Goal: Task Accomplishment & Management: Use online tool/utility

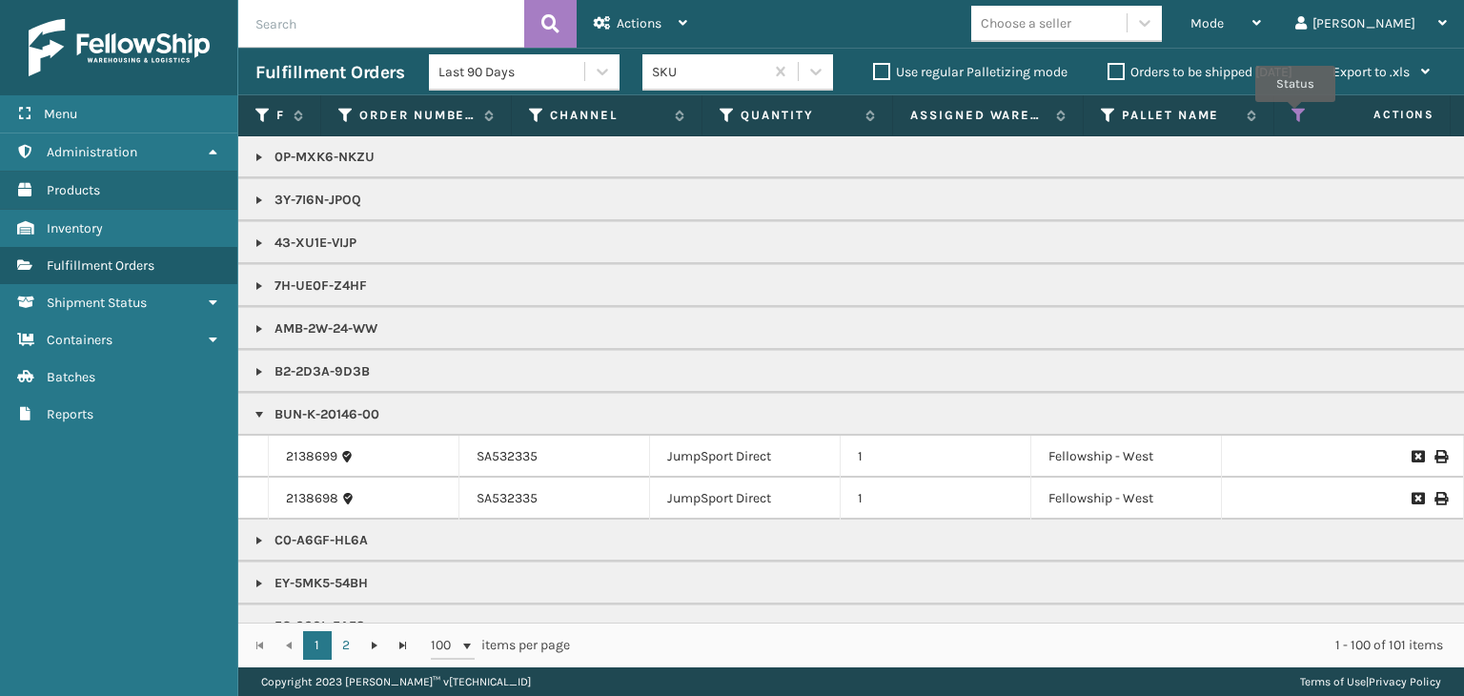
click at [1296, 115] on icon at bounding box center [1299, 115] width 15 height 17
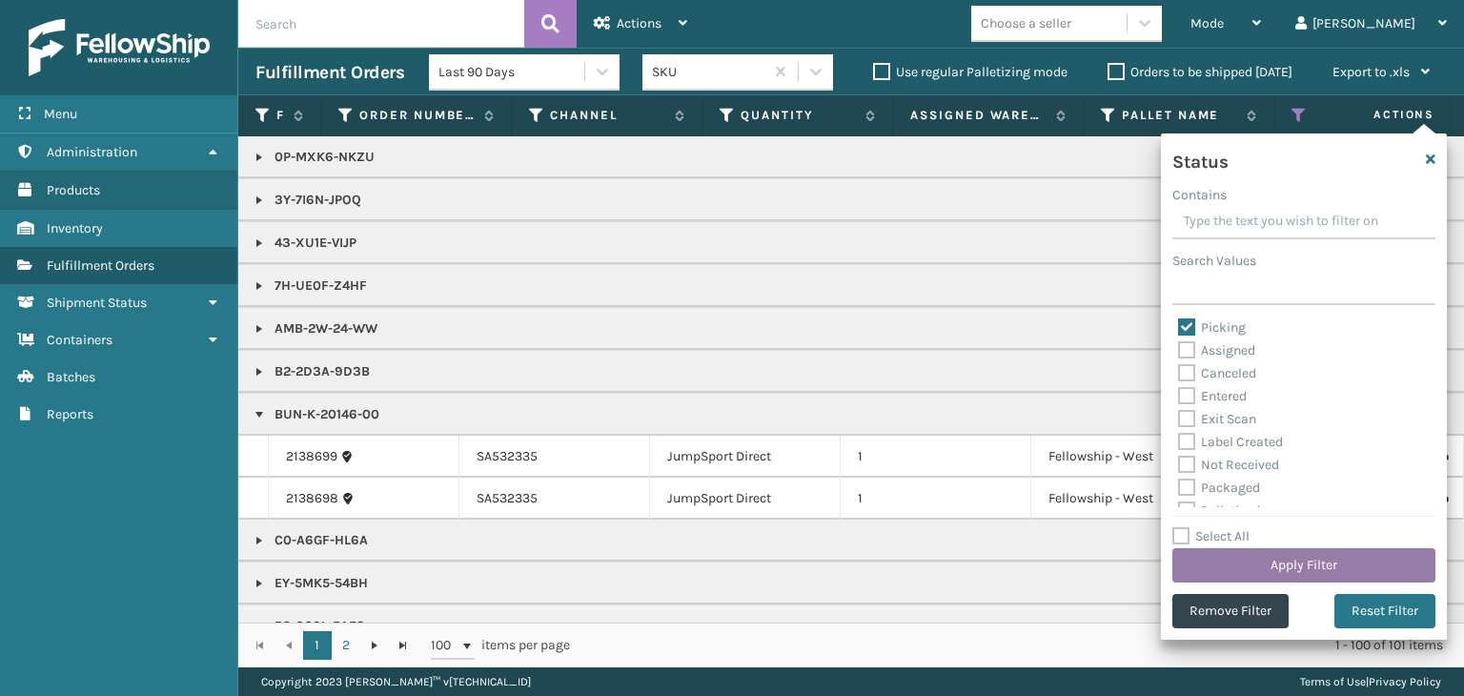
click at [1261, 561] on button "Apply Filter" at bounding box center [1303, 565] width 263 height 34
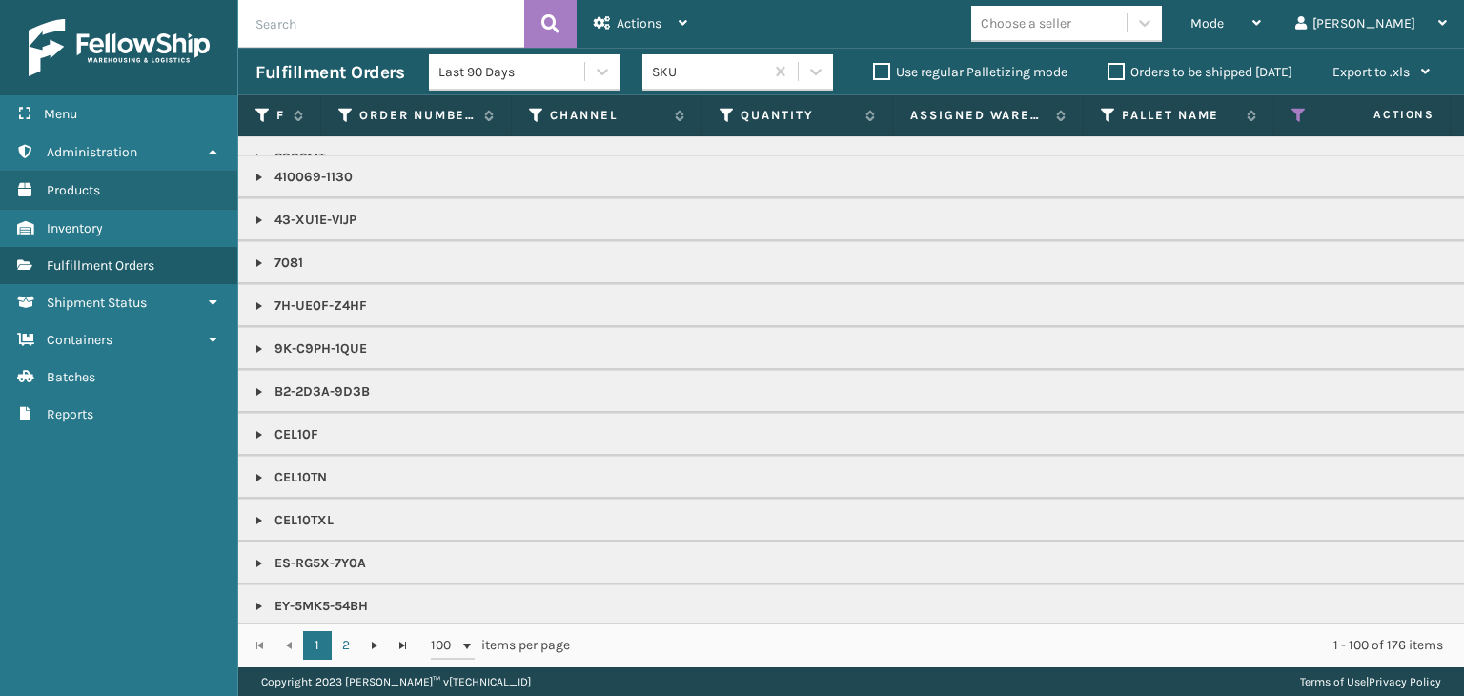
scroll to position [95, 0]
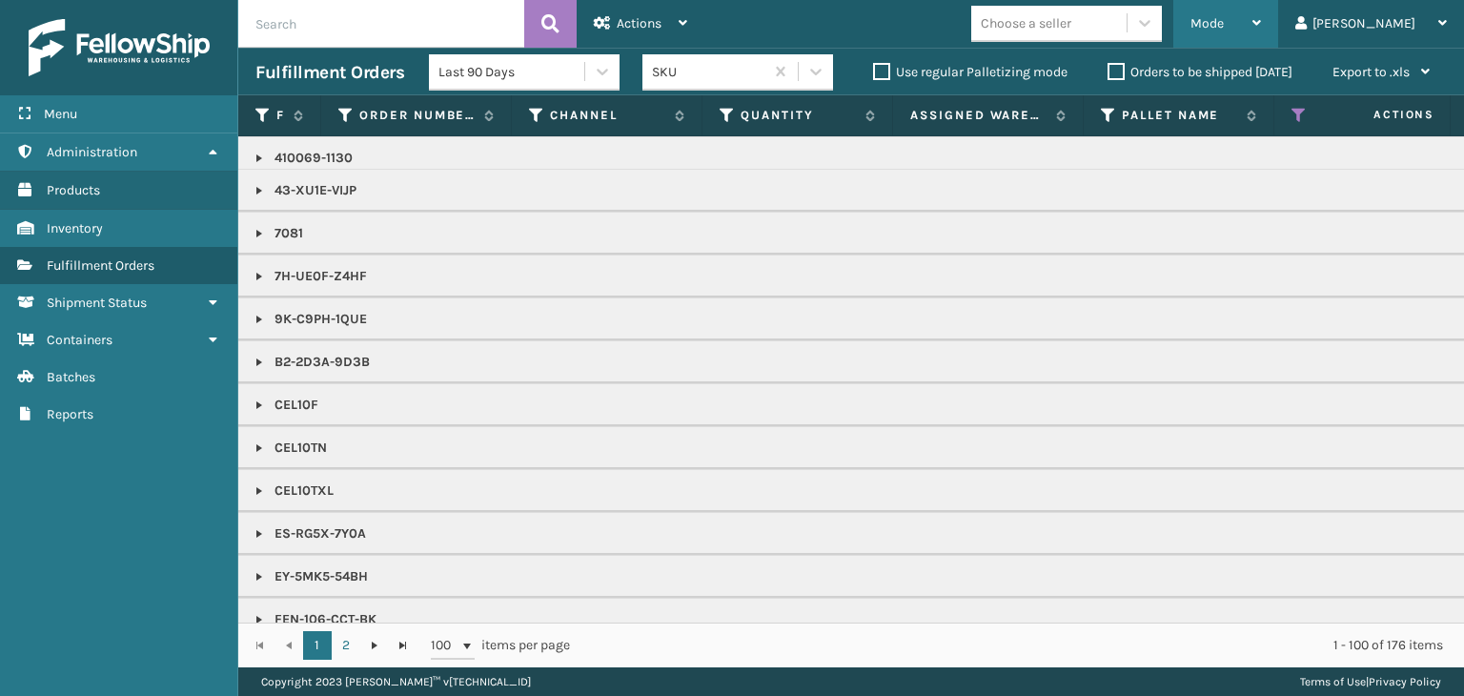
click at [1224, 26] on span "Mode" at bounding box center [1207, 23] width 33 height 16
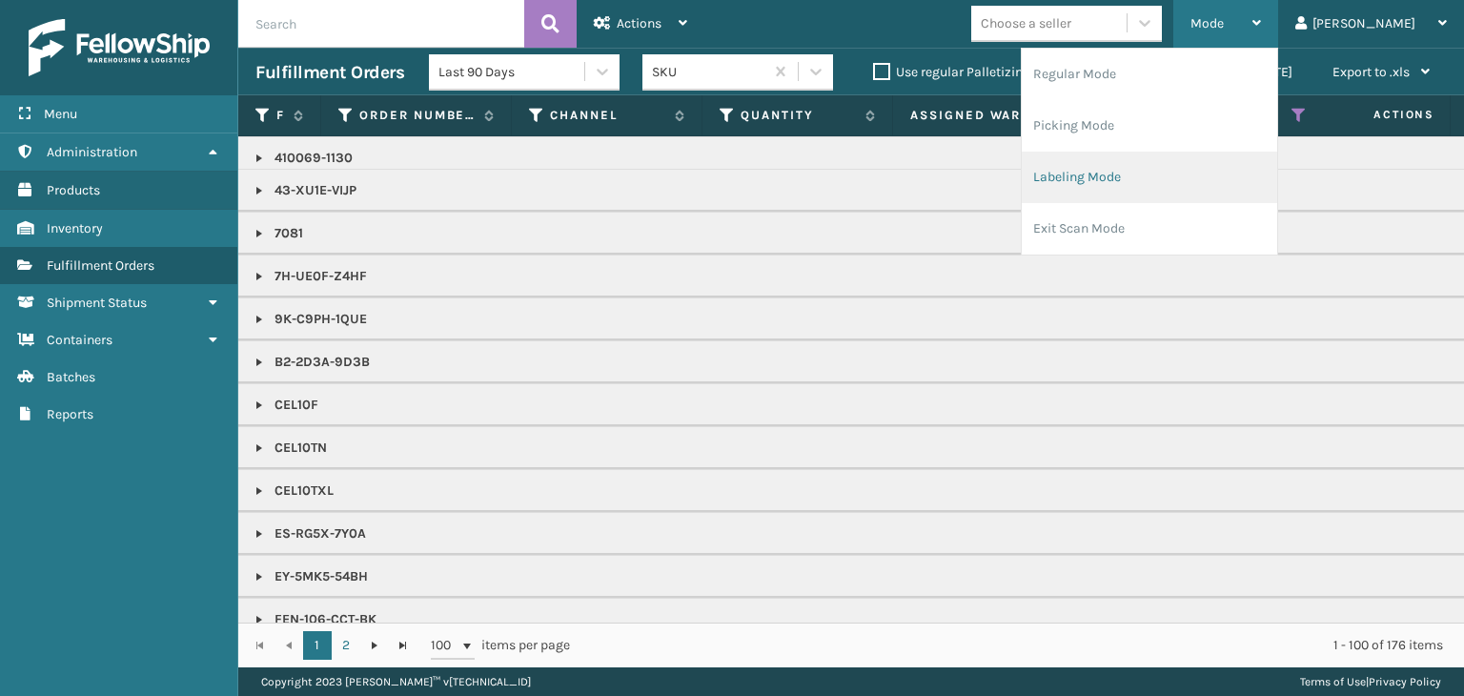
click at [1222, 178] on li "Labeling Mode" at bounding box center [1149, 177] width 255 height 51
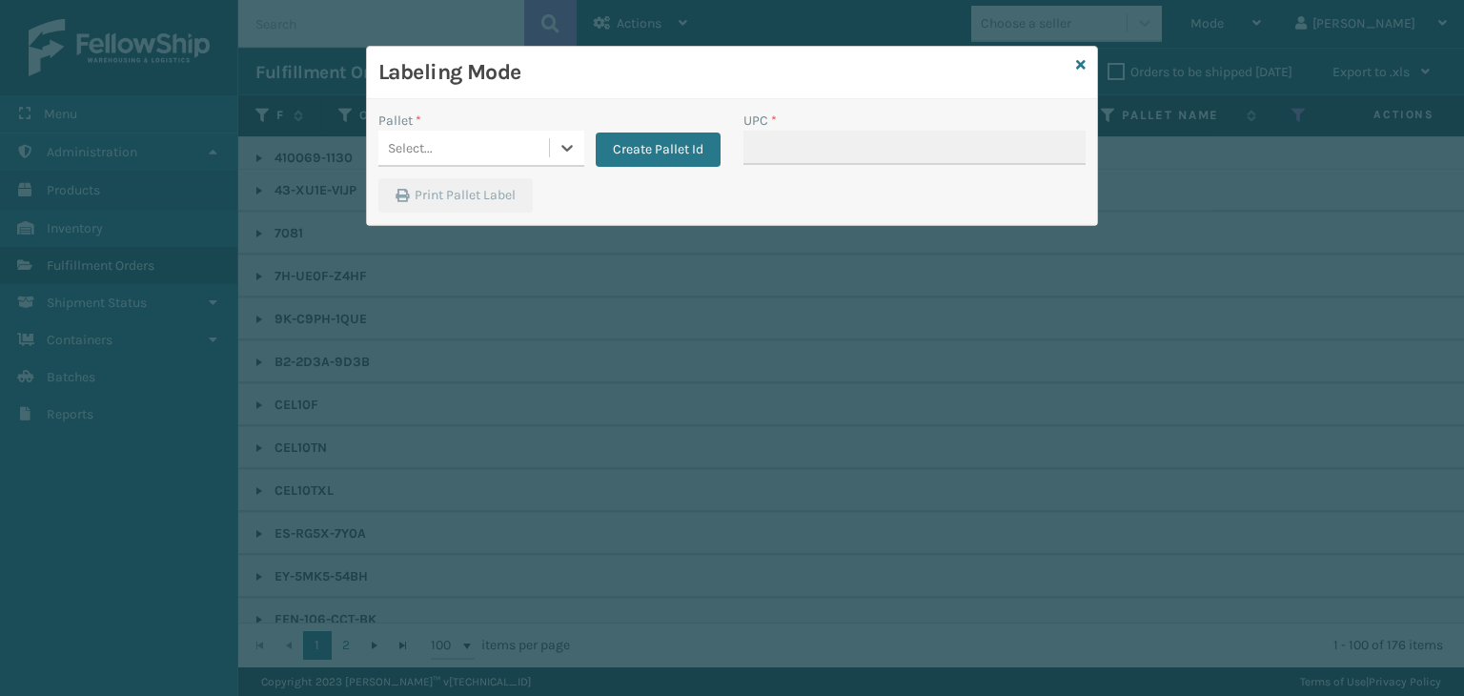
click at [435, 138] on div "Select..." at bounding box center [463, 147] width 171 height 31
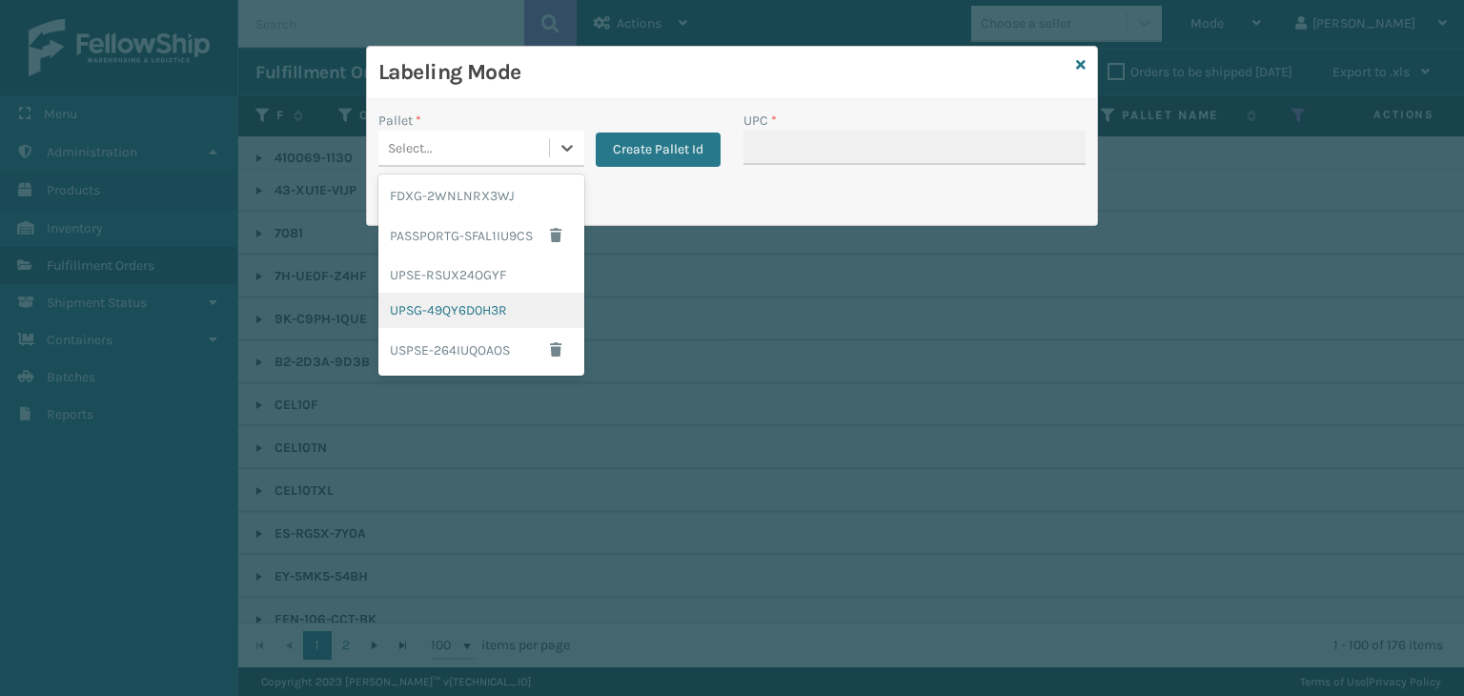
click at [484, 317] on div "UPSG-49QY6D0H3R" at bounding box center [481, 310] width 206 height 35
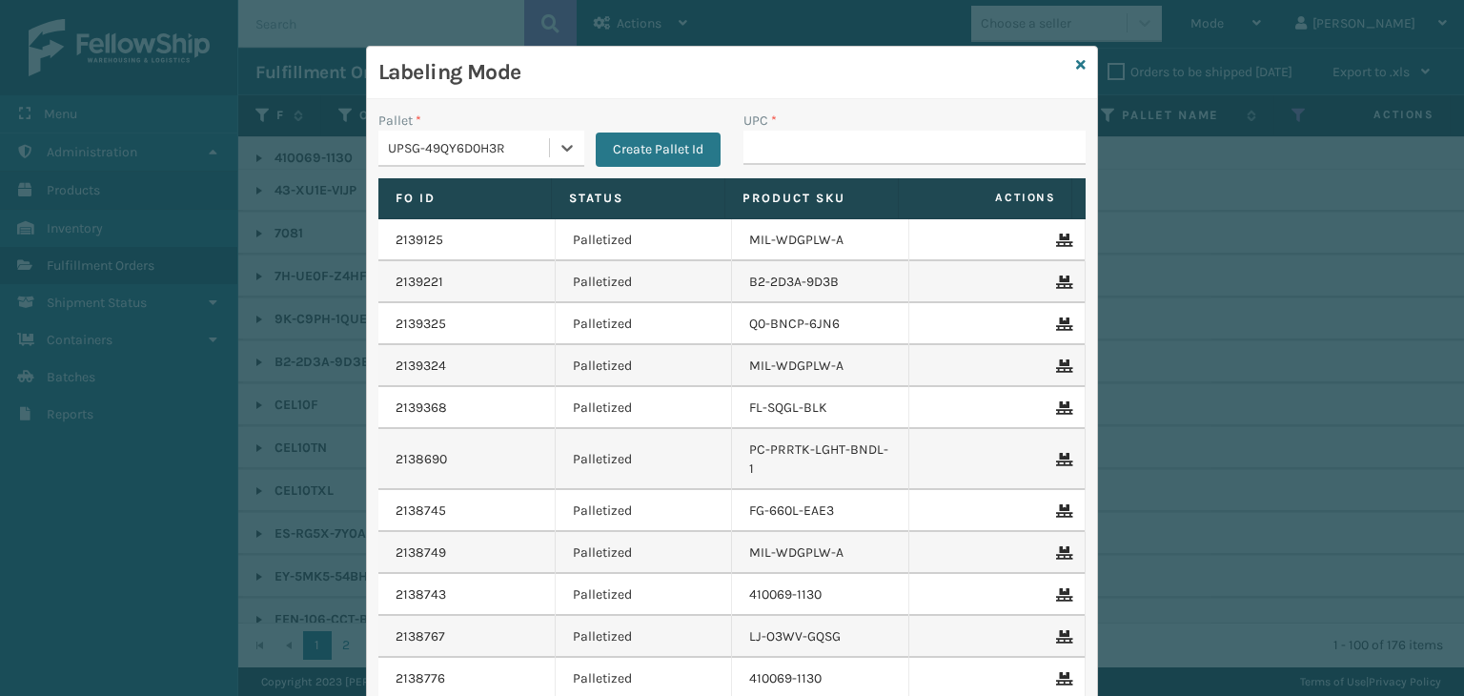
type input "854403007094"
click at [968, 124] on div "UPC *" at bounding box center [915, 121] width 342 height 20
click at [978, 153] on input "UPC *" at bounding box center [915, 148] width 342 height 34
type input "85789900649"
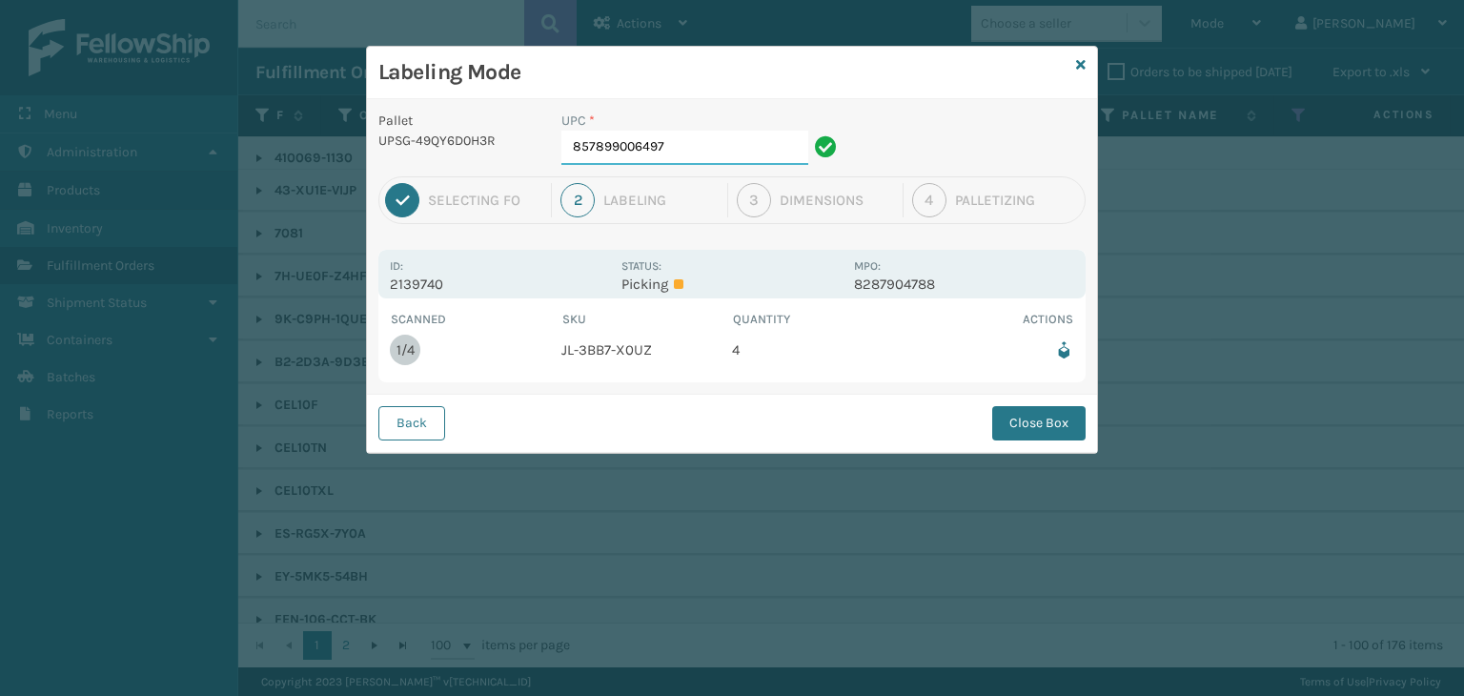
click at [713, 150] on input "857899006497" at bounding box center [684, 148] width 247 height 34
click at [1029, 424] on button "Close Box" at bounding box center [1038, 423] width 93 height 34
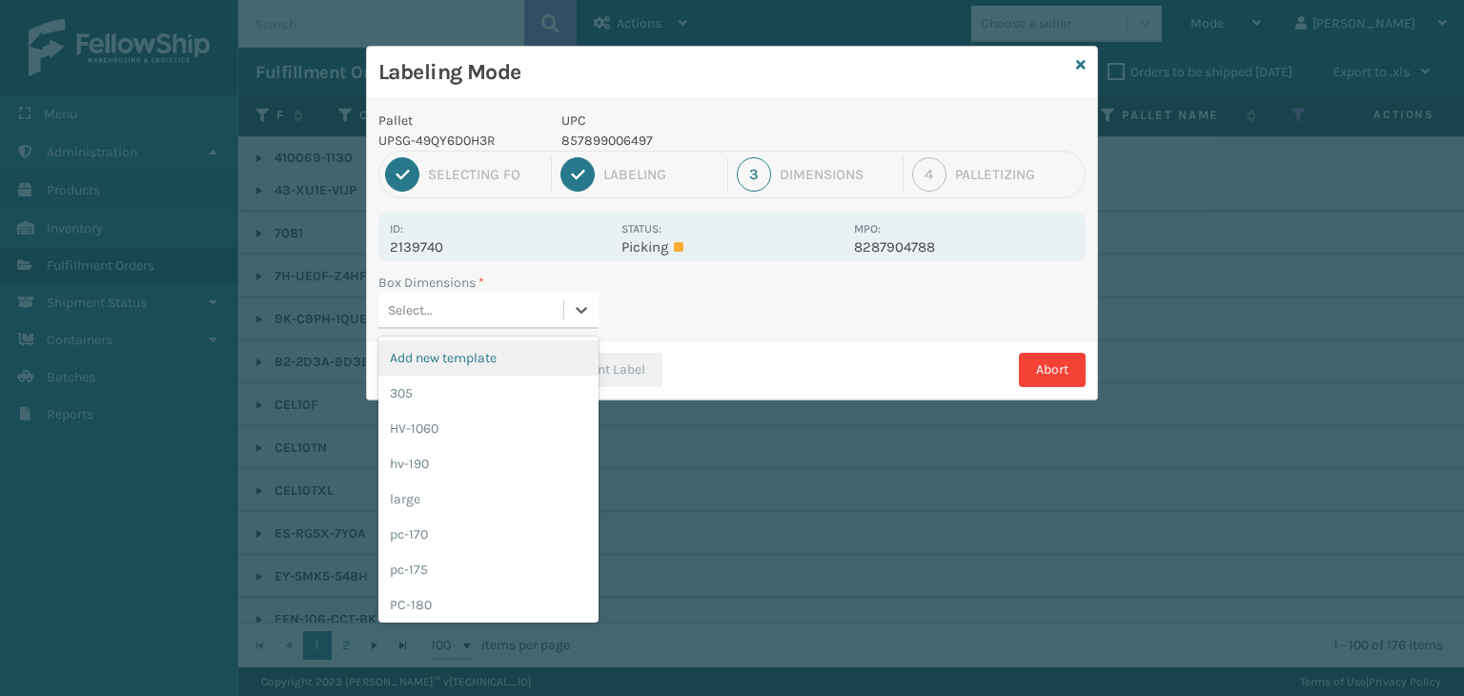
click at [500, 310] on div "Select..." at bounding box center [470, 310] width 185 height 31
click at [505, 493] on div "large" at bounding box center [488, 498] width 220 height 35
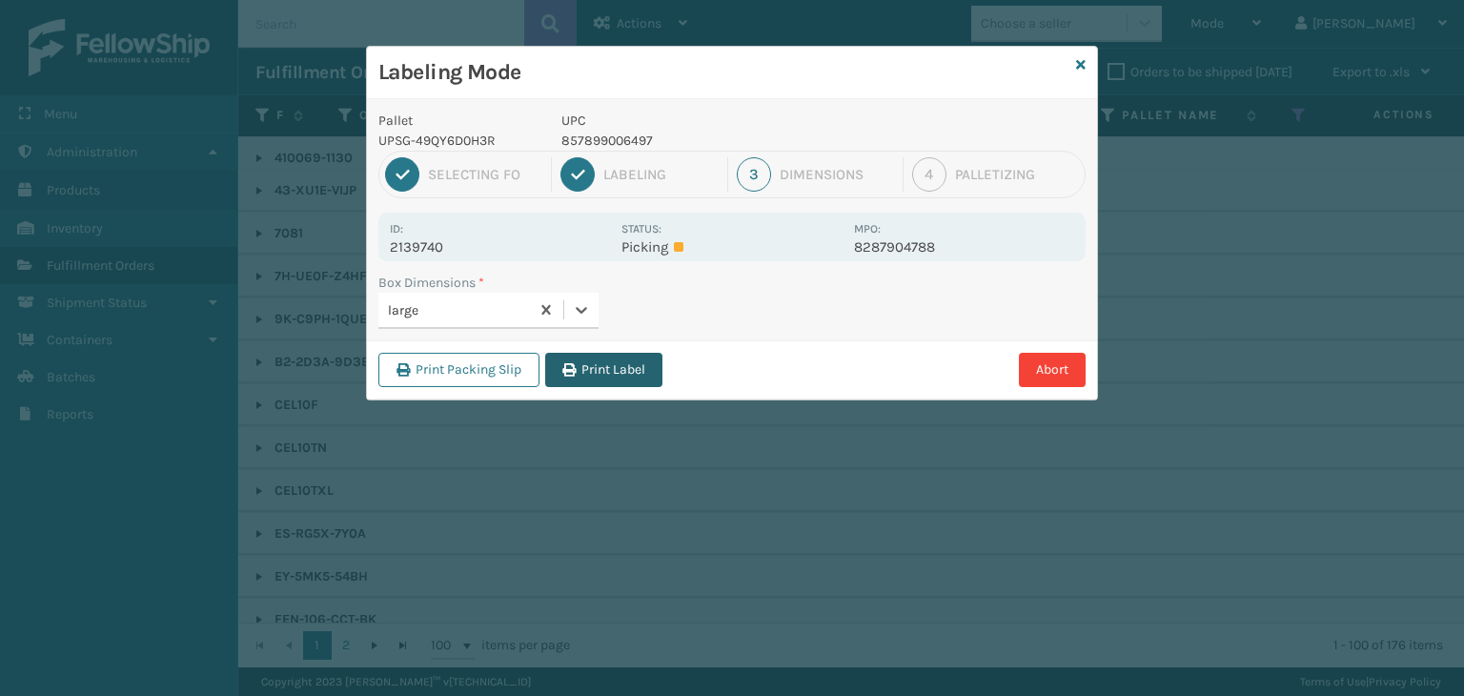
click at [632, 363] on button "Print Label" at bounding box center [603, 370] width 117 height 34
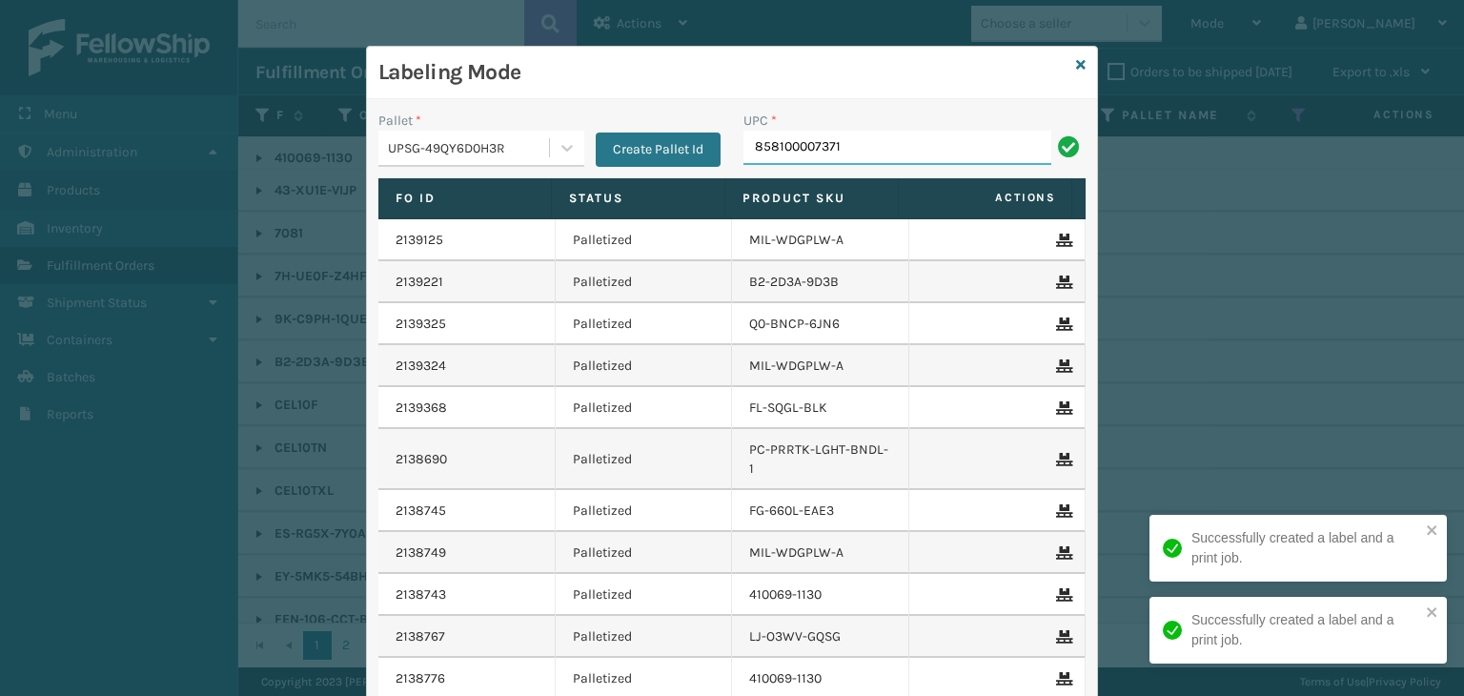
type input "858100007371"
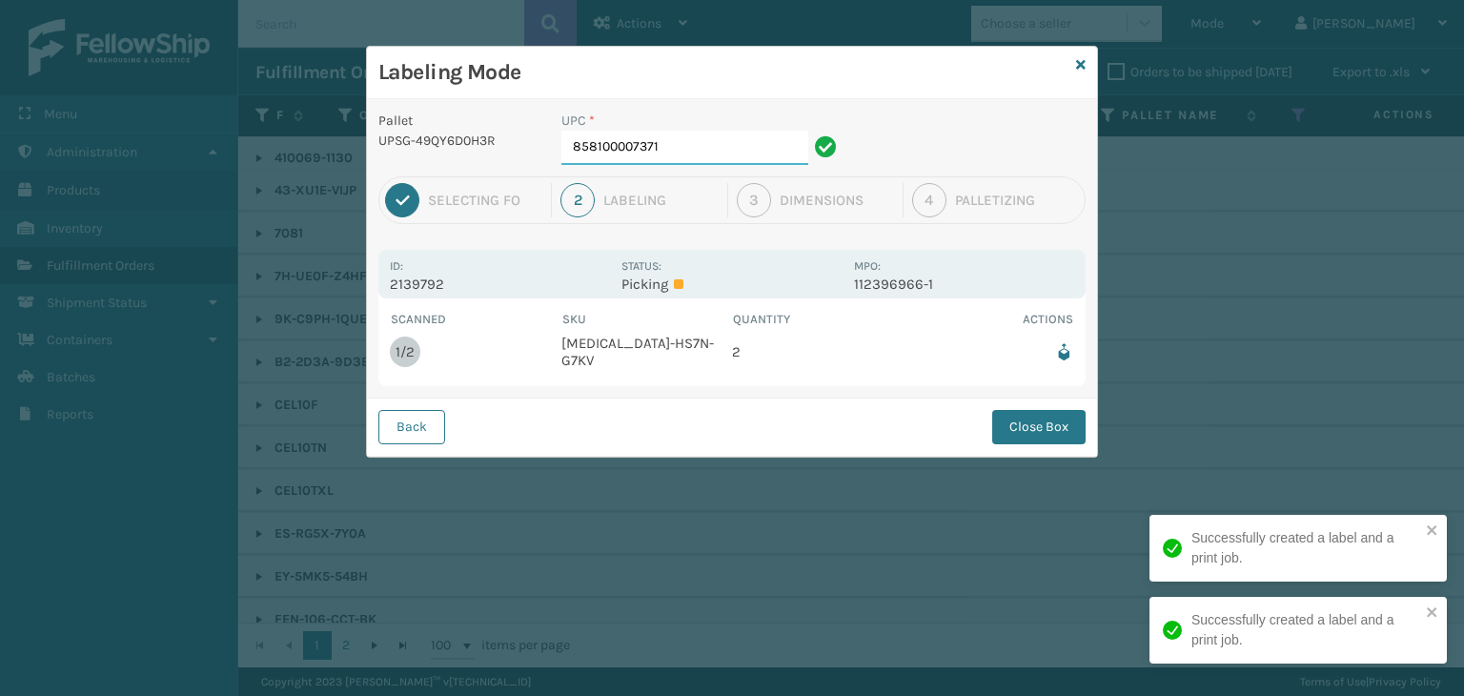
click at [770, 142] on input "858100007371" at bounding box center [684, 148] width 247 height 34
click at [1020, 415] on button "Close Box" at bounding box center [1038, 427] width 93 height 34
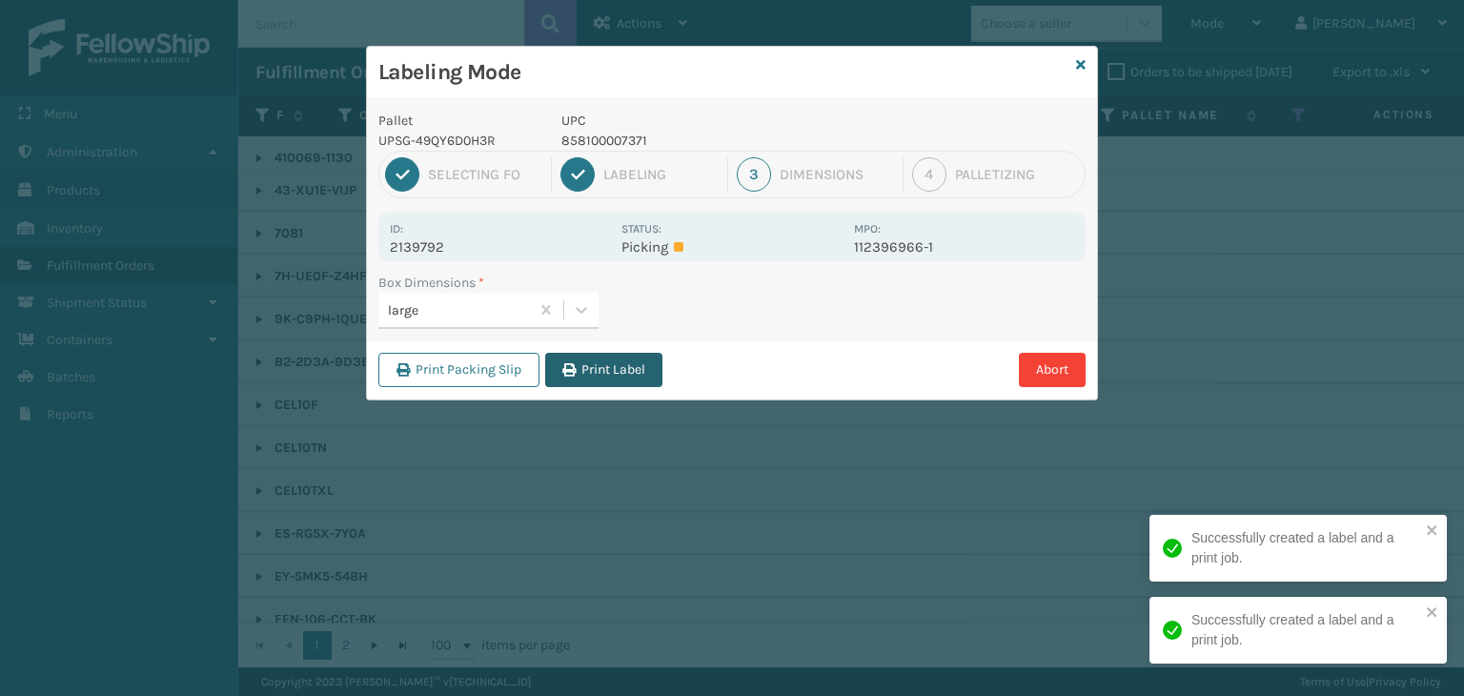
click at [607, 373] on button "Print Label" at bounding box center [603, 370] width 117 height 34
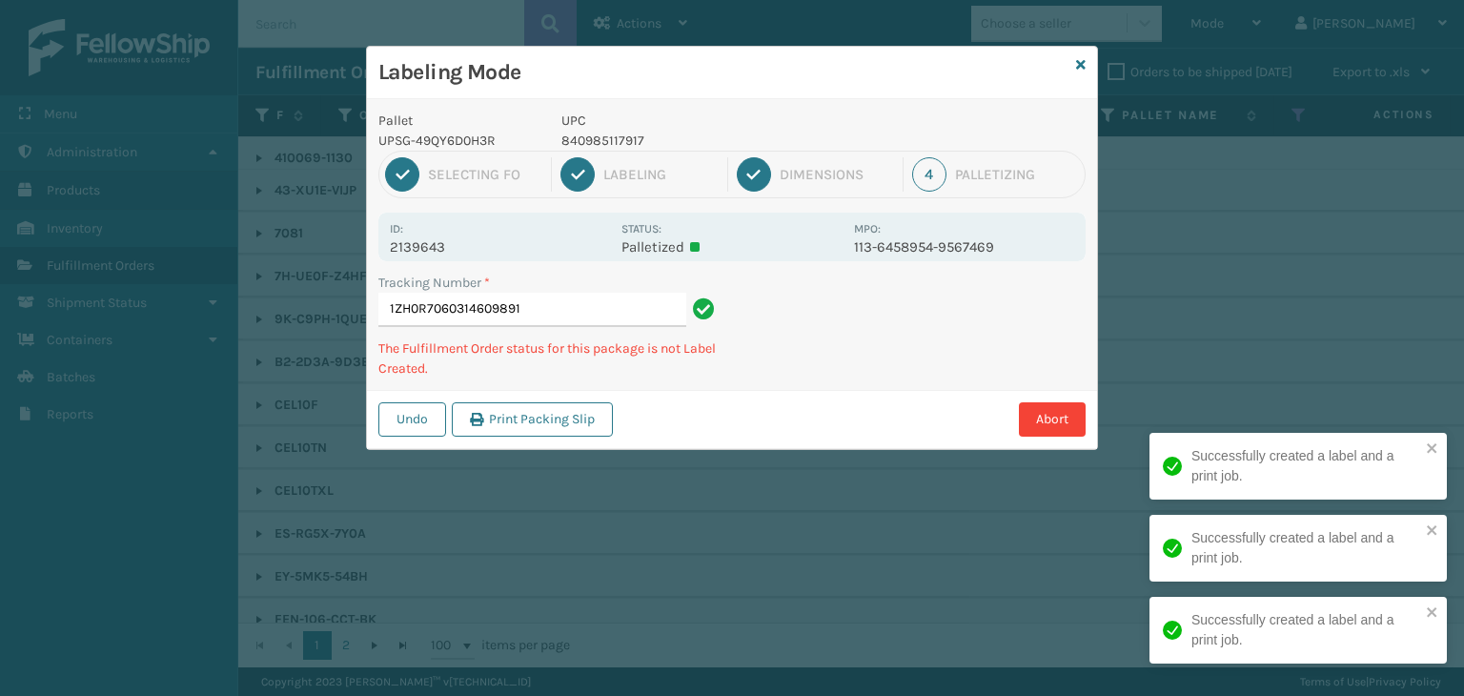
click at [609, 135] on p "840985117917" at bounding box center [701, 141] width 281 height 20
copy p "840985117917"
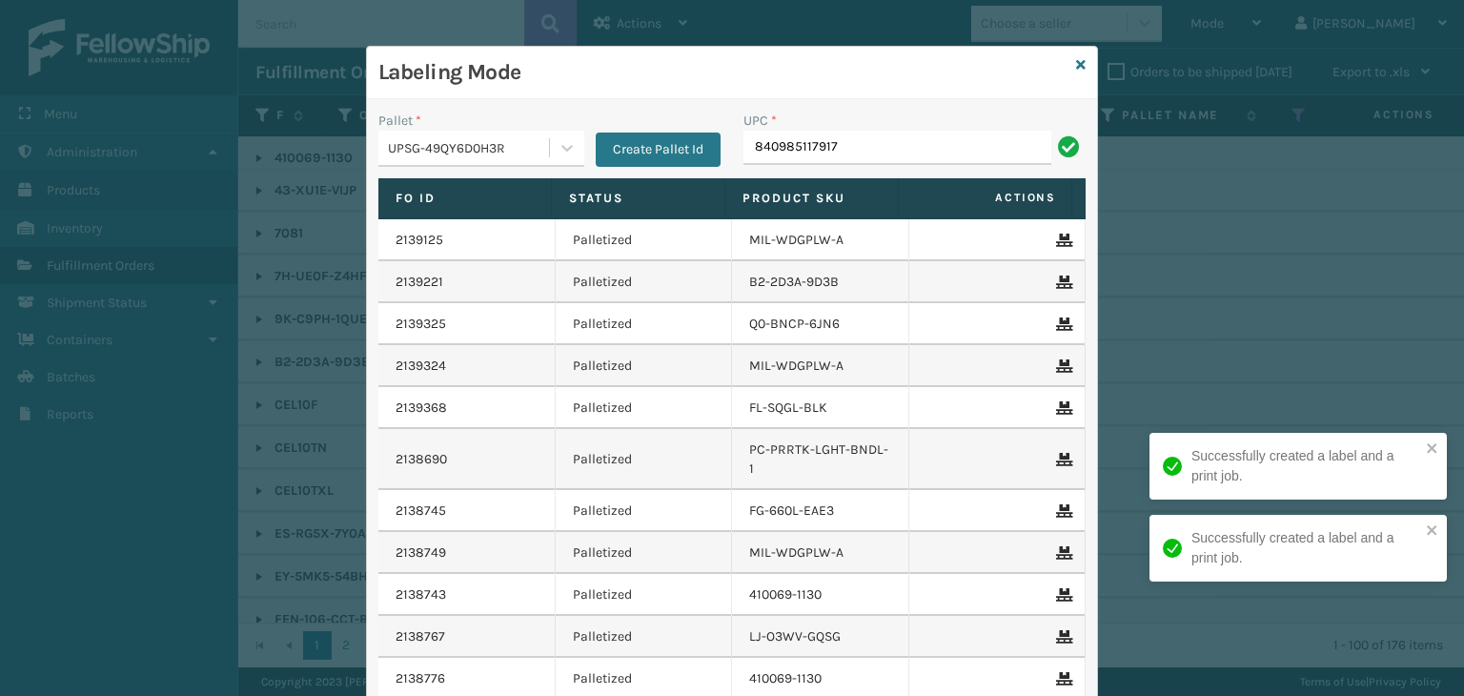
type input "840985117917"
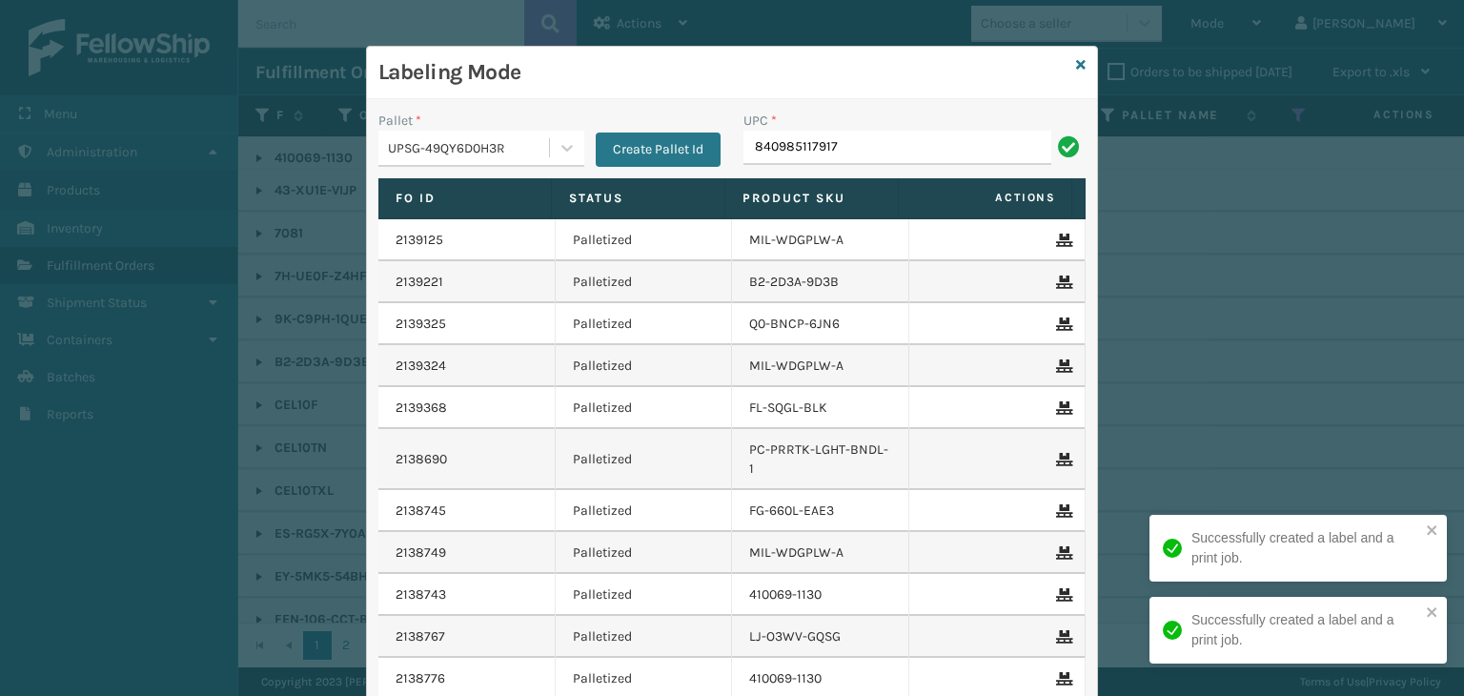
type input "840985117917"
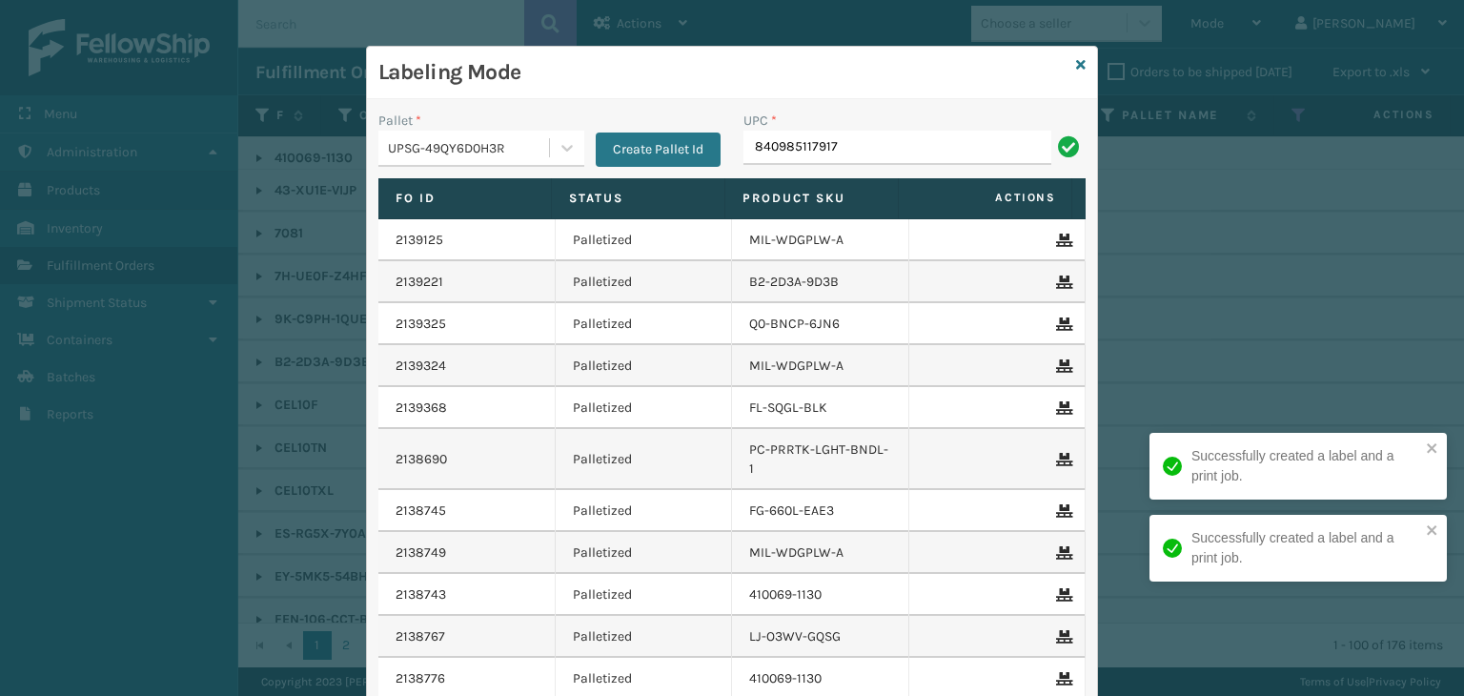
type input "840985117917"
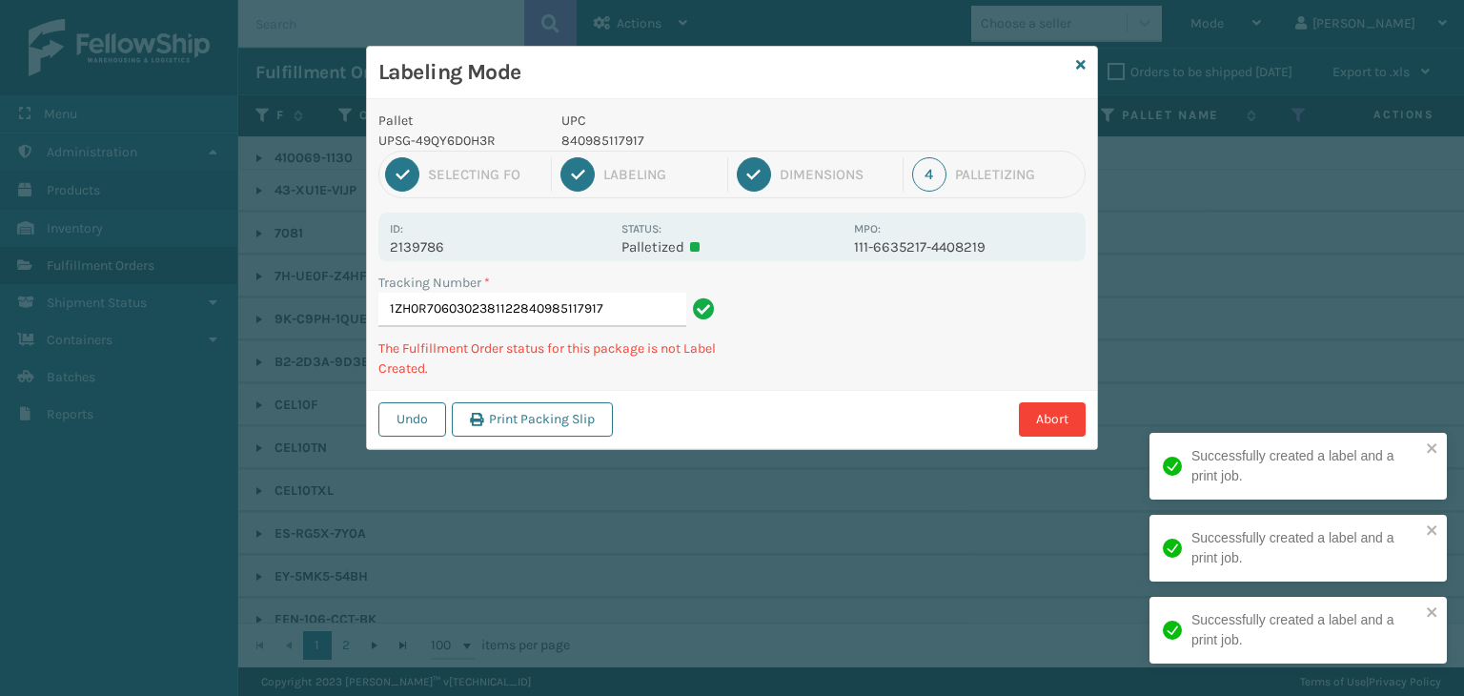
type input "1ZH0R7060302381122840985117917840985117917"
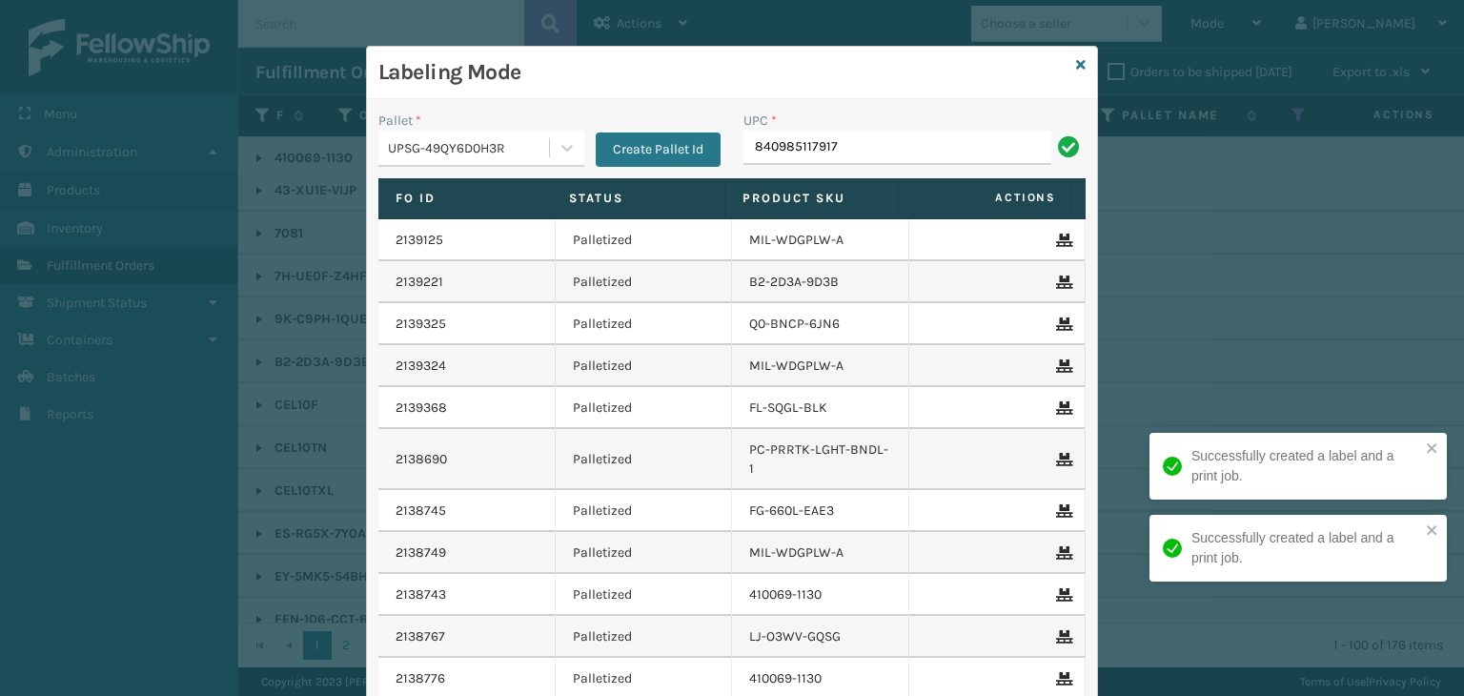
type input "840985117917"
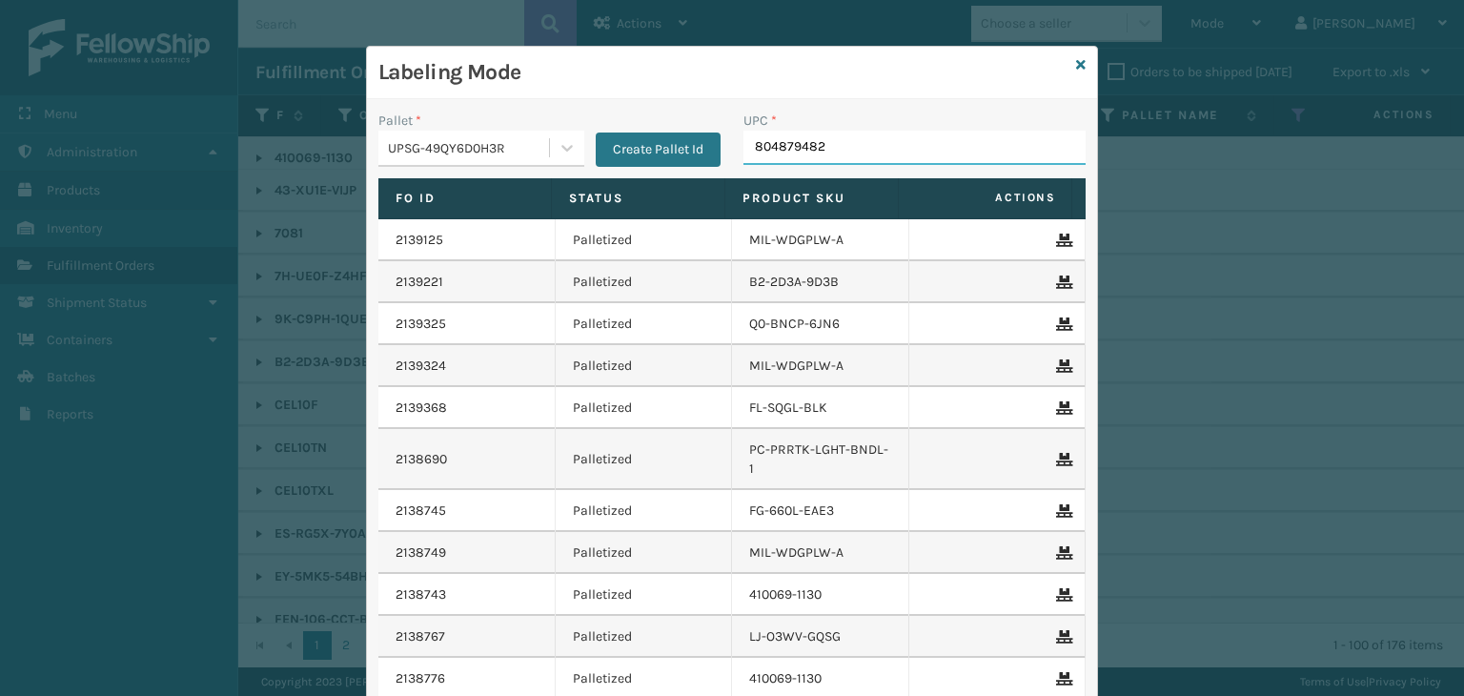
type input "8048794824"
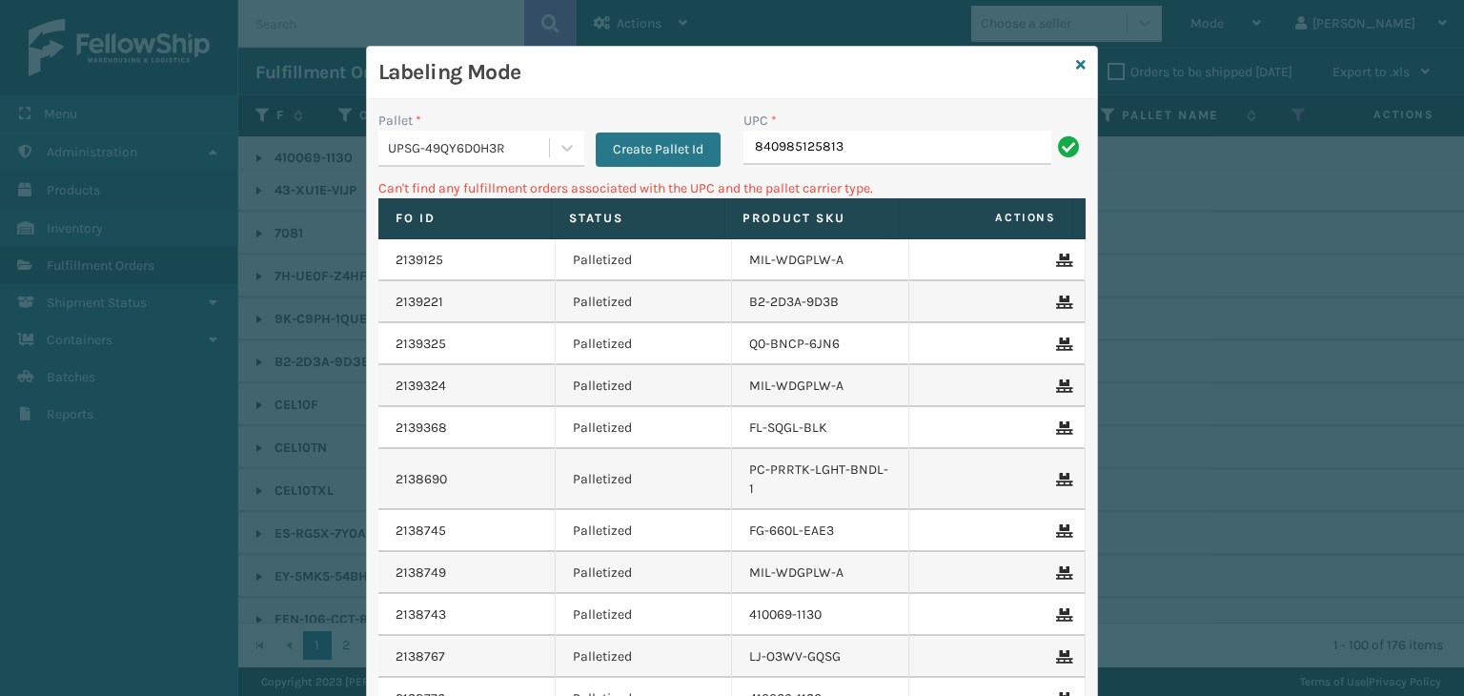
click at [748, 152] on input "840985125813" at bounding box center [898, 148] width 308 height 34
type input "00840985125813"
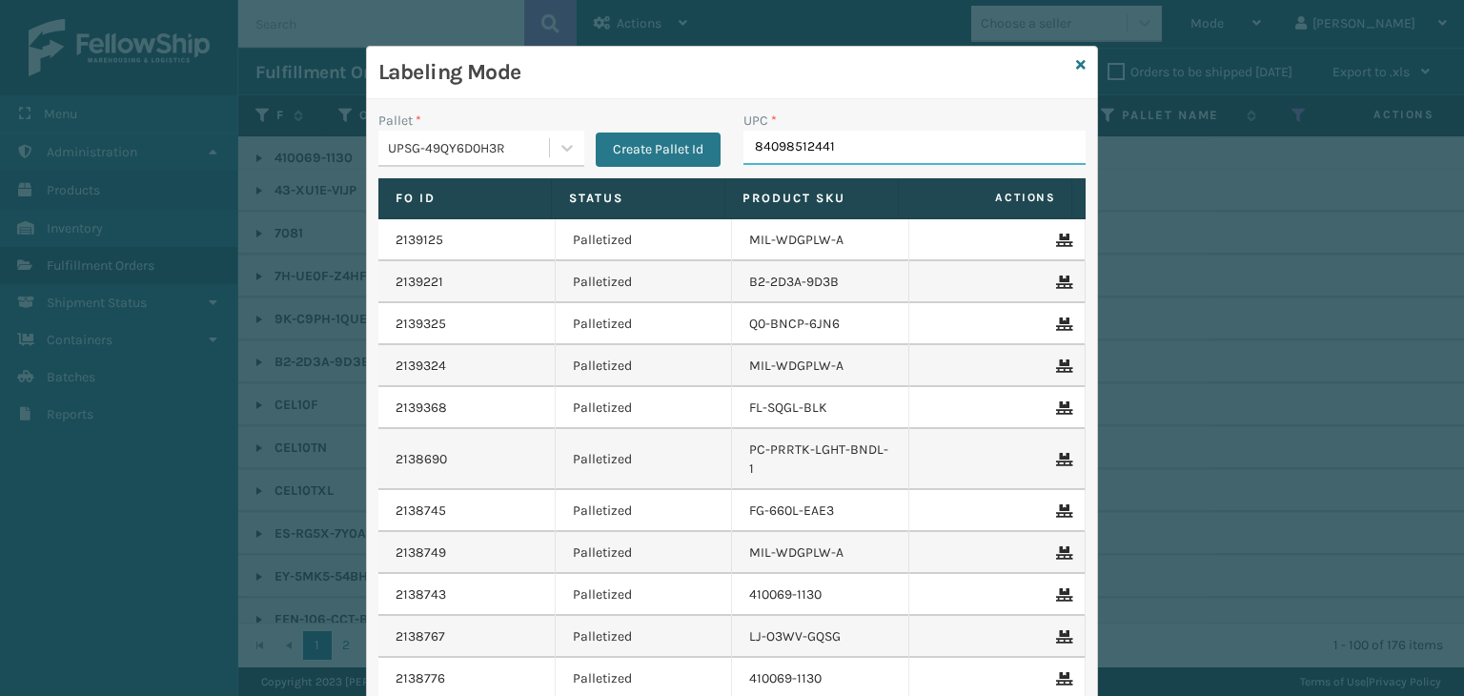
type input "840985124410"
type input "840985124038"
type input "84998600940"
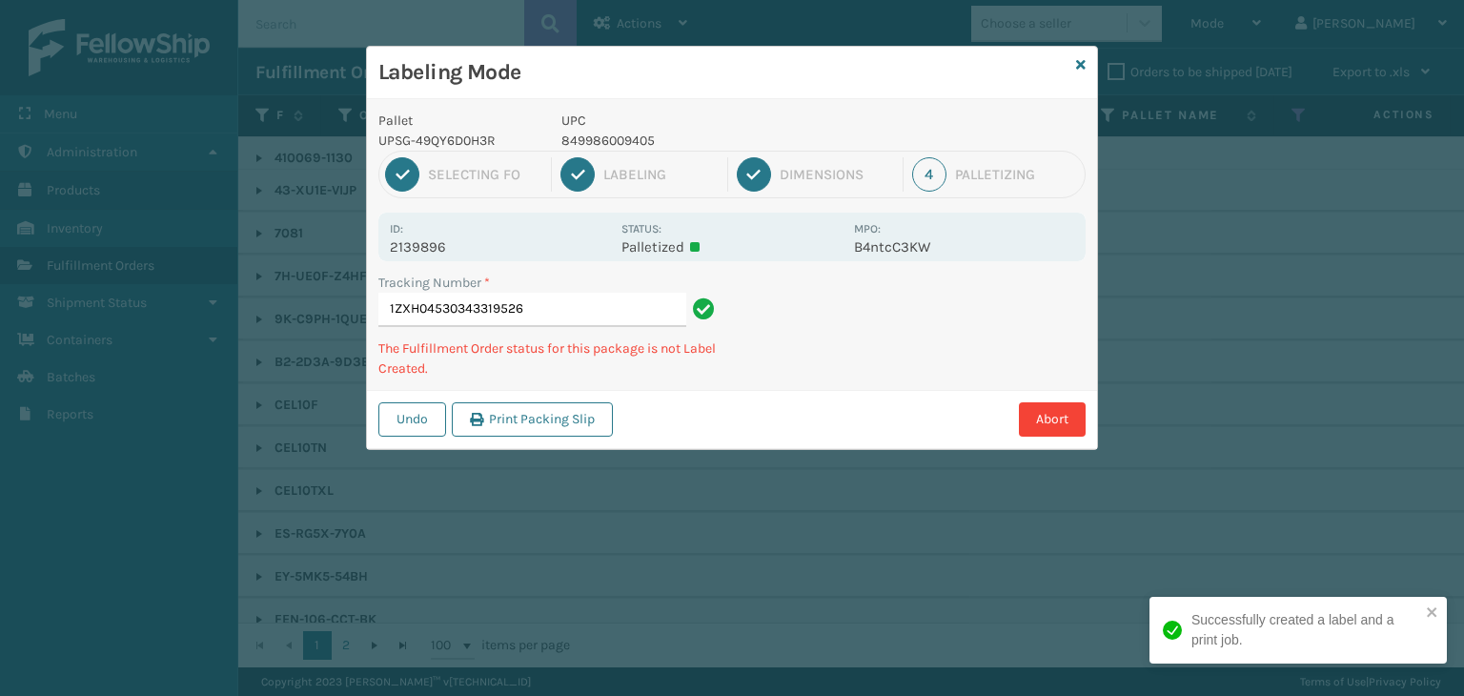
click at [591, 142] on p "849986009405" at bounding box center [701, 141] width 281 height 20
copy p "849986009405"
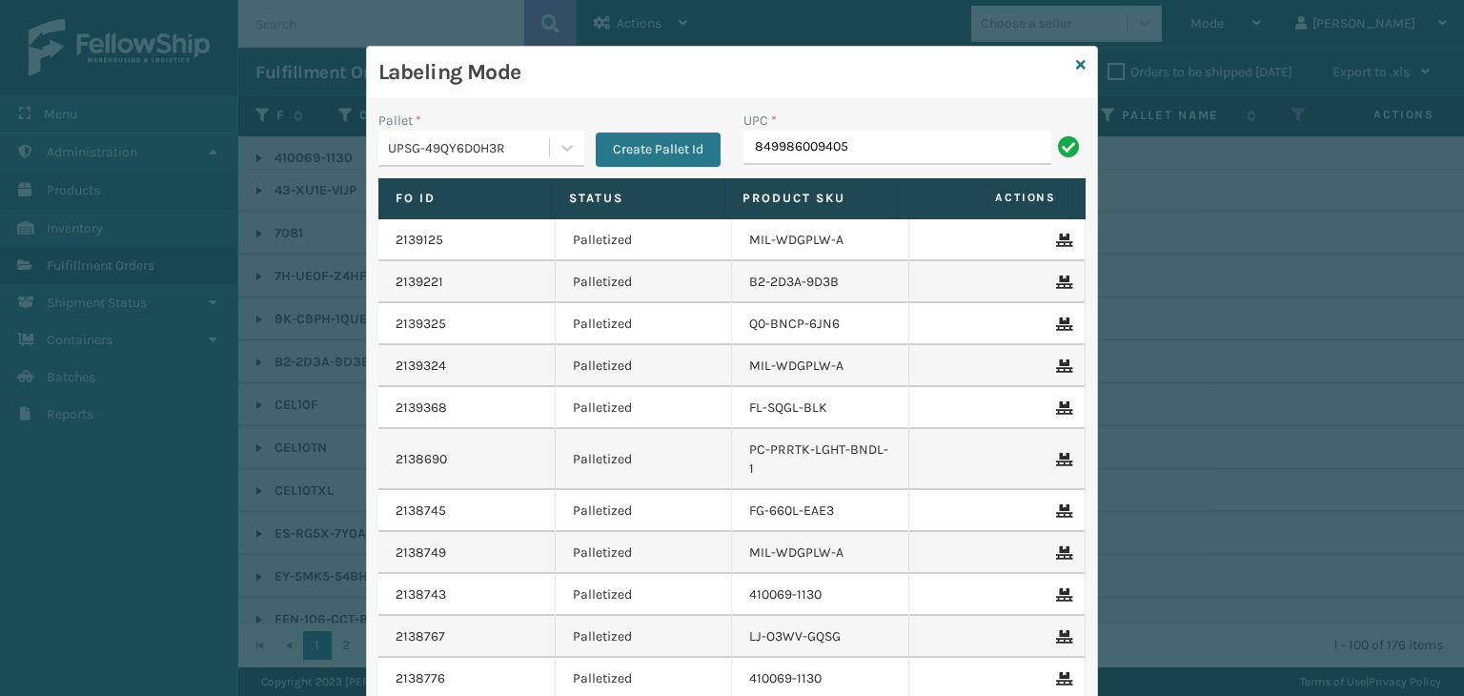
type input "849986009405"
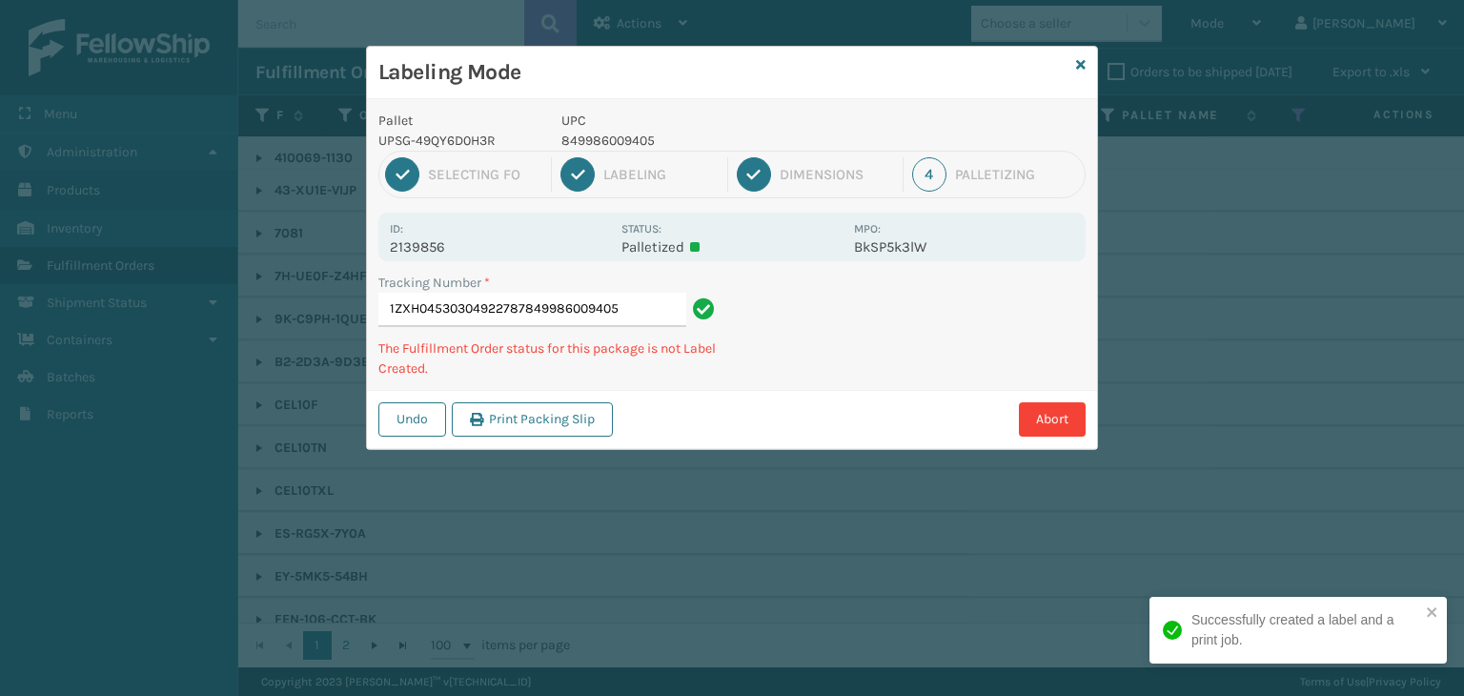
type input "1ZXH04530304922787849986009405849986009405"
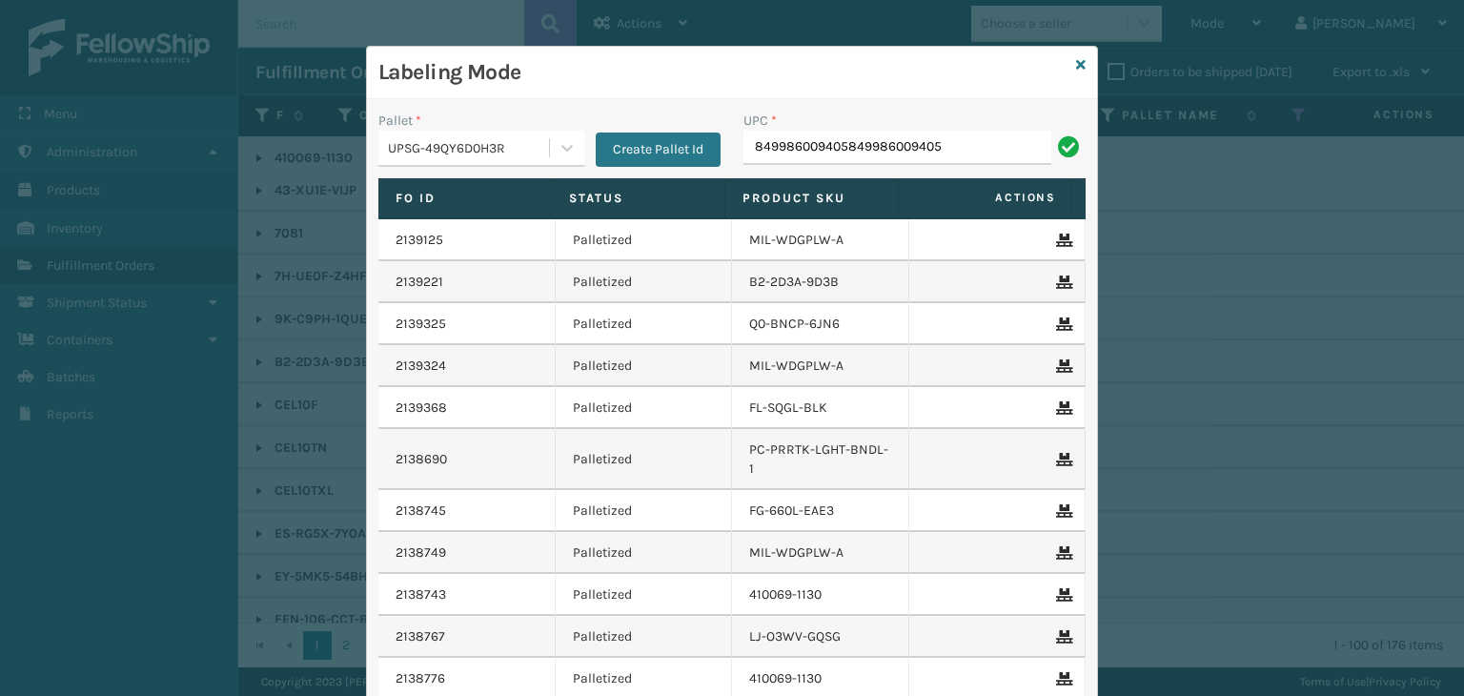
drag, startPoint x: 1009, startPoint y: 134, endPoint x: 351, endPoint y: 191, distance: 660.1
click at [357, 188] on div "Labeling Mode Pallet * UPSG-49QY6D0H3R Create Pallet Id UPC * 84998600940584998…" at bounding box center [732, 348] width 1464 height 696
type input "849986009405"
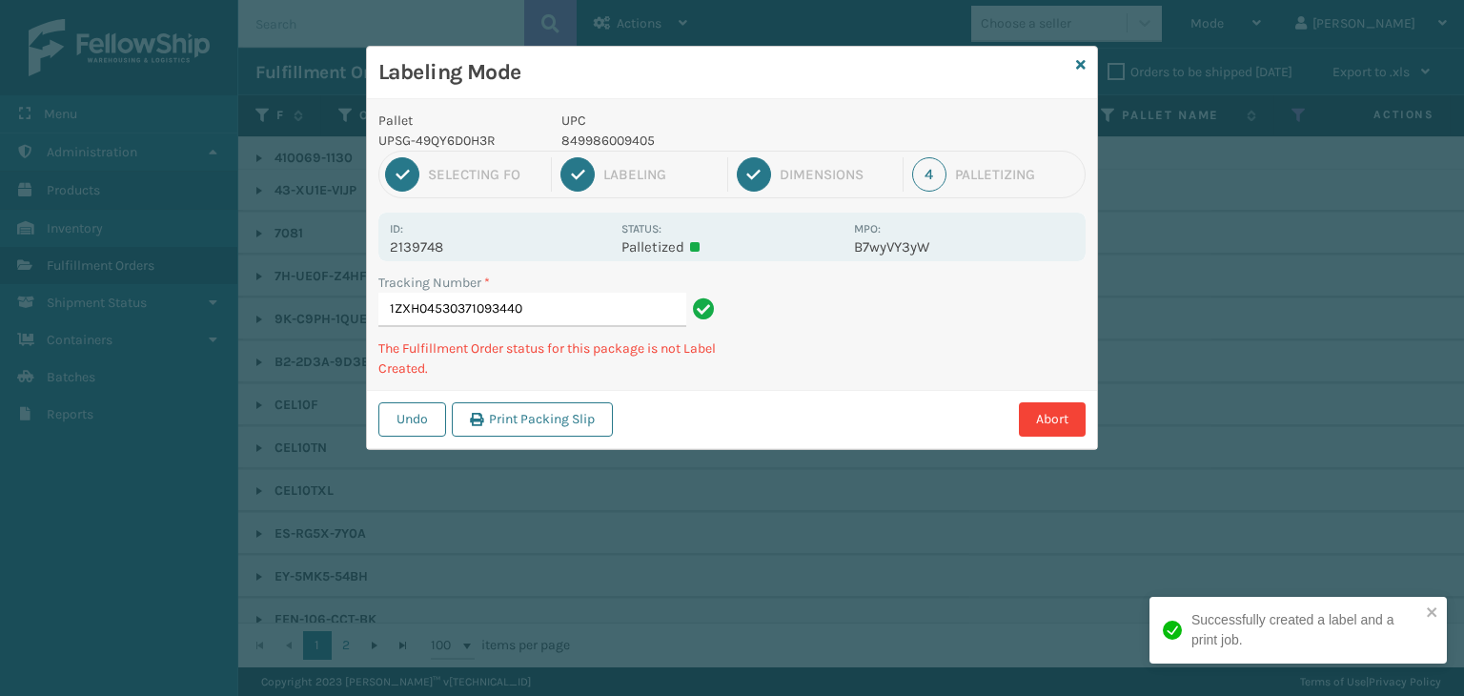
type input "1ZXH04530371093440849986009405"
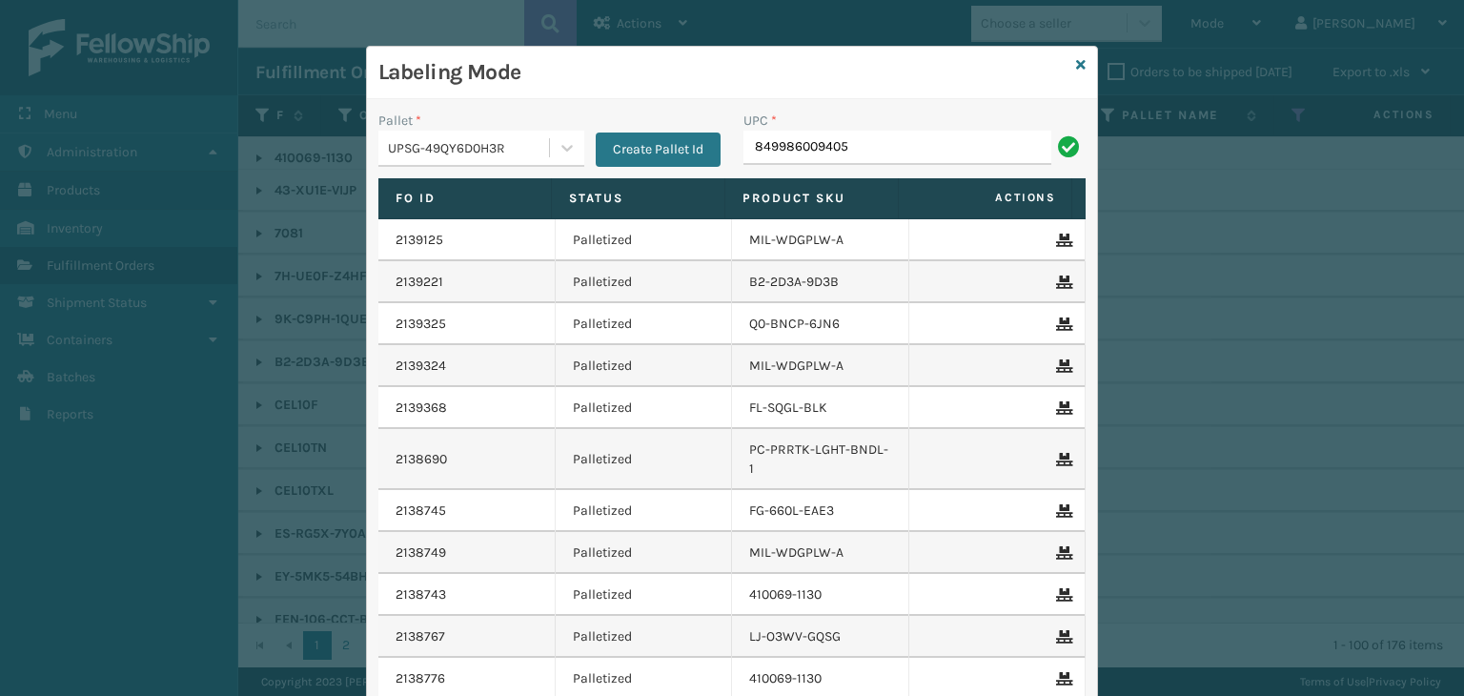
type input "849986009405"
type input "KM-PHR-45C"
drag, startPoint x: 839, startPoint y: 138, endPoint x: 364, endPoint y: 171, distance: 475.8
click at [367, 171] on div "Pallet * UPSG-49QY6D0H3R Create Pallet Id UPC * KM-PHR-45C" at bounding box center [732, 145] width 730 height 68
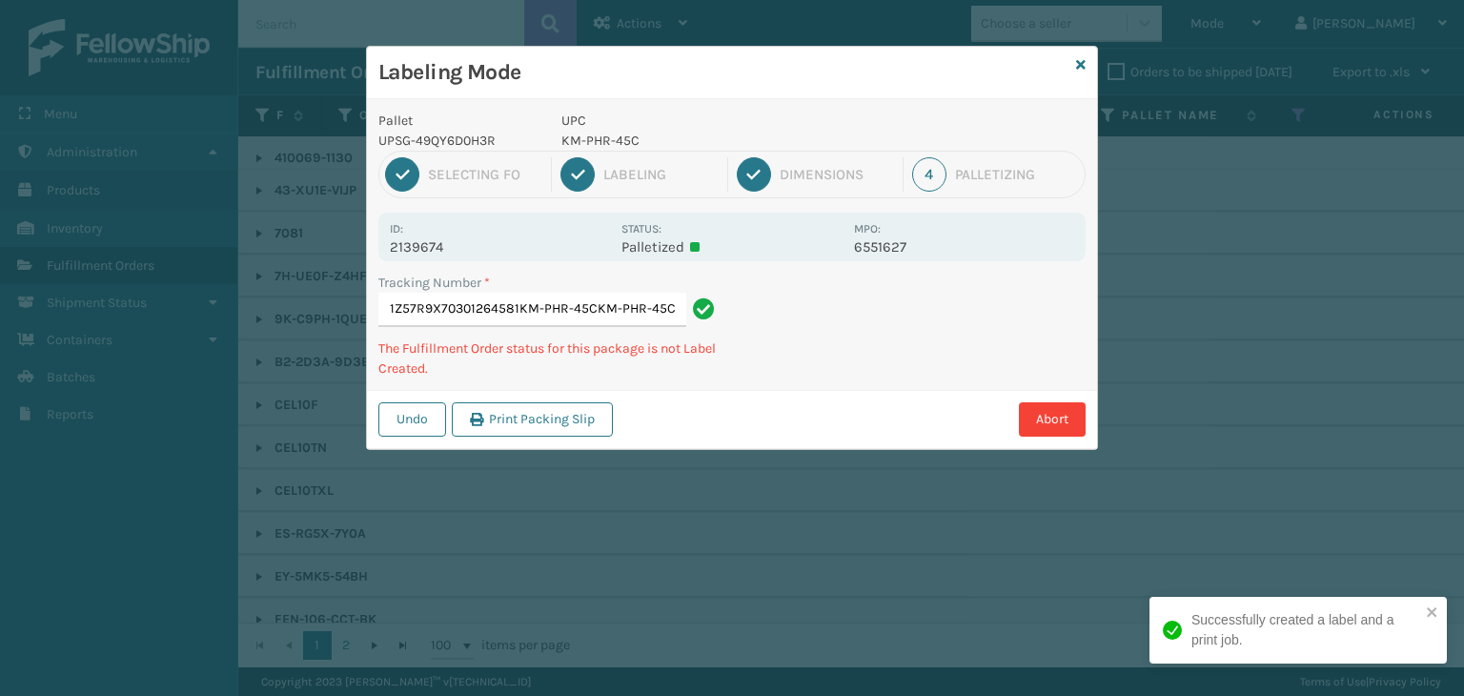
type input "1Z57R9X70301264581KM-PHR-45CKM-PHR-45CKM-PHR-45C"
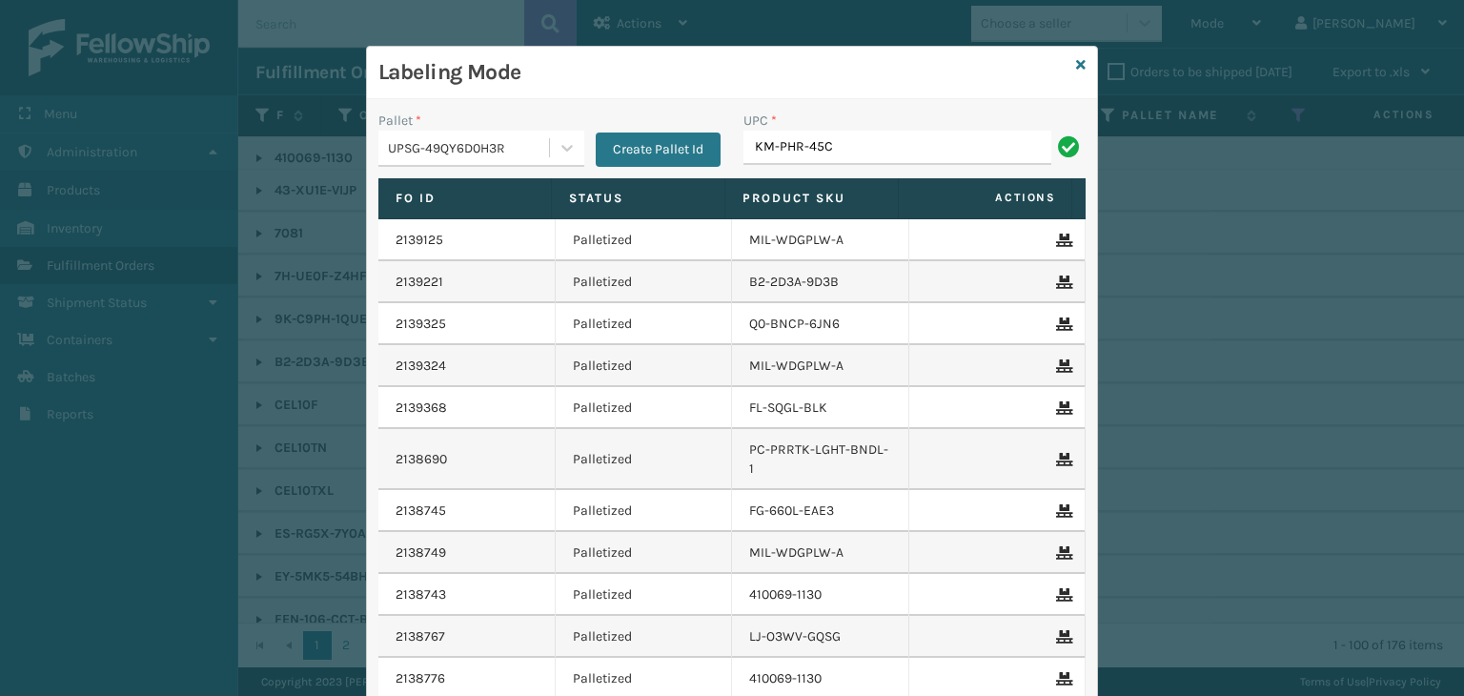
type input "KM-PHR-45C"
click at [1076, 58] on icon at bounding box center [1081, 64] width 10 height 13
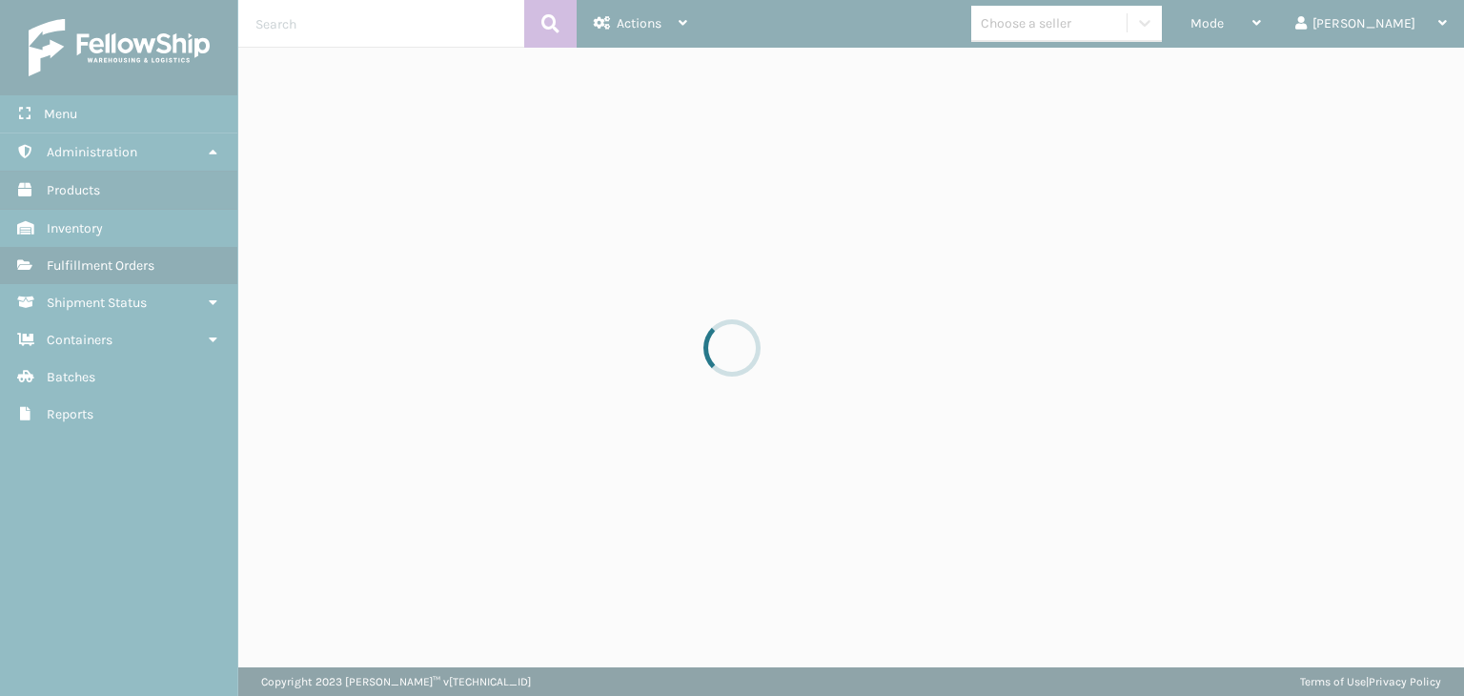
click at [1094, 35] on div at bounding box center [732, 348] width 1464 height 696
click at [1094, 34] on div at bounding box center [732, 348] width 1464 height 696
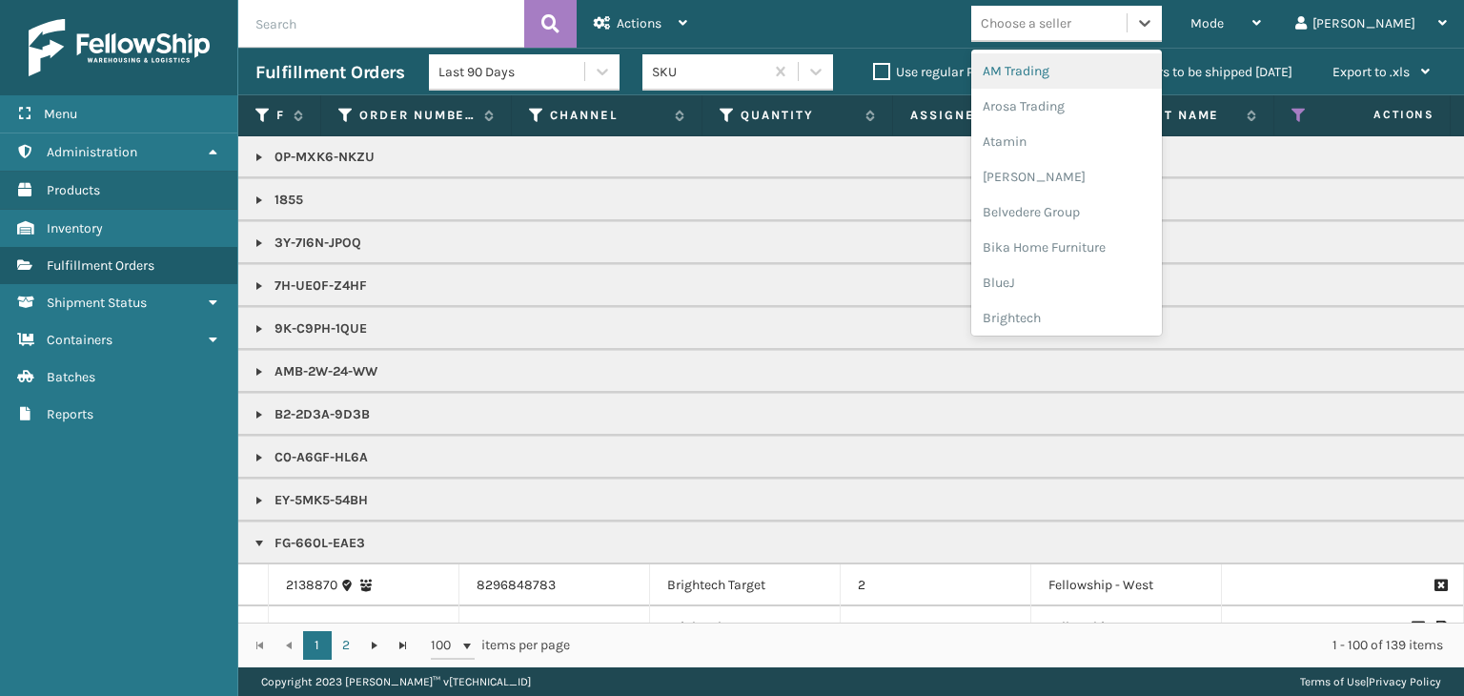
click at [1094, 34] on div "Choose a seller" at bounding box center [1048, 23] width 155 height 31
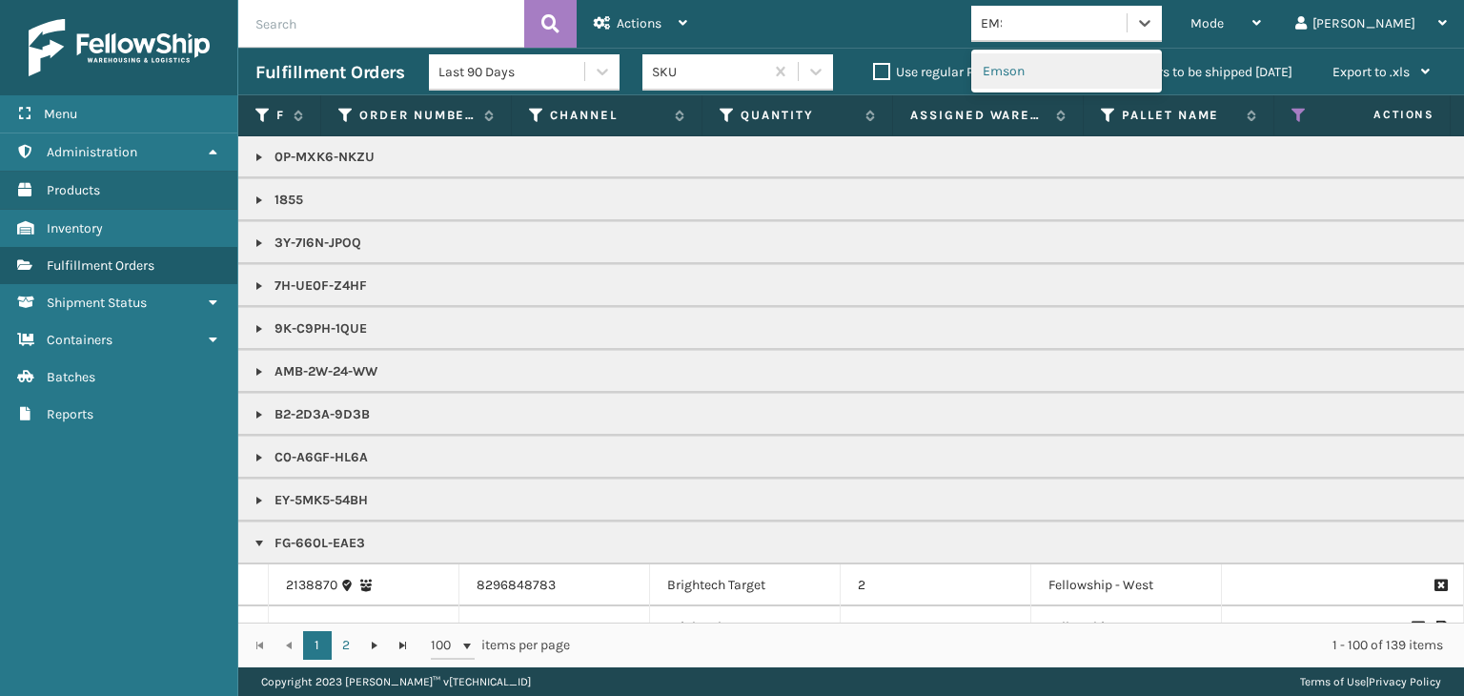
type input "EMSO"
click at [1134, 60] on div "Emson" at bounding box center [1066, 70] width 191 height 35
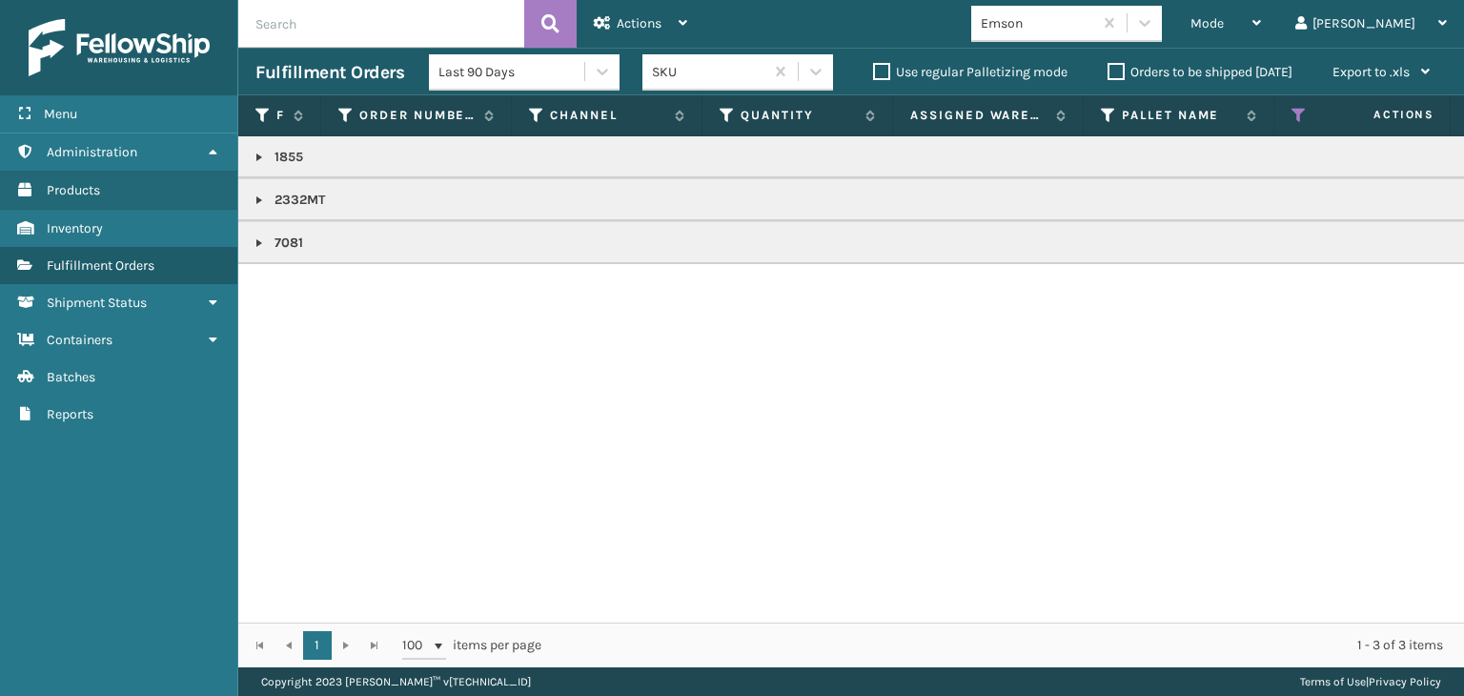
click at [255, 157] on link at bounding box center [259, 157] width 15 height 15
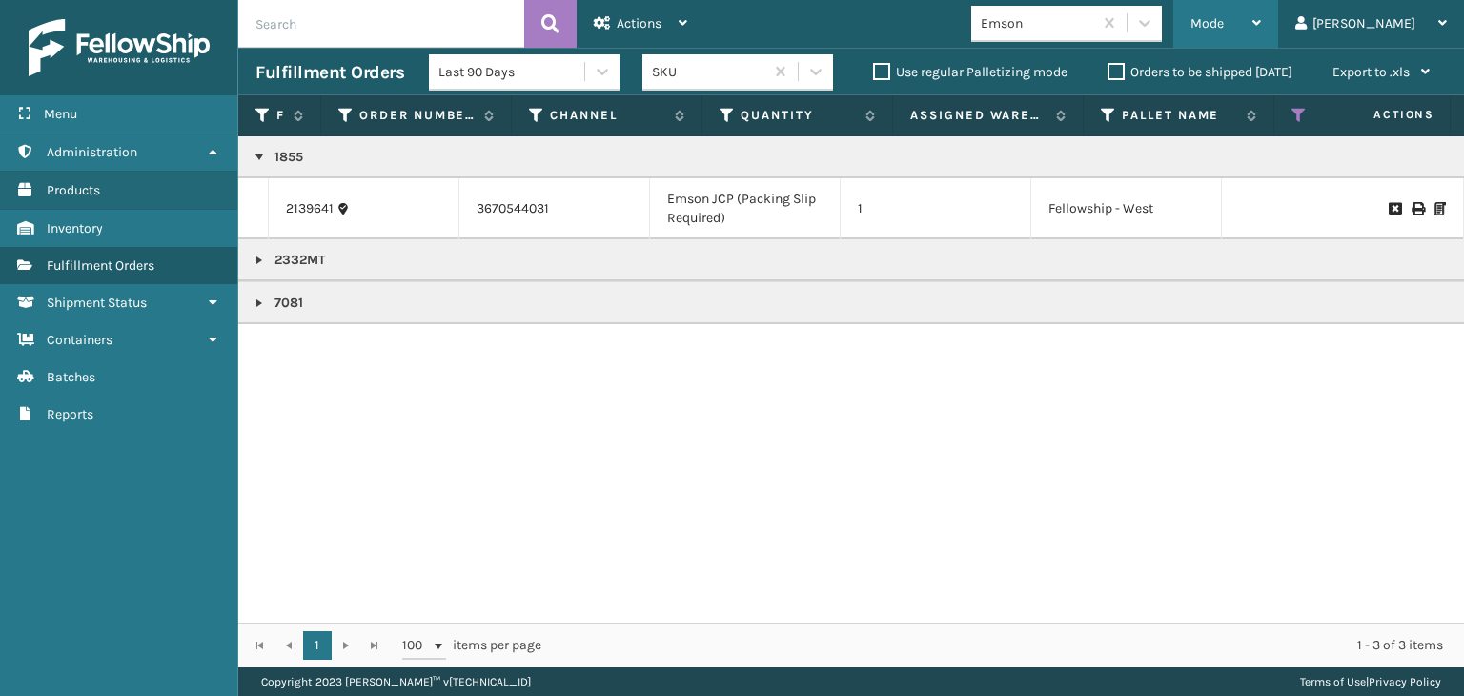
click at [1224, 30] on span "Mode" at bounding box center [1207, 23] width 33 height 16
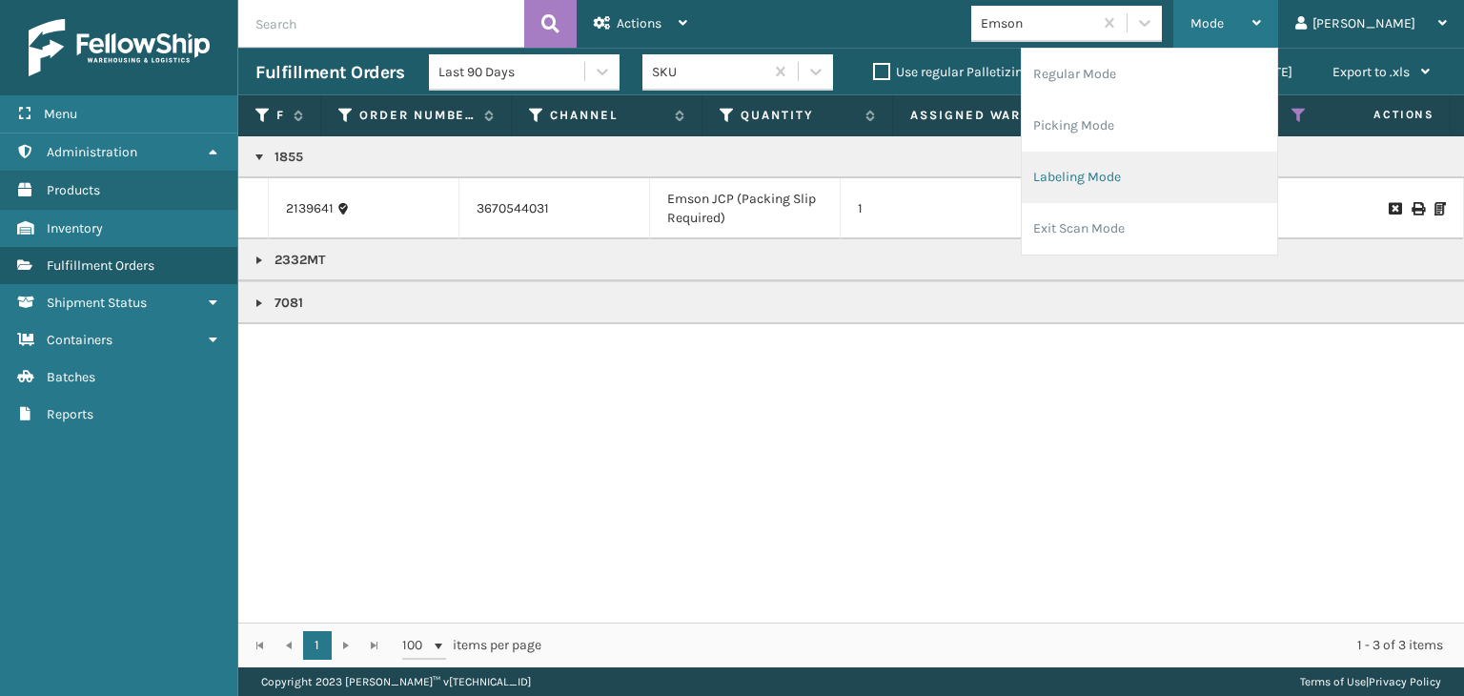
click at [1164, 168] on li "Labeling Mode" at bounding box center [1149, 177] width 255 height 51
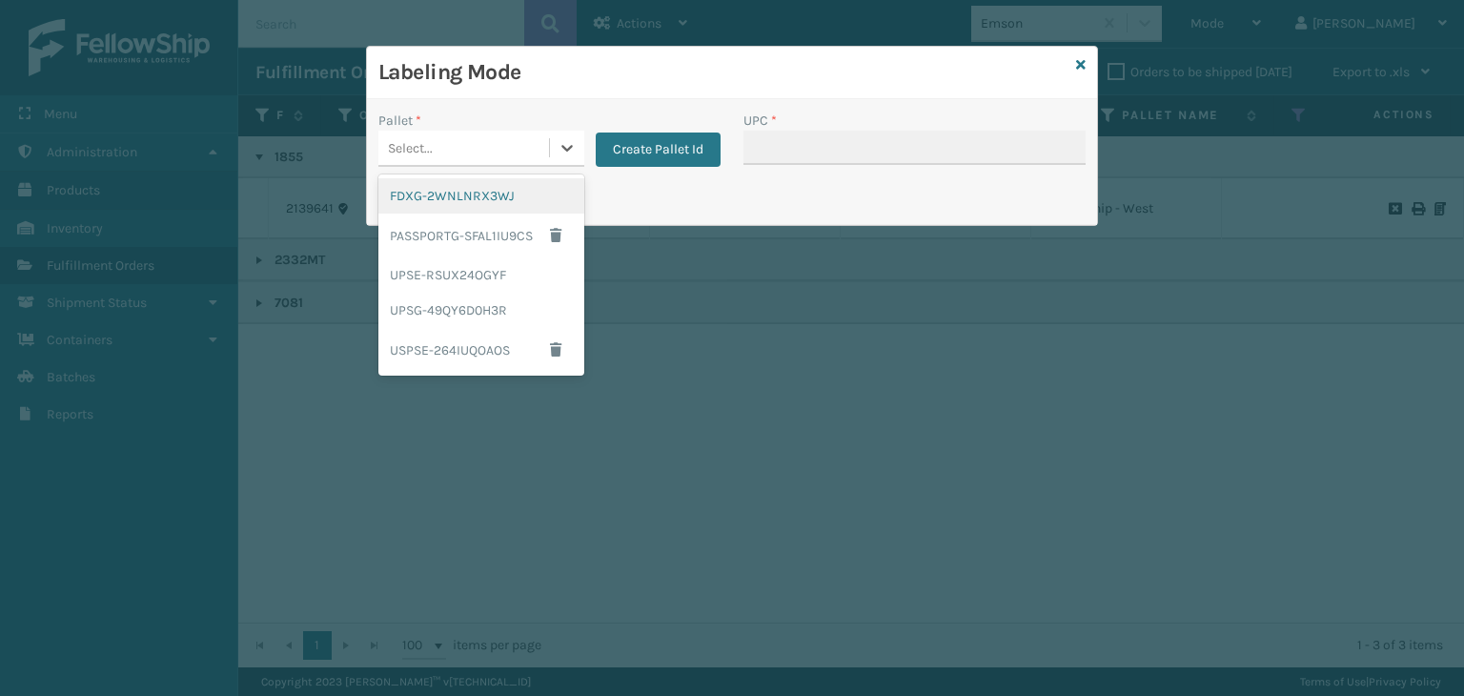
click at [458, 144] on div "Select..." at bounding box center [463, 147] width 171 height 31
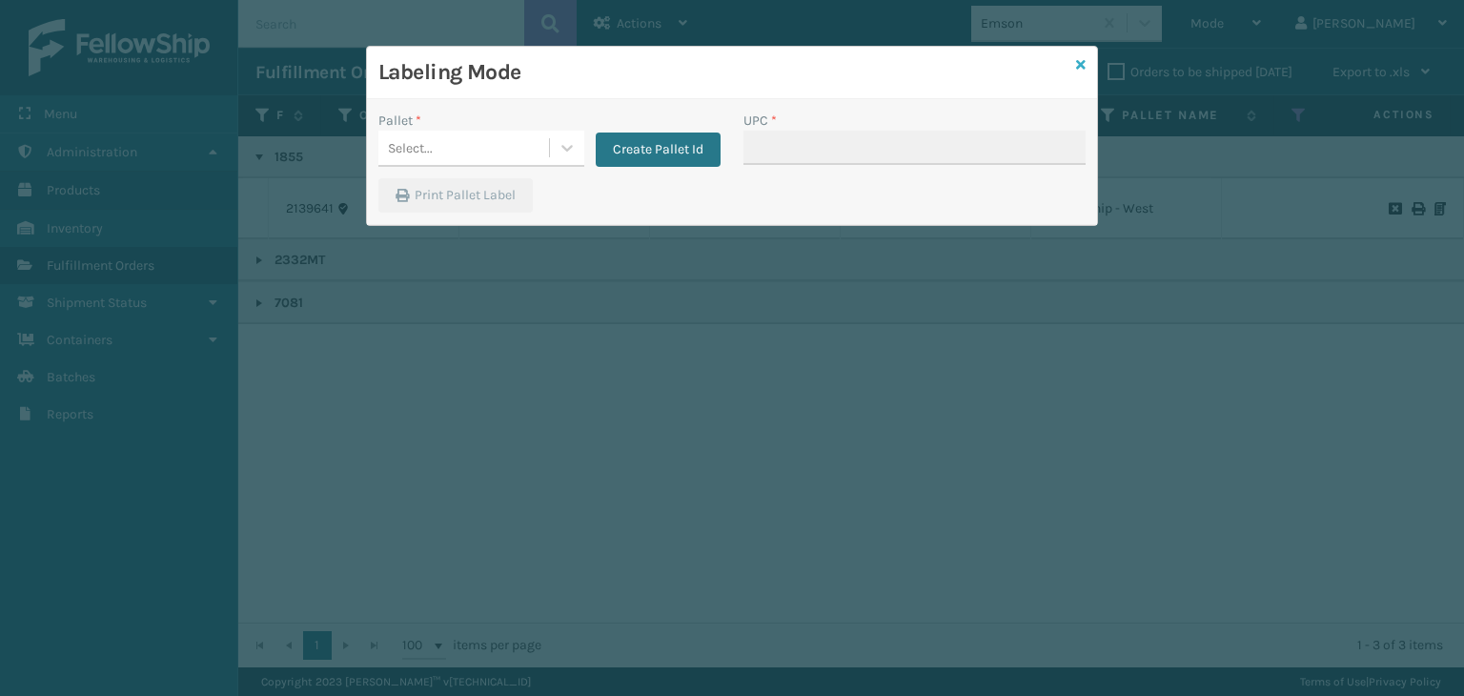
click at [1080, 65] on icon at bounding box center [1081, 64] width 10 height 13
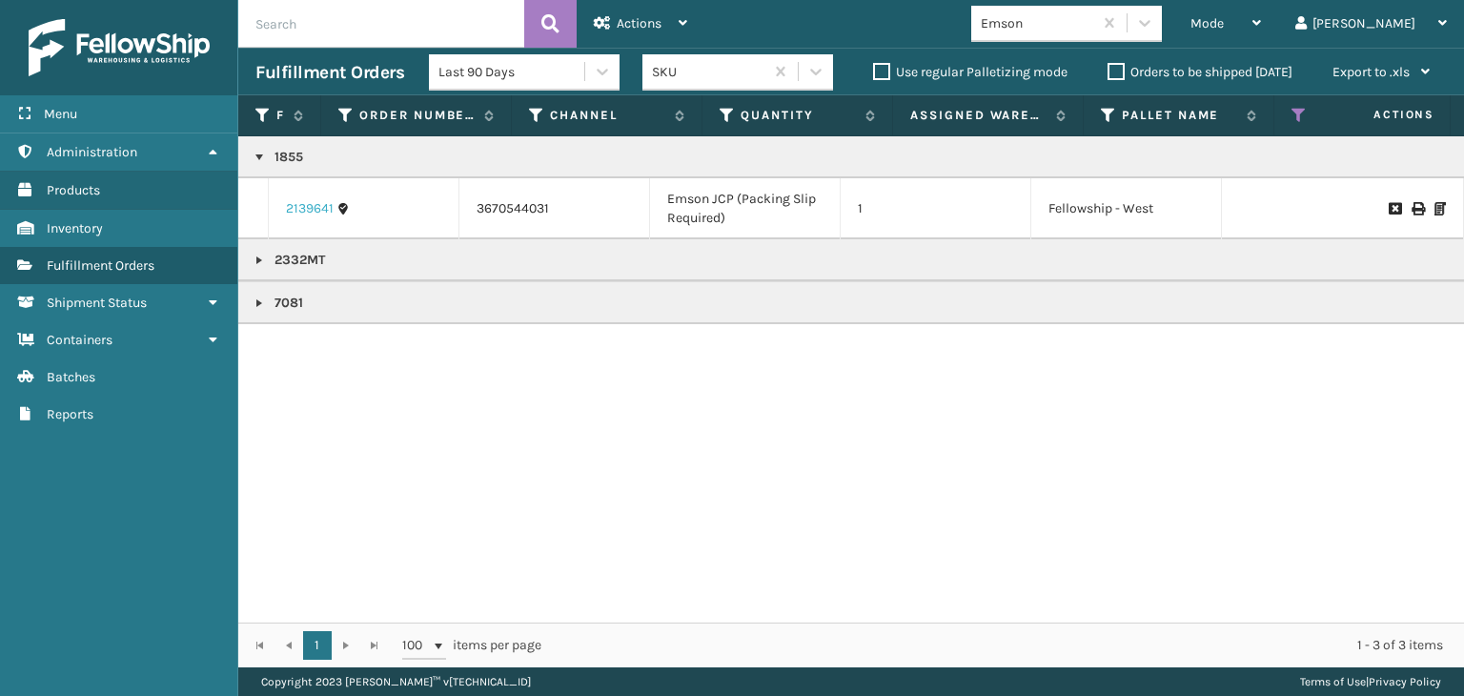
click at [310, 215] on link "2139641" at bounding box center [310, 208] width 48 height 19
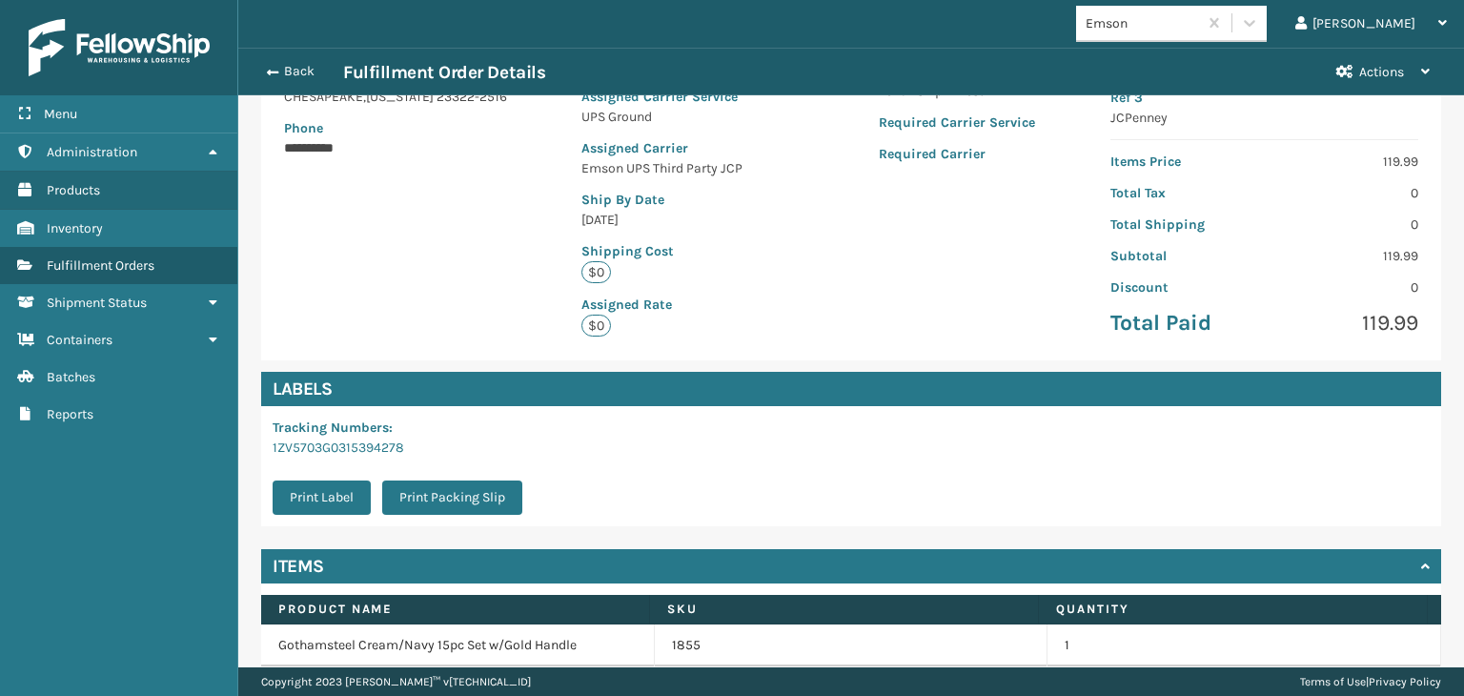
scroll to position [399, 0]
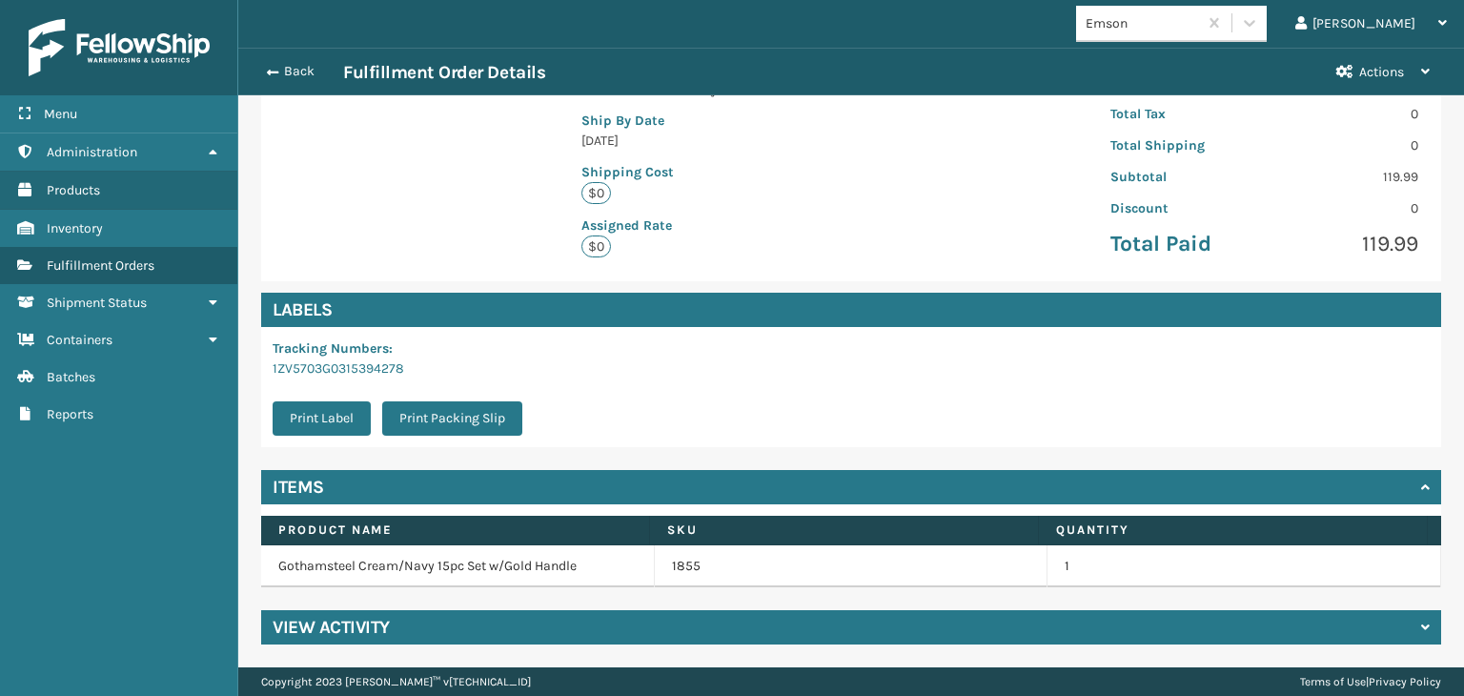
click at [670, 577] on td "1855" at bounding box center [852, 566] width 394 height 42
click at [672, 574] on link "1855" at bounding box center [686, 566] width 29 height 19
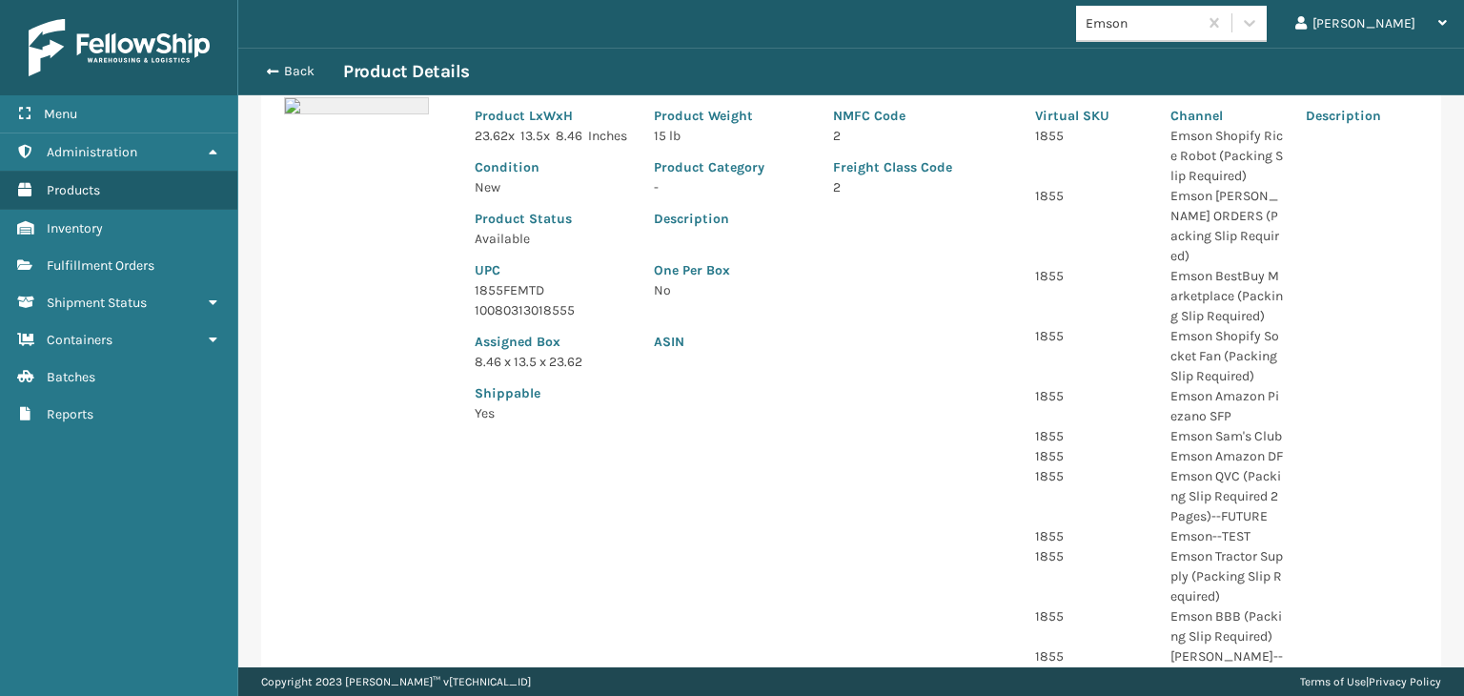
scroll to position [191, 0]
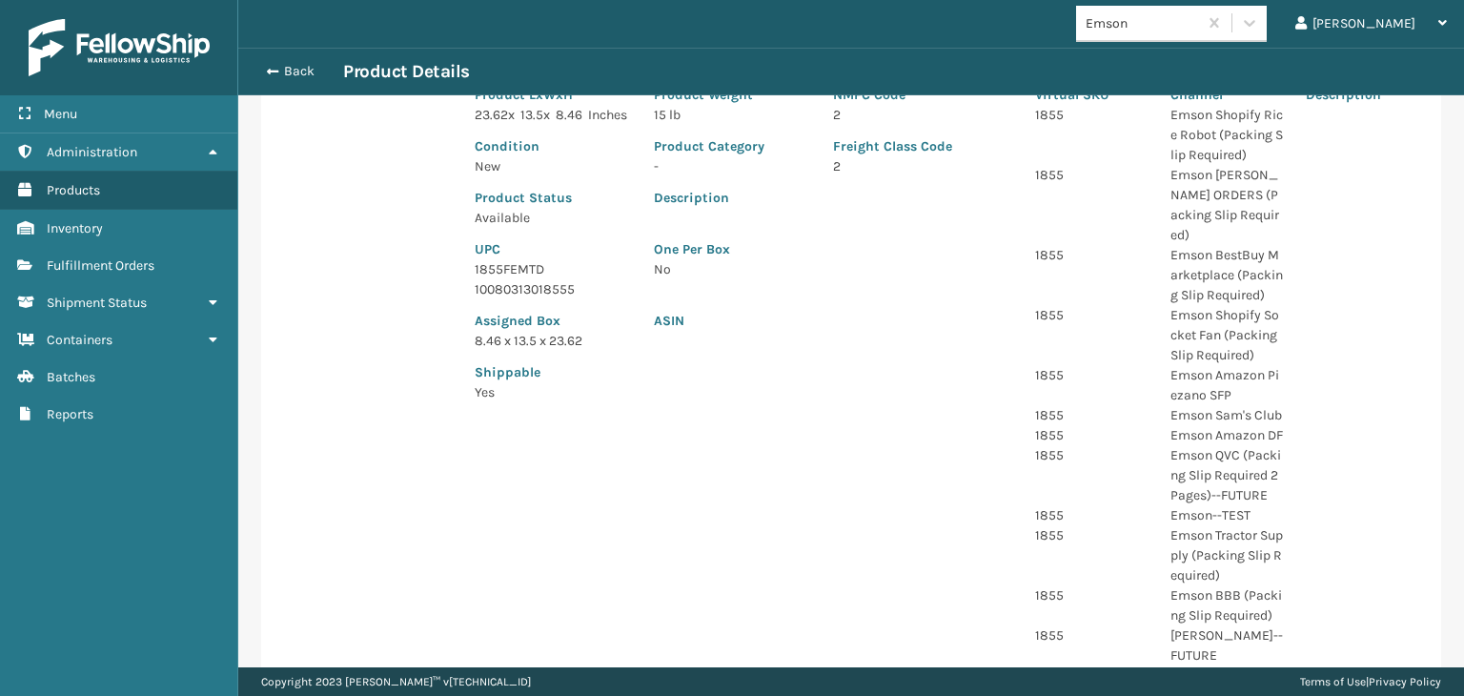
click at [513, 279] on p "1855FEMTD" at bounding box center [553, 269] width 156 height 20
copy p "1855FEMTD"
click at [309, 63] on button "Back" at bounding box center [299, 71] width 88 height 17
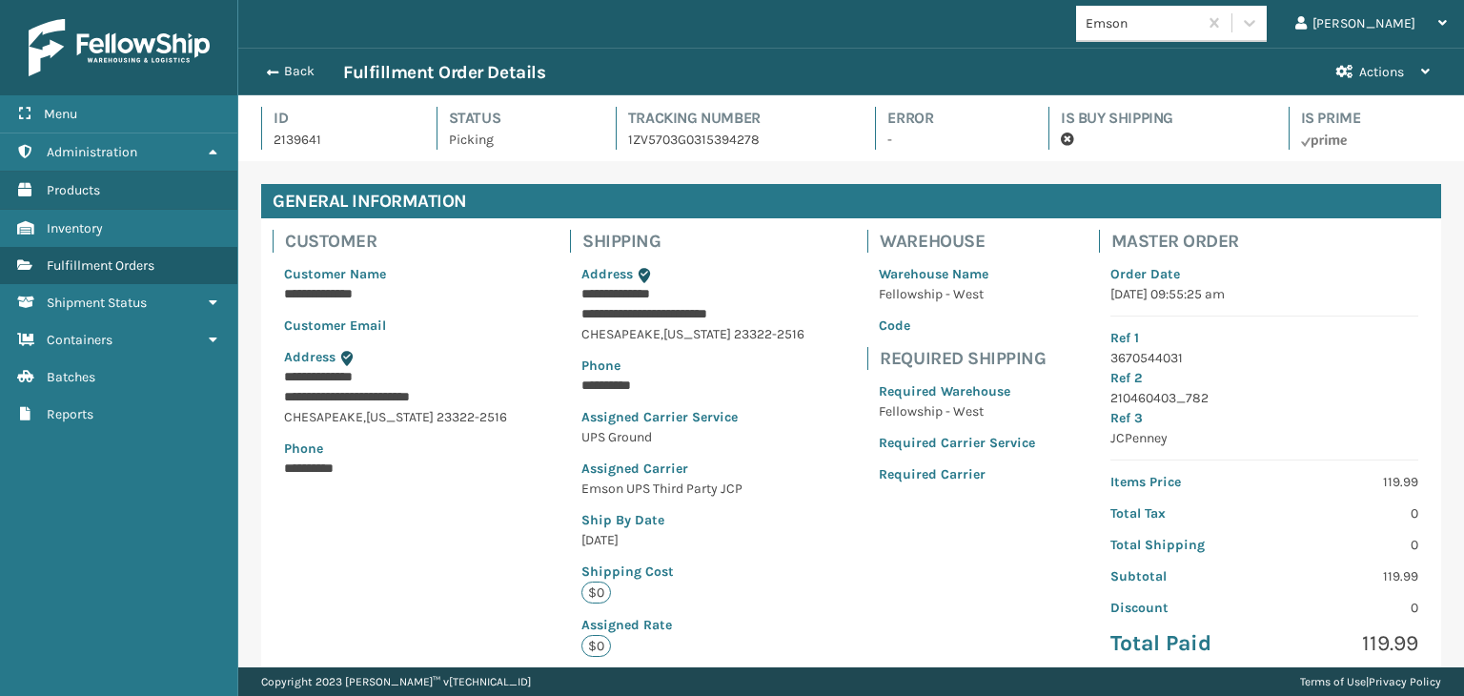
scroll to position [46, 1225]
click at [311, 66] on button "Back" at bounding box center [299, 71] width 88 height 17
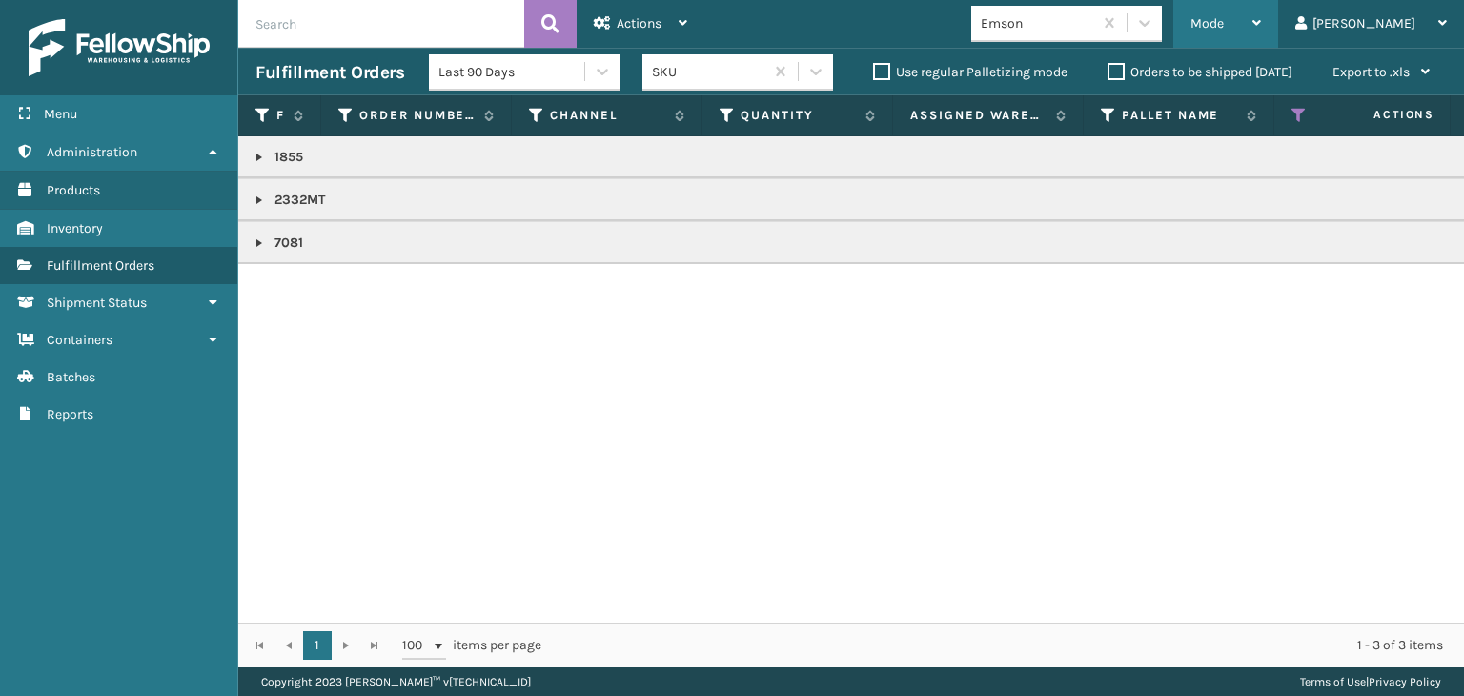
click at [1224, 20] on span "Mode" at bounding box center [1207, 23] width 33 height 16
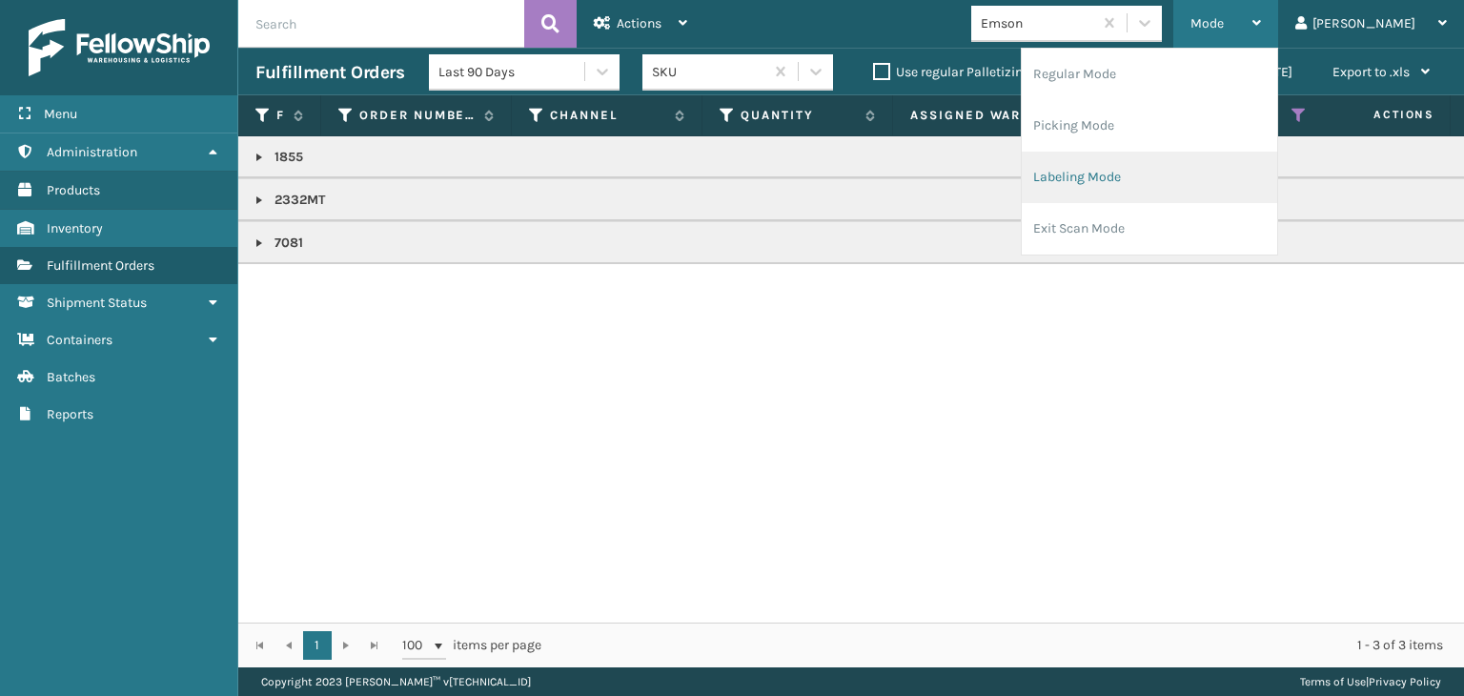
click at [1232, 189] on li "Labeling Mode" at bounding box center [1149, 177] width 255 height 51
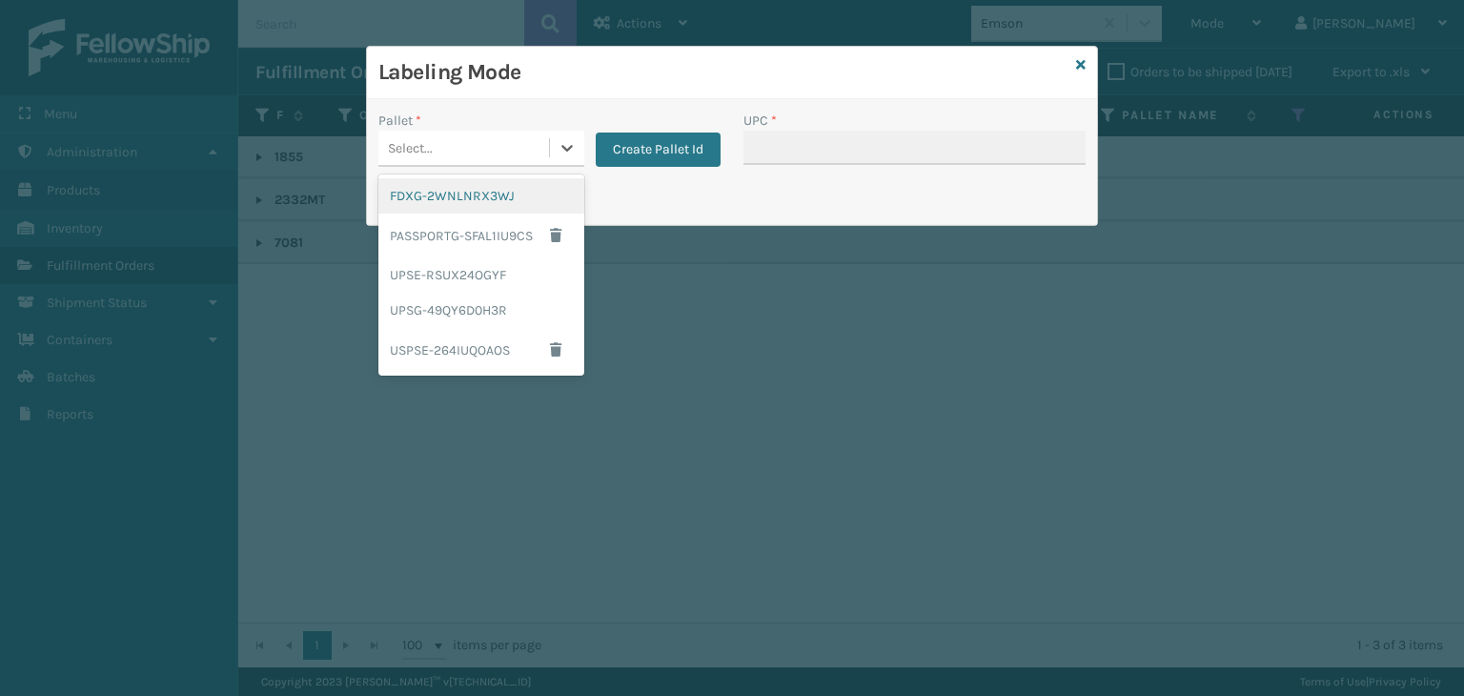
click at [483, 136] on div "Select..." at bounding box center [463, 147] width 171 height 31
click at [480, 295] on div "UPSG-49QY6D0H3R" at bounding box center [481, 310] width 206 height 35
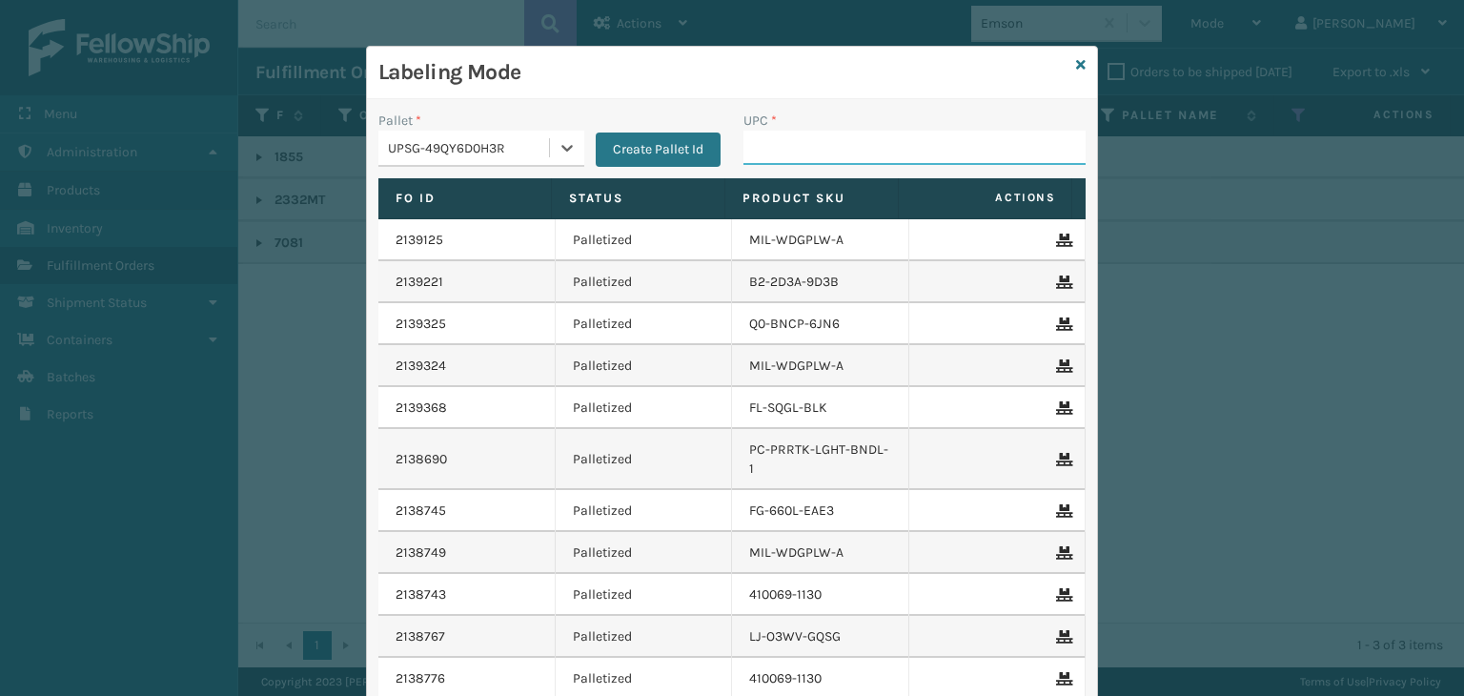
click at [881, 137] on input "UPC *" at bounding box center [915, 148] width 342 height 34
paste input "1855FEMTD"
type input "1855FEMTD"
drag, startPoint x: 511, startPoint y: 129, endPoint x: 516, endPoint y: 154, distance: 26.2
click at [511, 132] on div "Pallet * UPSG-49QY6D0H3R" at bounding box center [481, 139] width 206 height 56
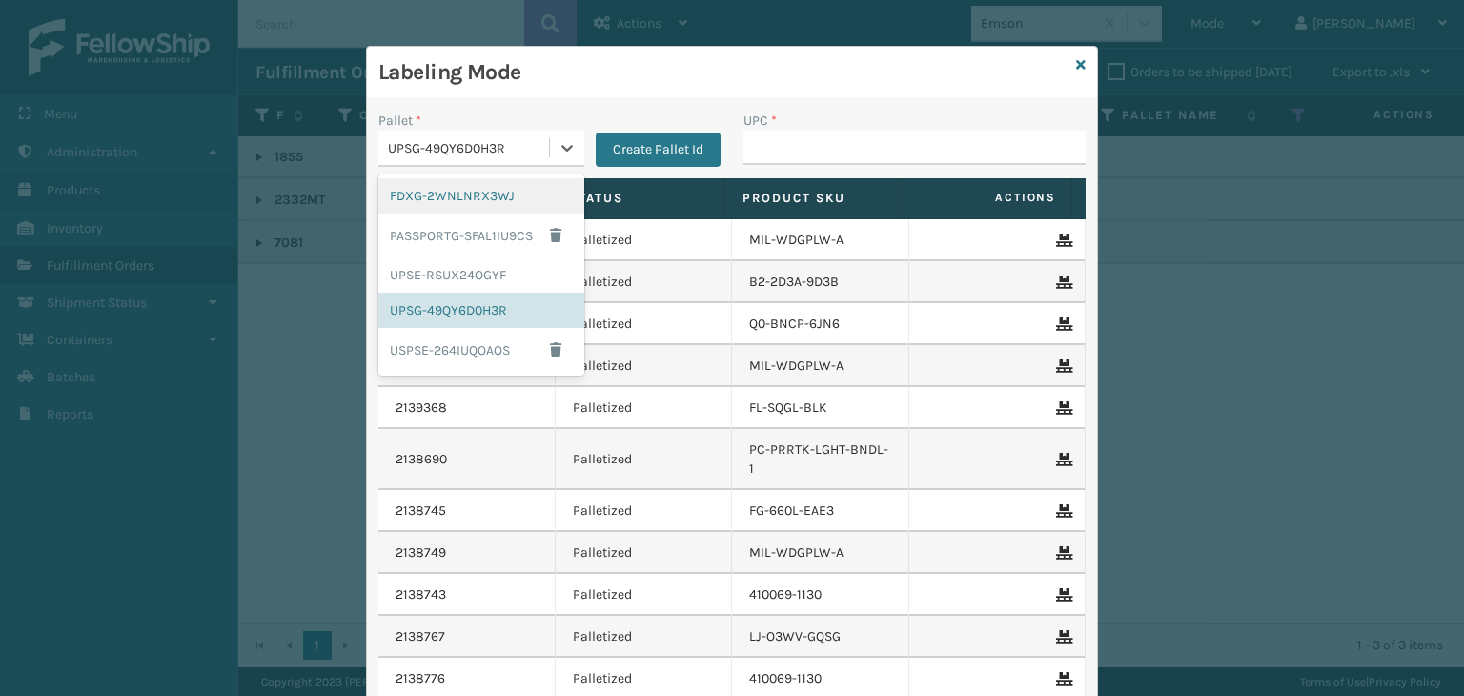
click at [515, 154] on div "UPSG-49QY6D0H3R" at bounding box center [469, 148] width 163 height 20
click at [496, 205] on div "FDXG-2WNLNRX3WJ" at bounding box center [481, 195] width 206 height 35
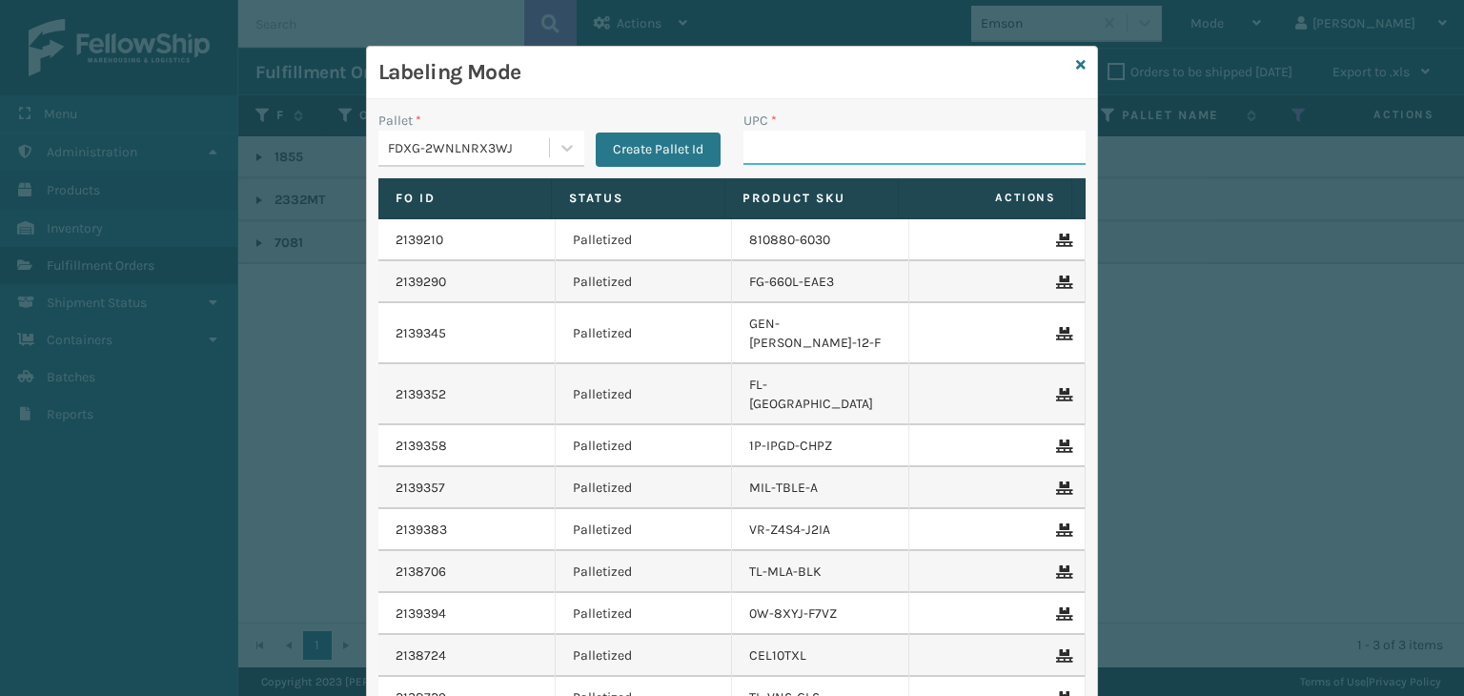
click at [840, 133] on input "UPC *" at bounding box center [915, 148] width 342 height 34
click at [799, 145] on input "UPC *" at bounding box center [915, 148] width 342 height 34
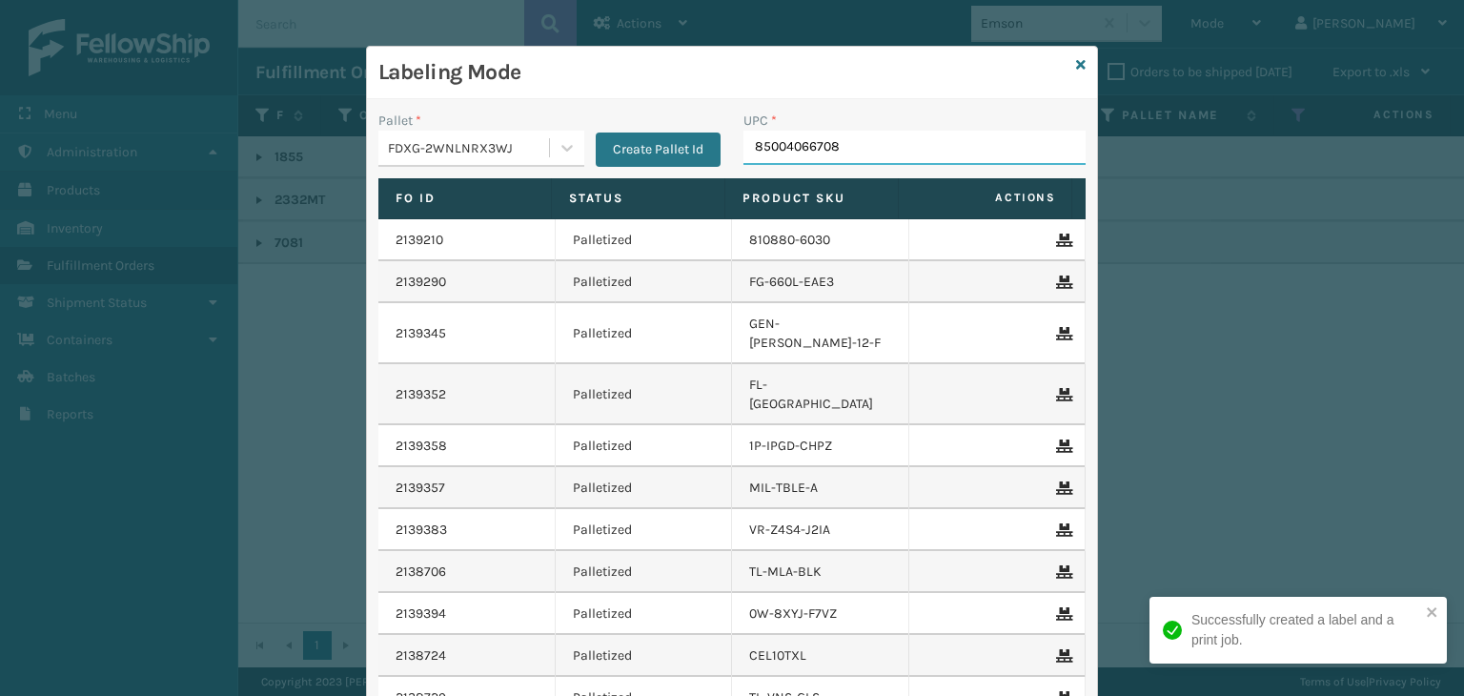
type input "850040667080"
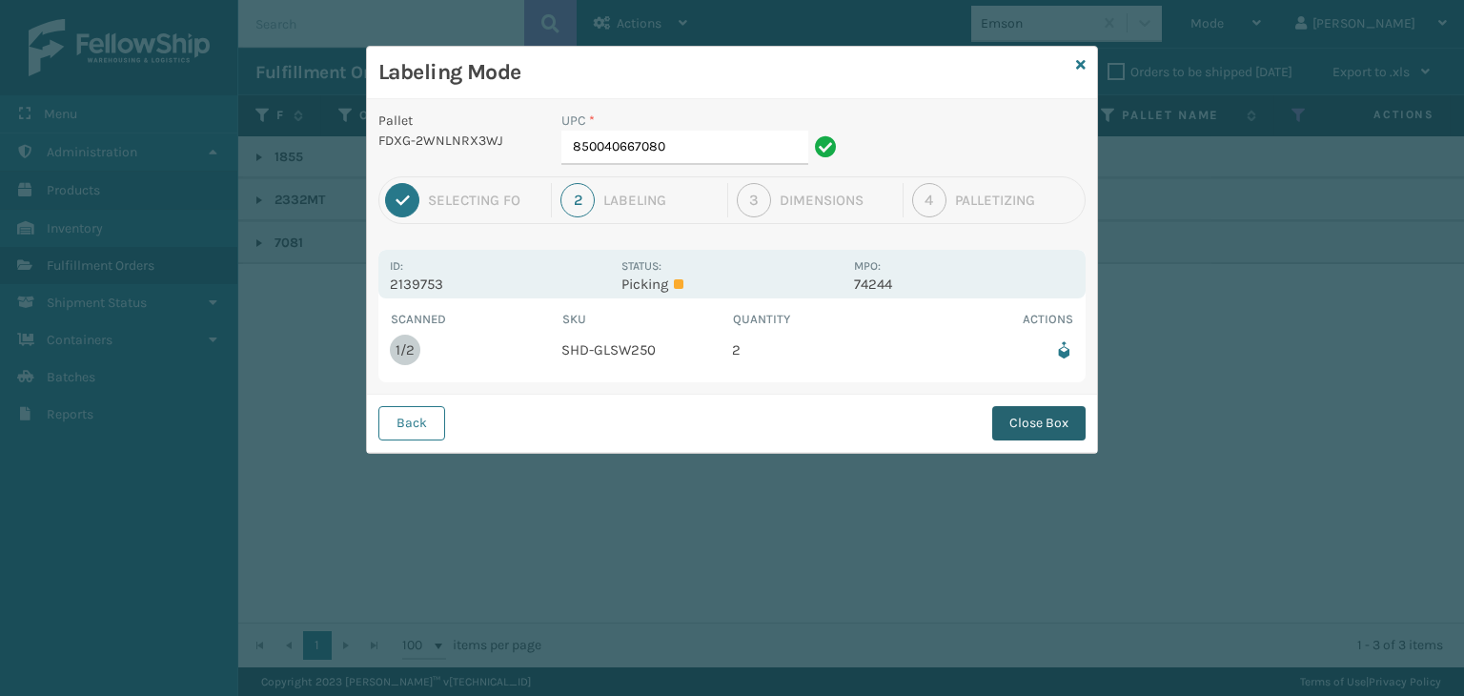
click at [1019, 424] on button "Close Box" at bounding box center [1038, 423] width 93 height 34
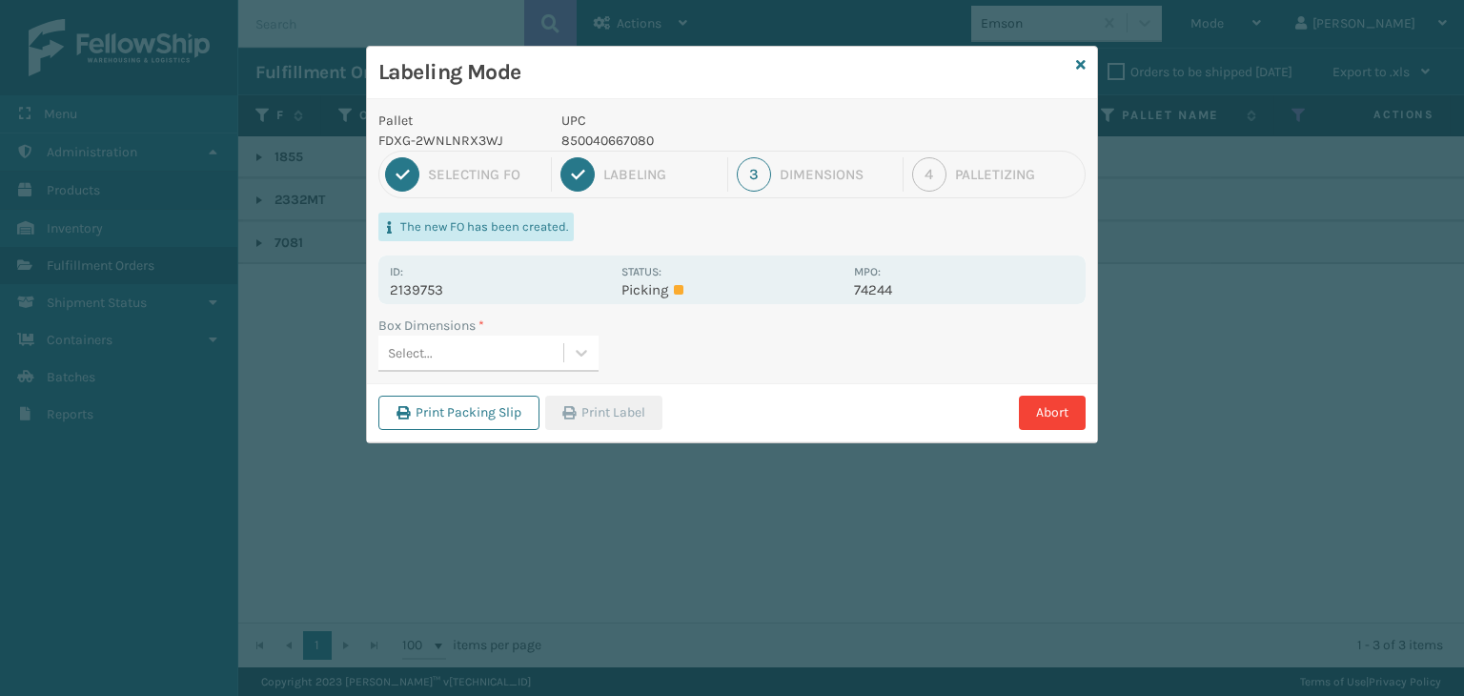
drag, startPoint x: 549, startPoint y: 350, endPoint x: 557, endPoint y: 367, distance: 18.8
click at [549, 351] on div "Select..." at bounding box center [470, 352] width 185 height 31
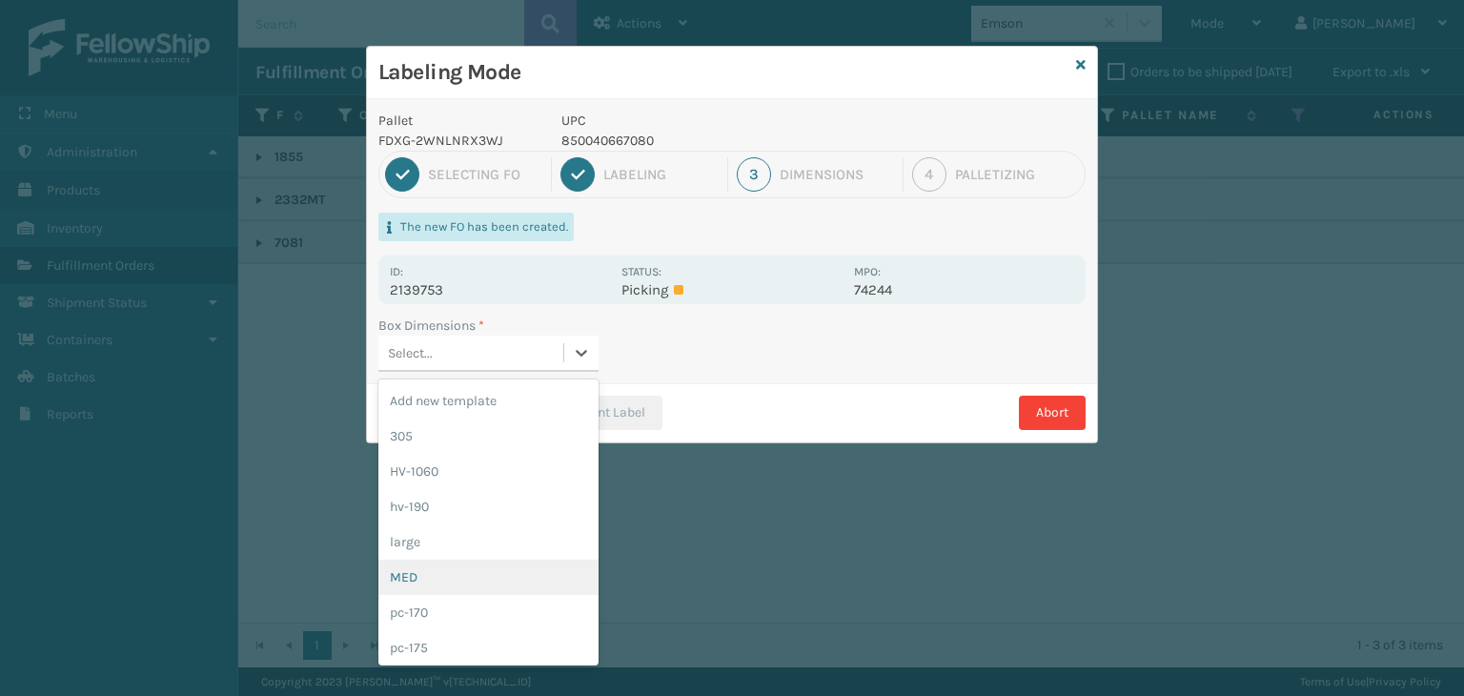
drag, startPoint x: 554, startPoint y: 573, endPoint x: 605, endPoint y: 448, distance: 135.1
click at [554, 573] on div "MED" at bounding box center [488, 577] width 220 height 35
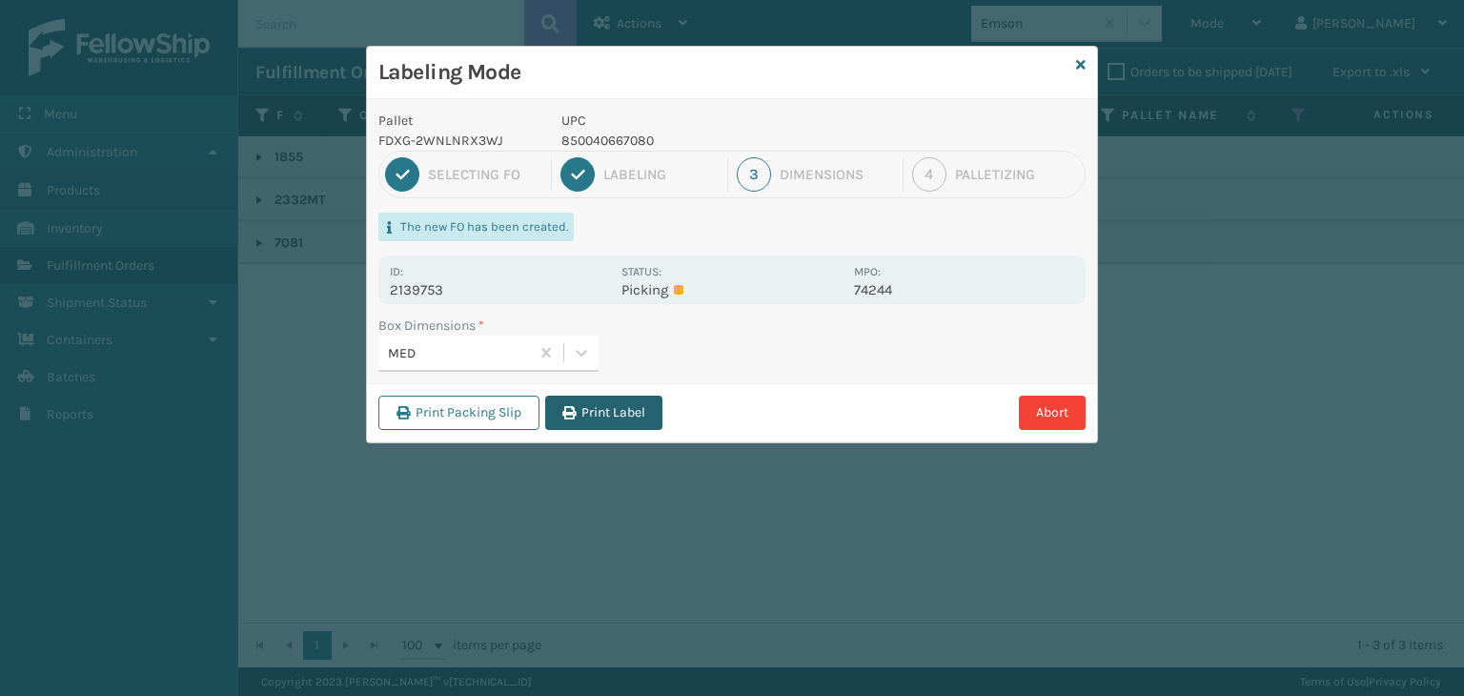
click at [637, 397] on button "Print Label" at bounding box center [603, 413] width 117 height 34
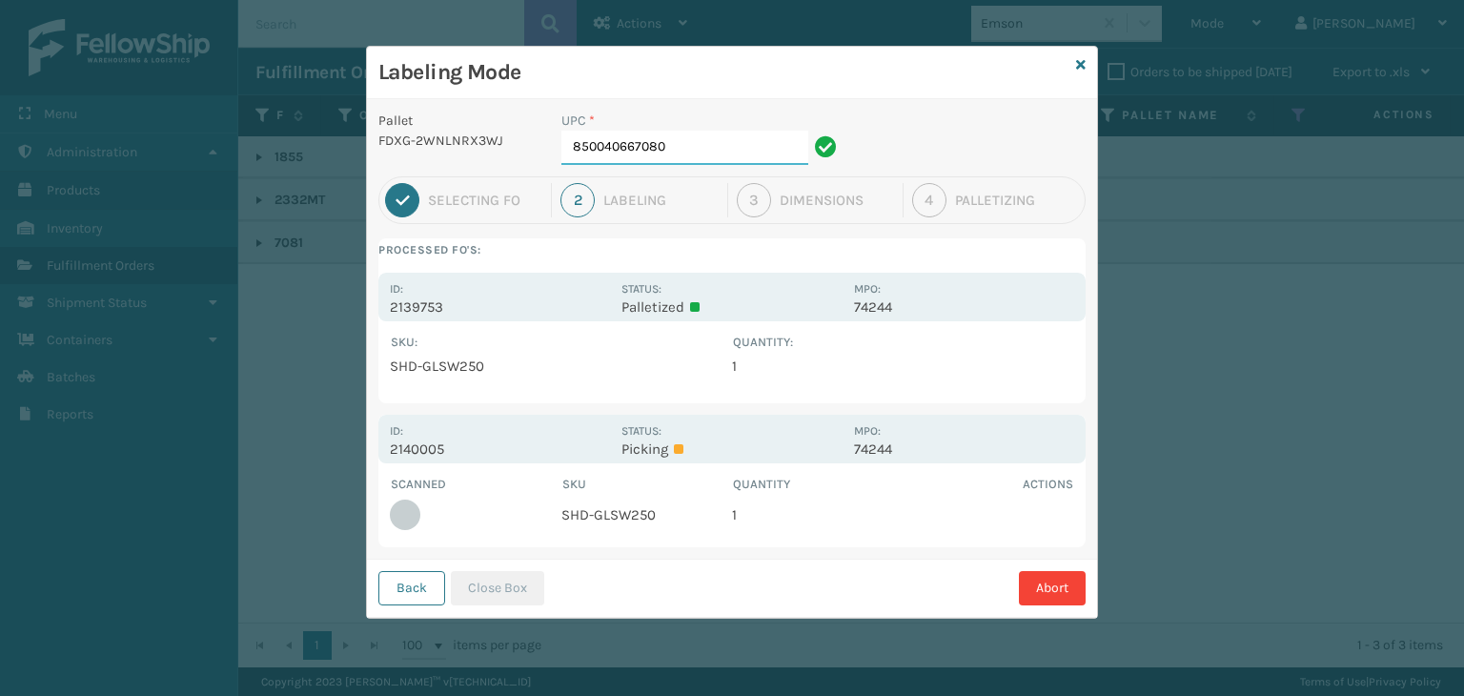
click at [687, 142] on input "850040667080" at bounding box center [684, 148] width 247 height 34
click at [529, 581] on button "Close Box" at bounding box center [497, 588] width 93 height 34
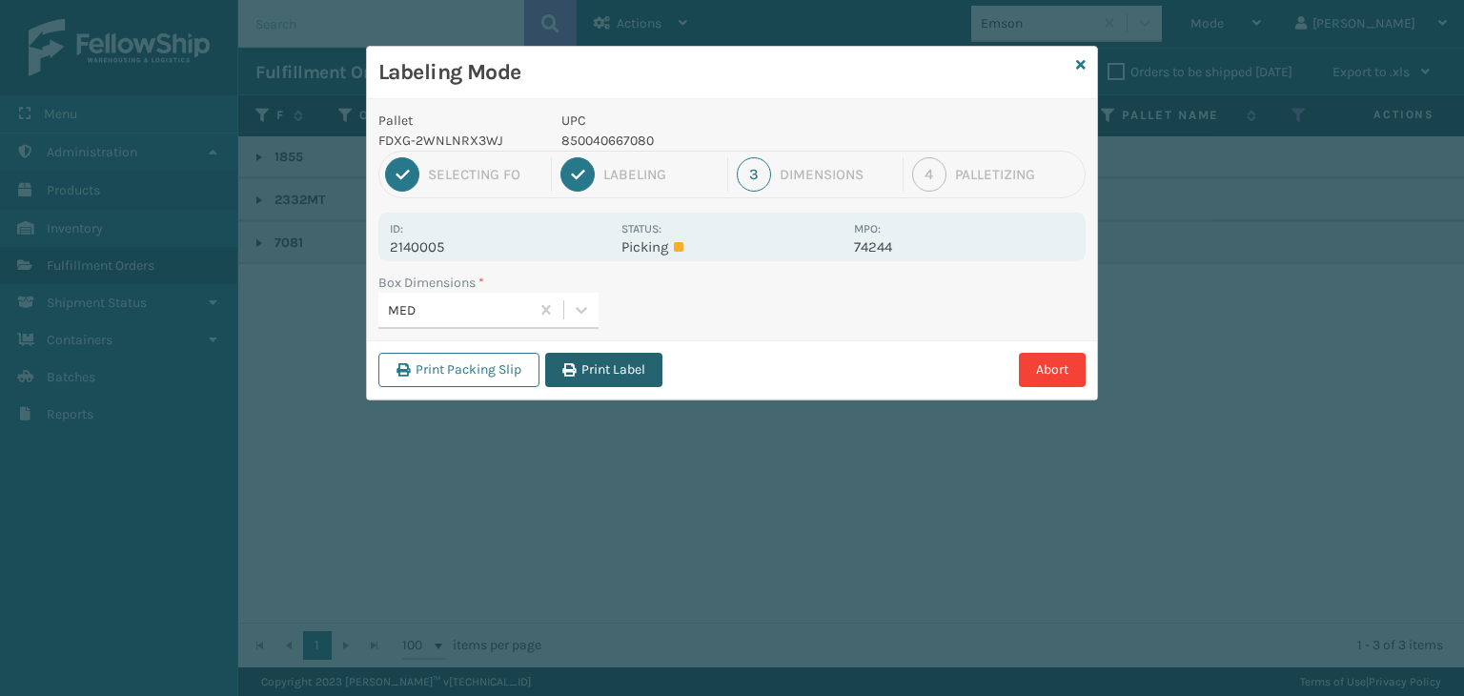
click at [594, 371] on button "Print Label" at bounding box center [603, 370] width 117 height 34
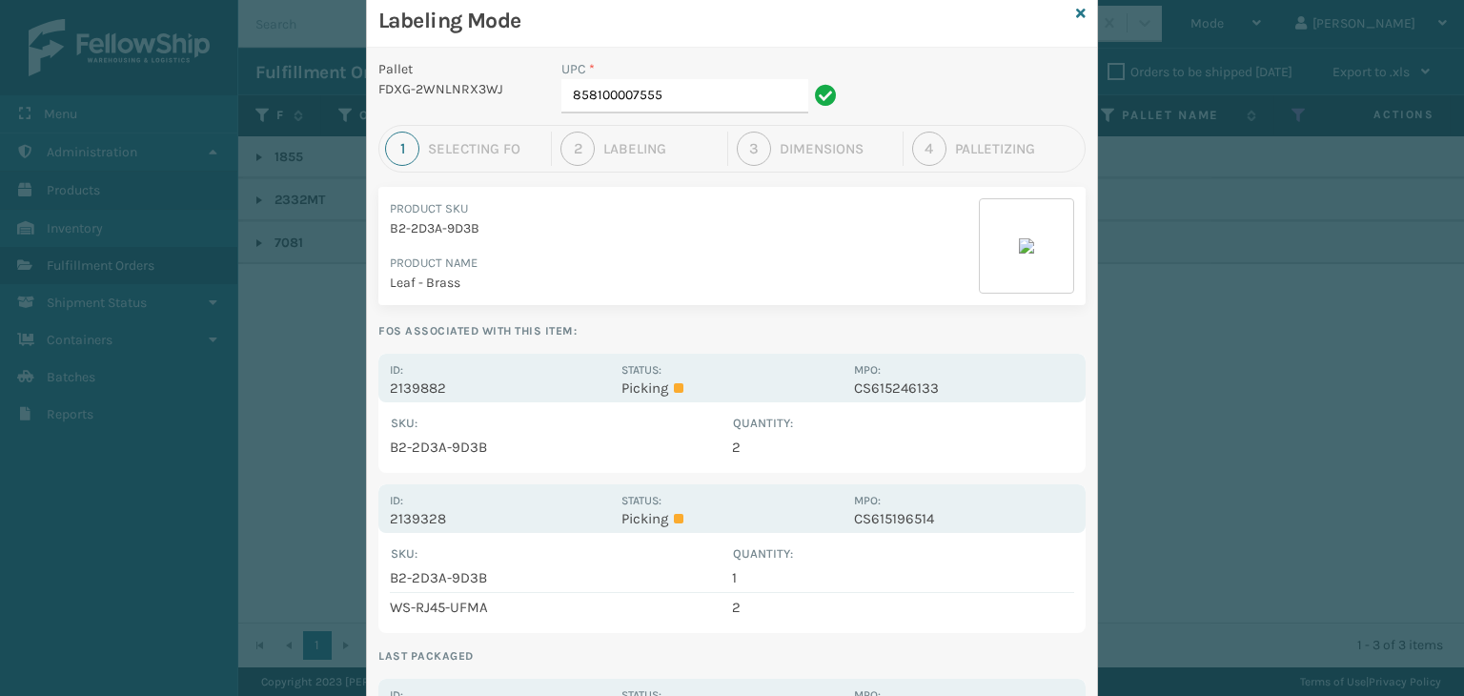
scroll to position [95, 0]
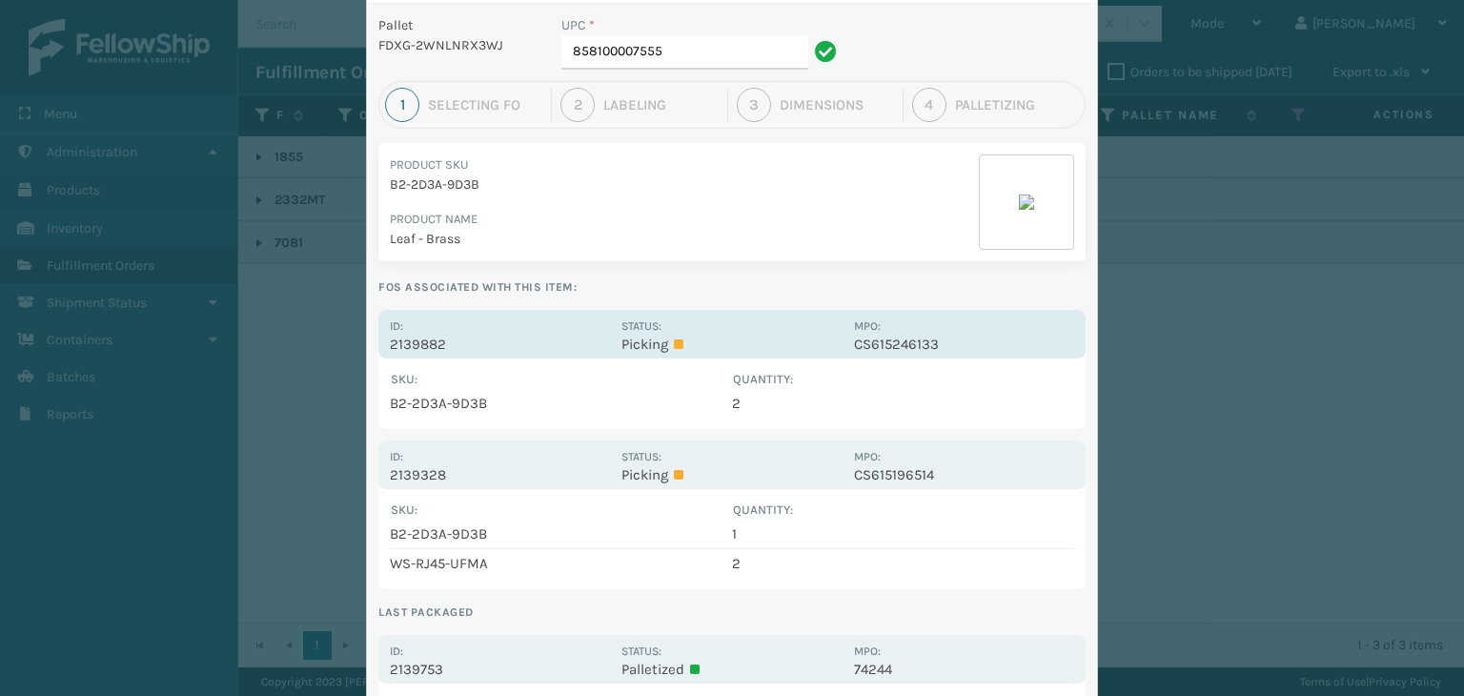
click at [756, 325] on div "Status: Picking" at bounding box center [731, 334] width 220 height 37
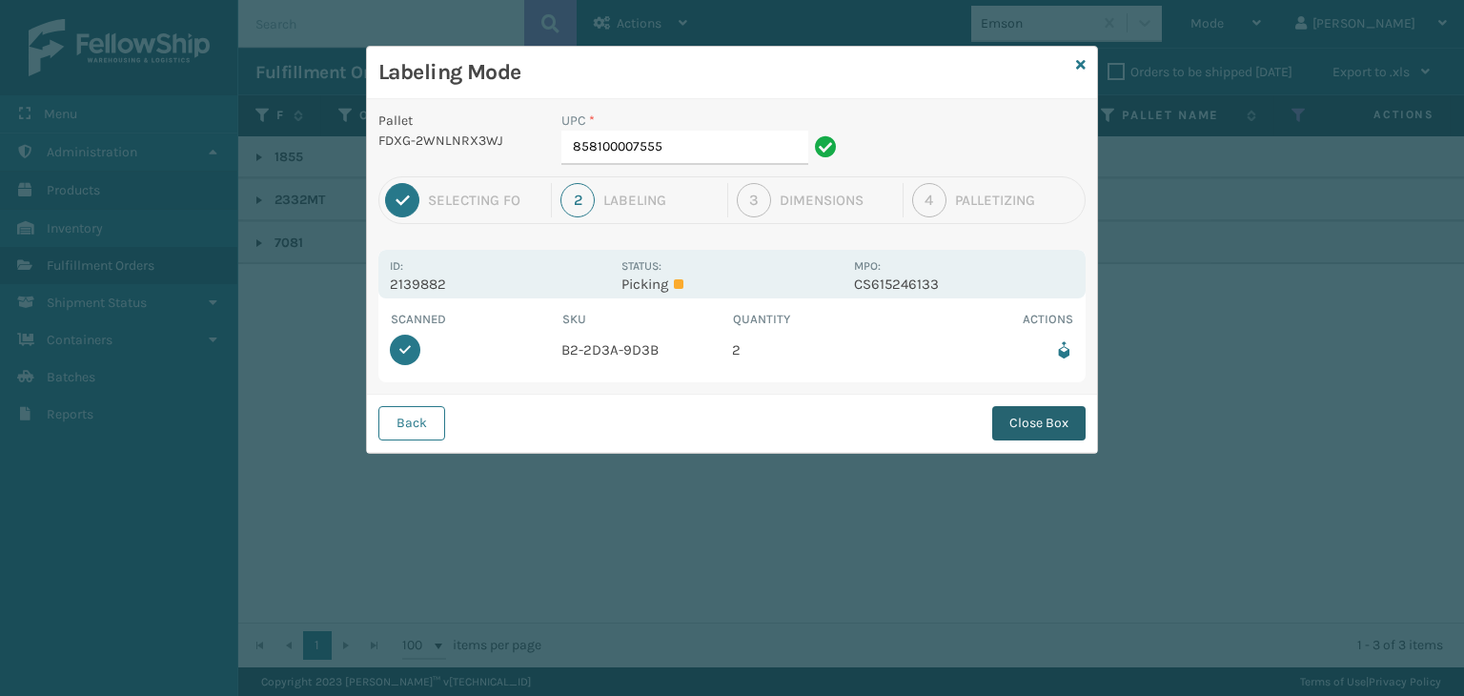
click at [1036, 407] on button "Close Box" at bounding box center [1038, 423] width 93 height 34
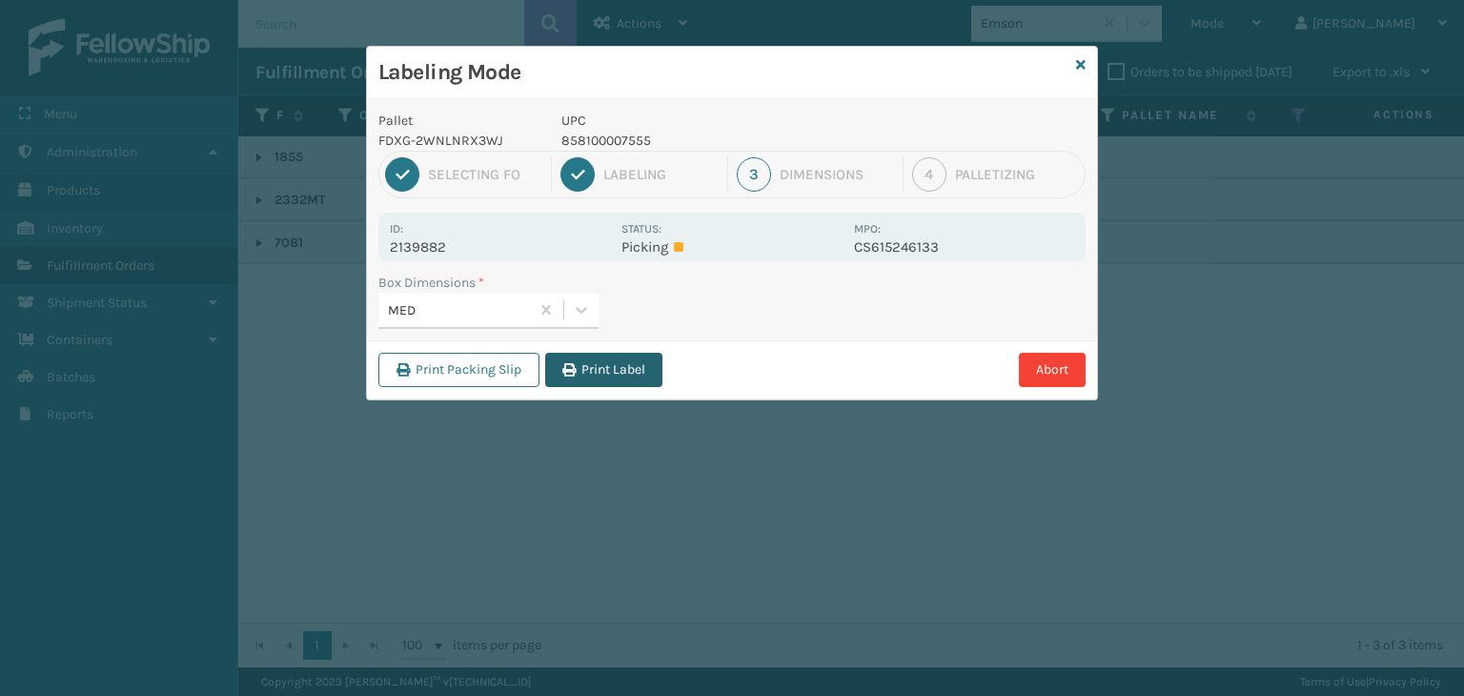
click at [583, 359] on div "Print Packing Slip Print Label Abort" at bounding box center [732, 369] width 730 height 58
click at [590, 375] on button "Print Label" at bounding box center [603, 370] width 117 height 34
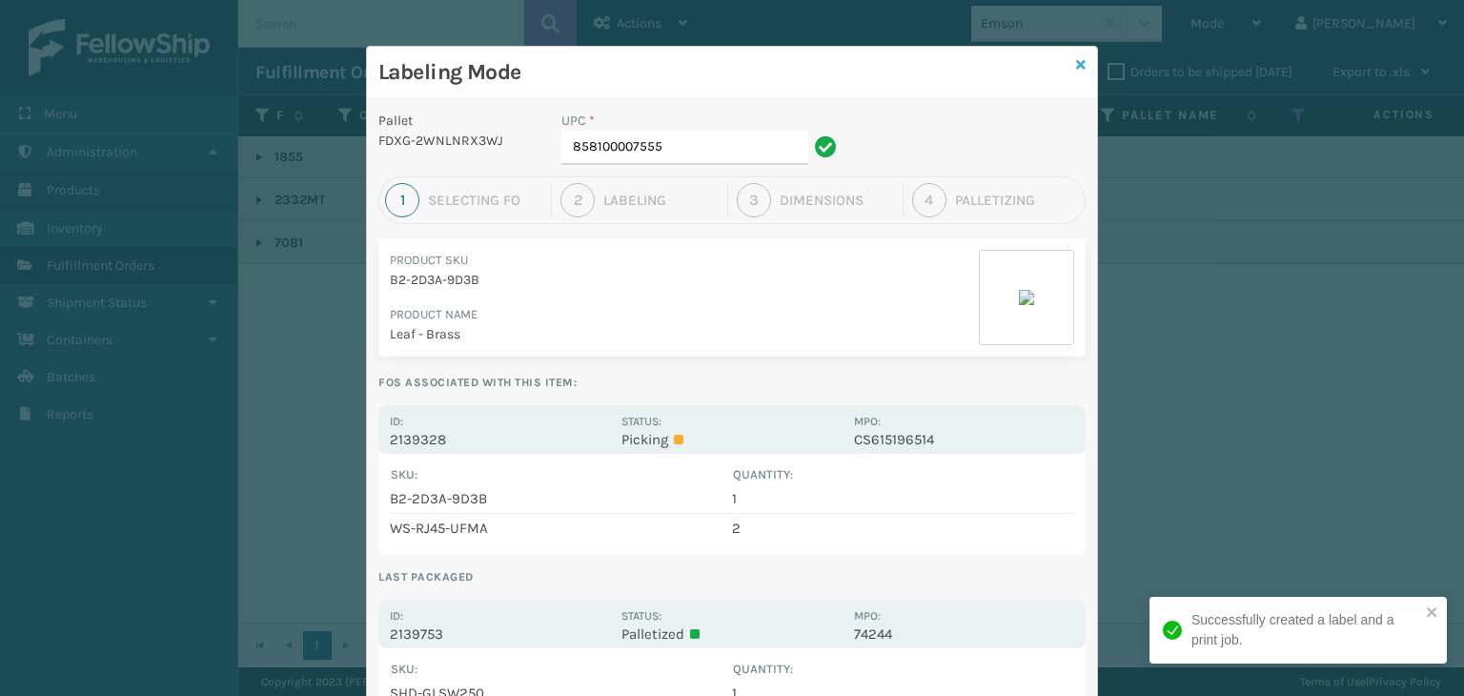
click at [1076, 69] on icon at bounding box center [1081, 64] width 10 height 13
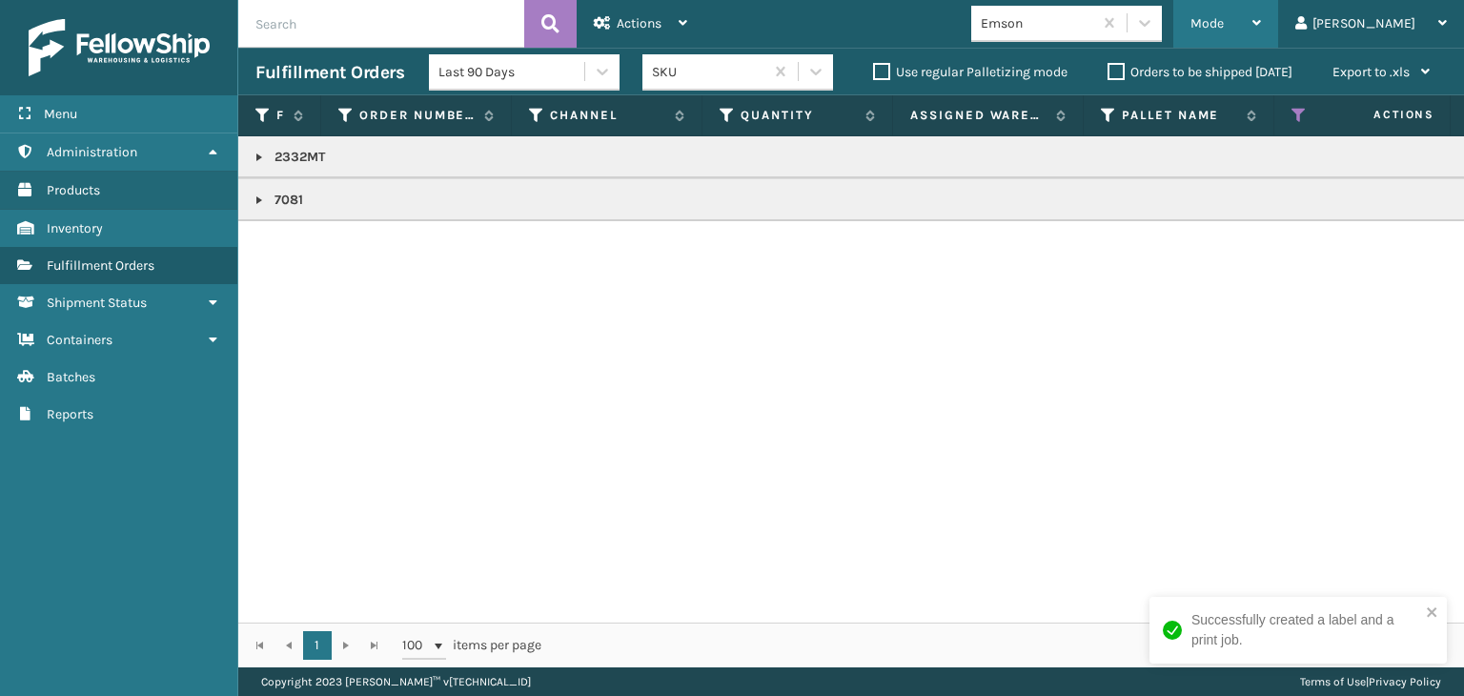
click at [1261, 31] on div "Mode" at bounding box center [1226, 24] width 71 height 48
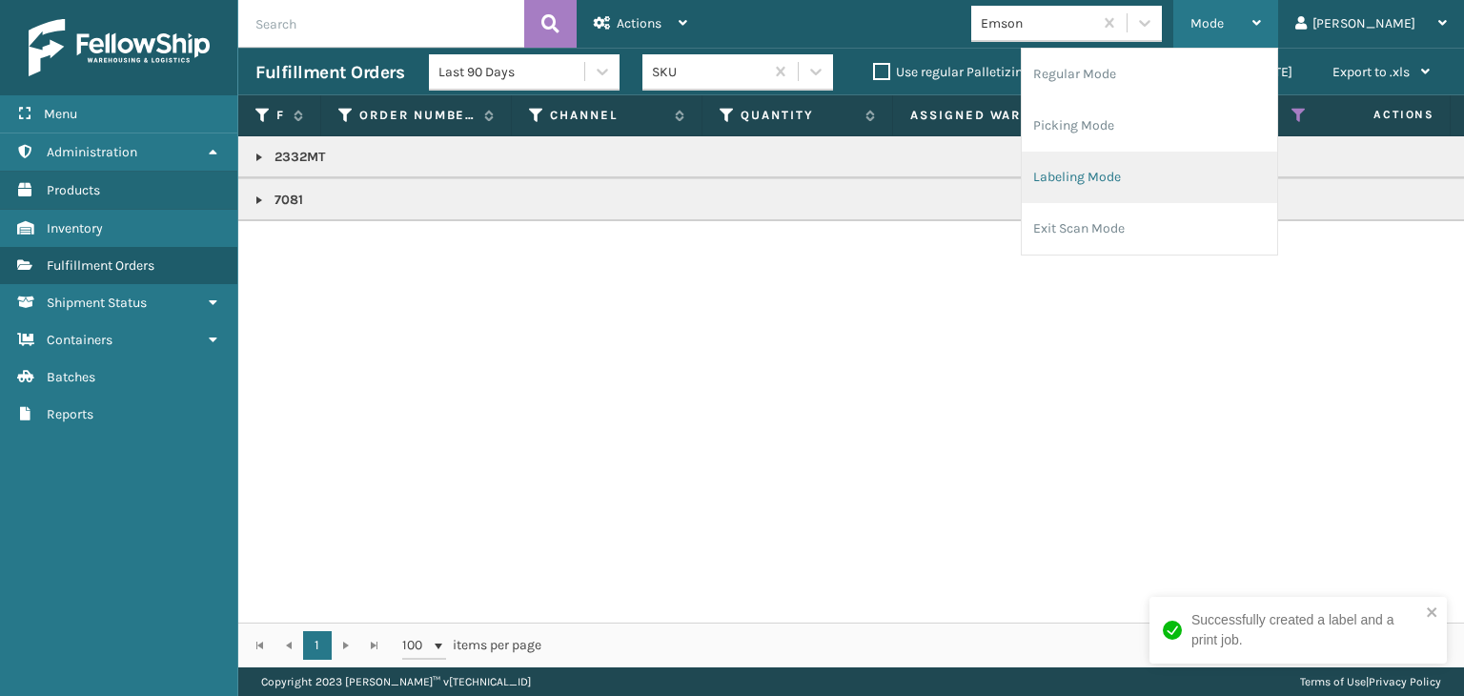
click at [1216, 173] on li "Labeling Mode" at bounding box center [1149, 177] width 255 height 51
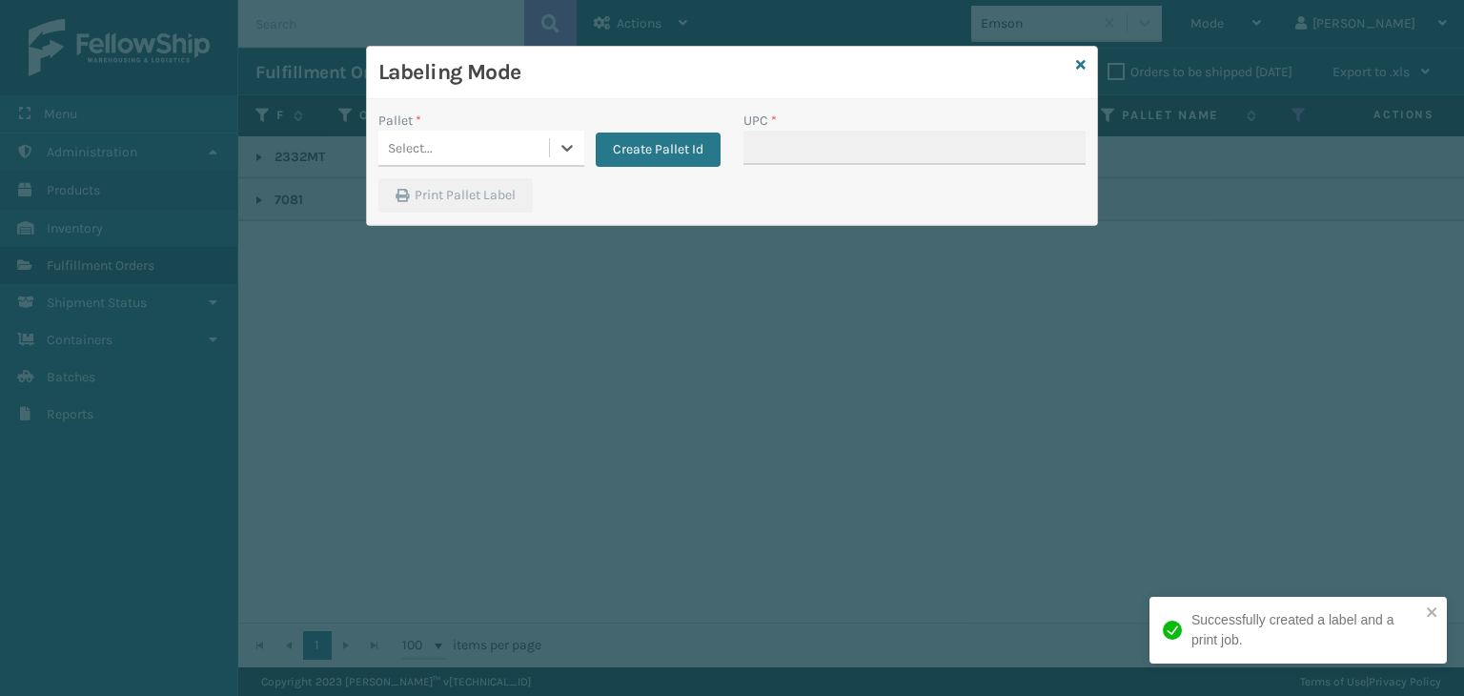
click at [423, 151] on div "Select..." at bounding box center [410, 148] width 45 height 20
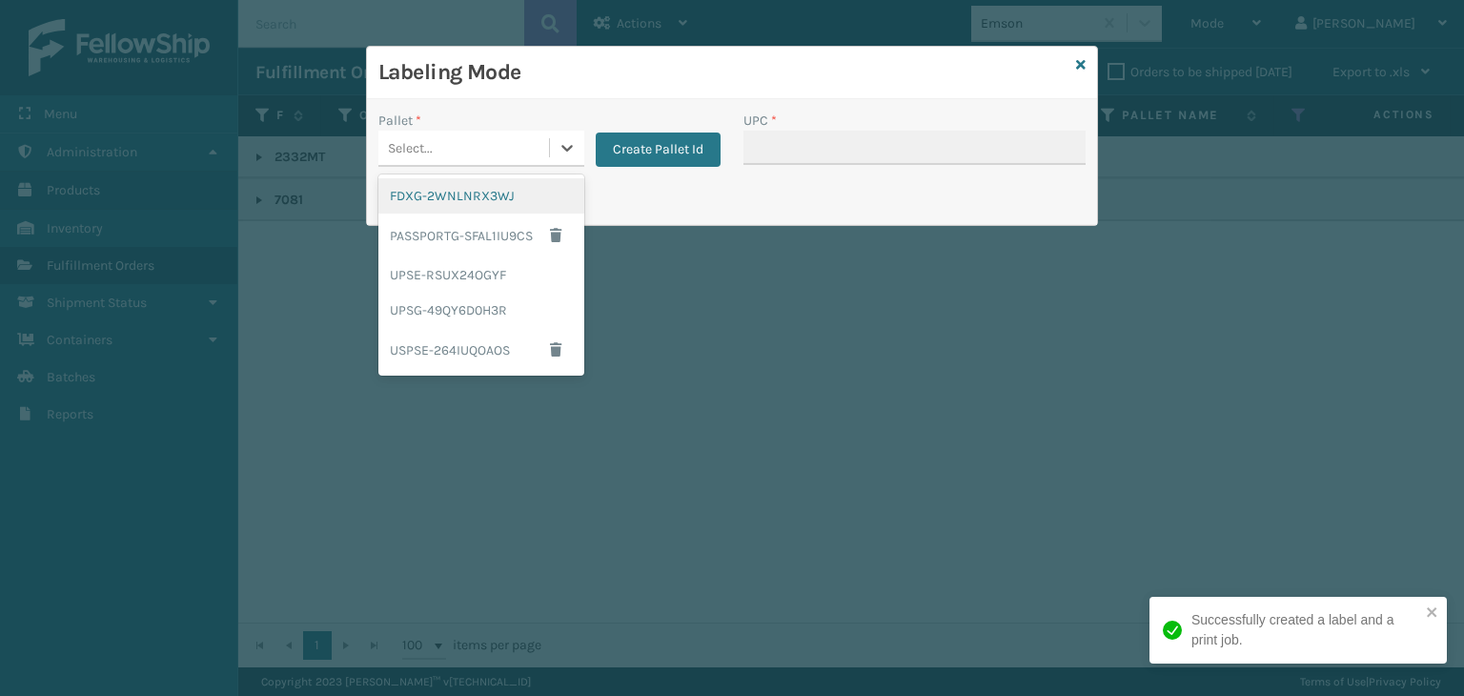
click at [450, 202] on div "FDXG-2WNLNRX3WJ" at bounding box center [481, 195] width 206 height 35
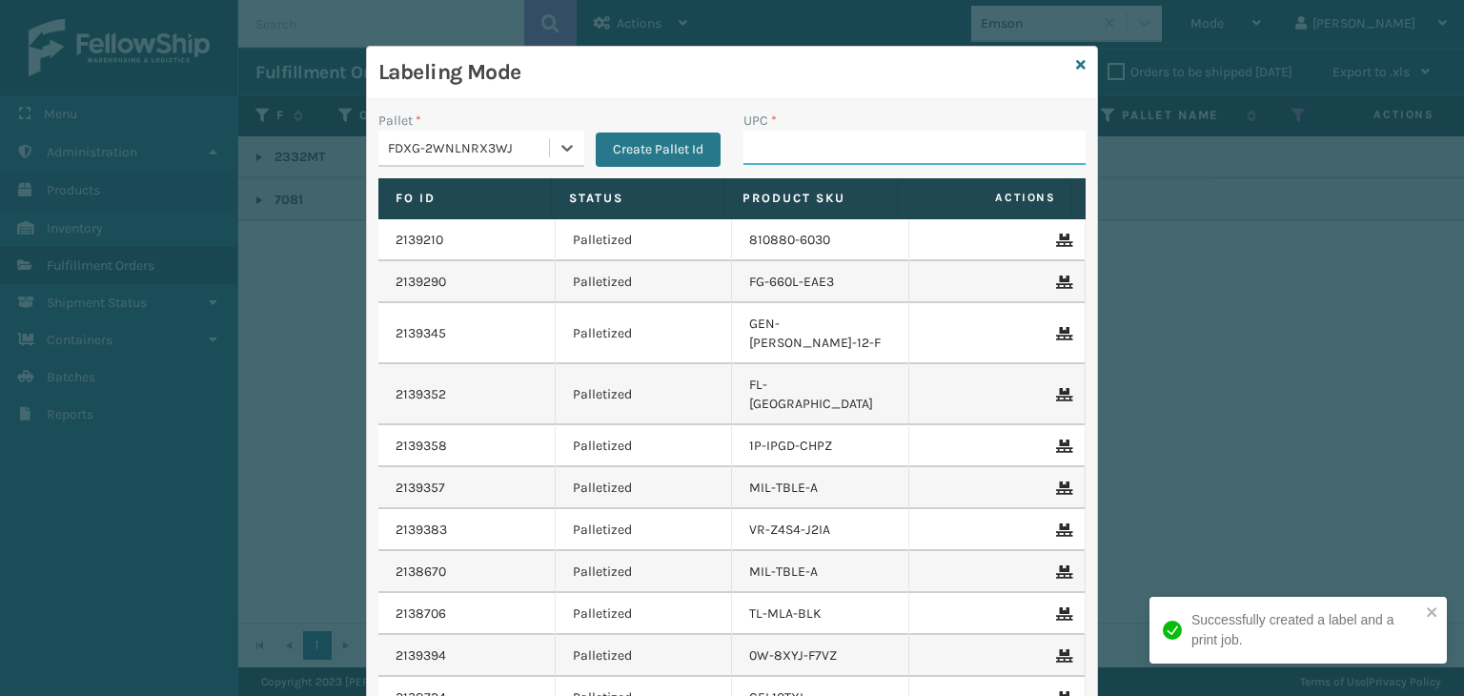
drag, startPoint x: 807, startPoint y: 139, endPoint x: 747, endPoint y: 113, distance: 65.3
click at [808, 139] on input "UPC *" at bounding box center [915, 148] width 342 height 34
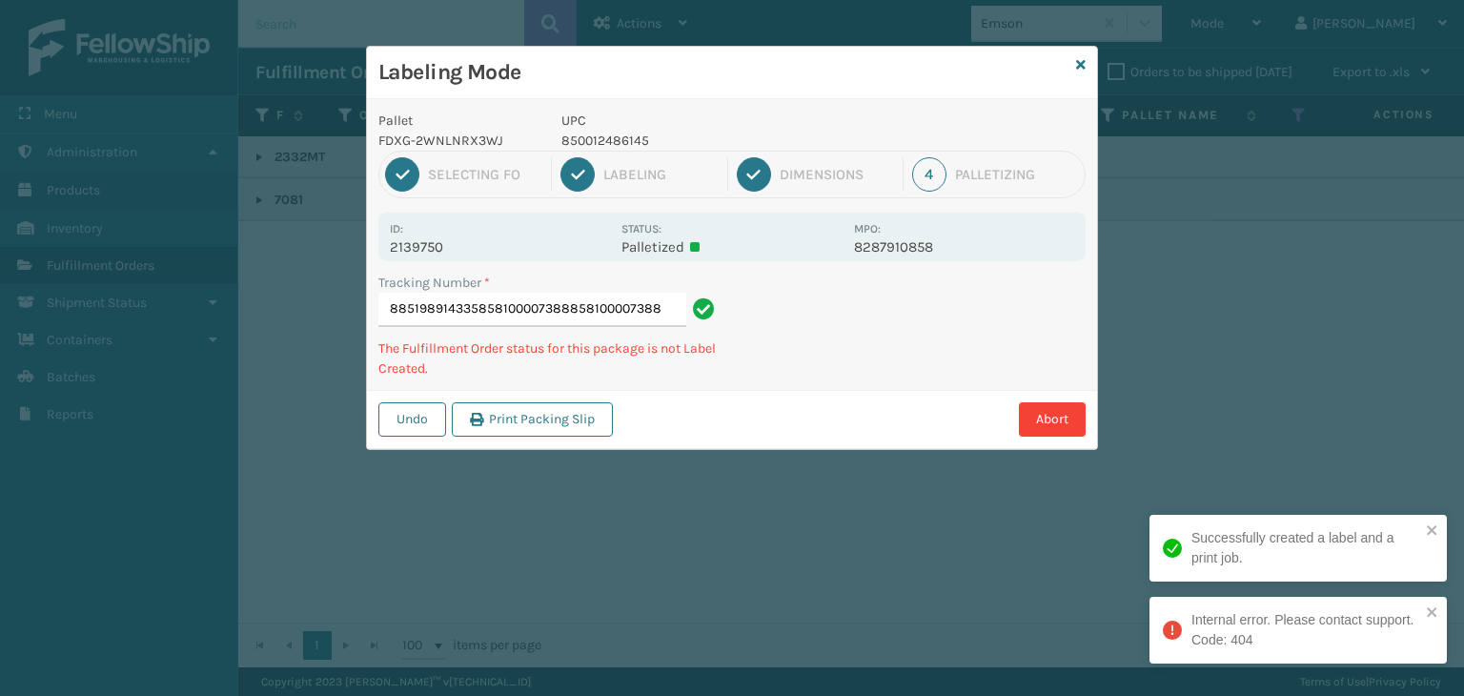
type input "885198914335858100007388858100007388"
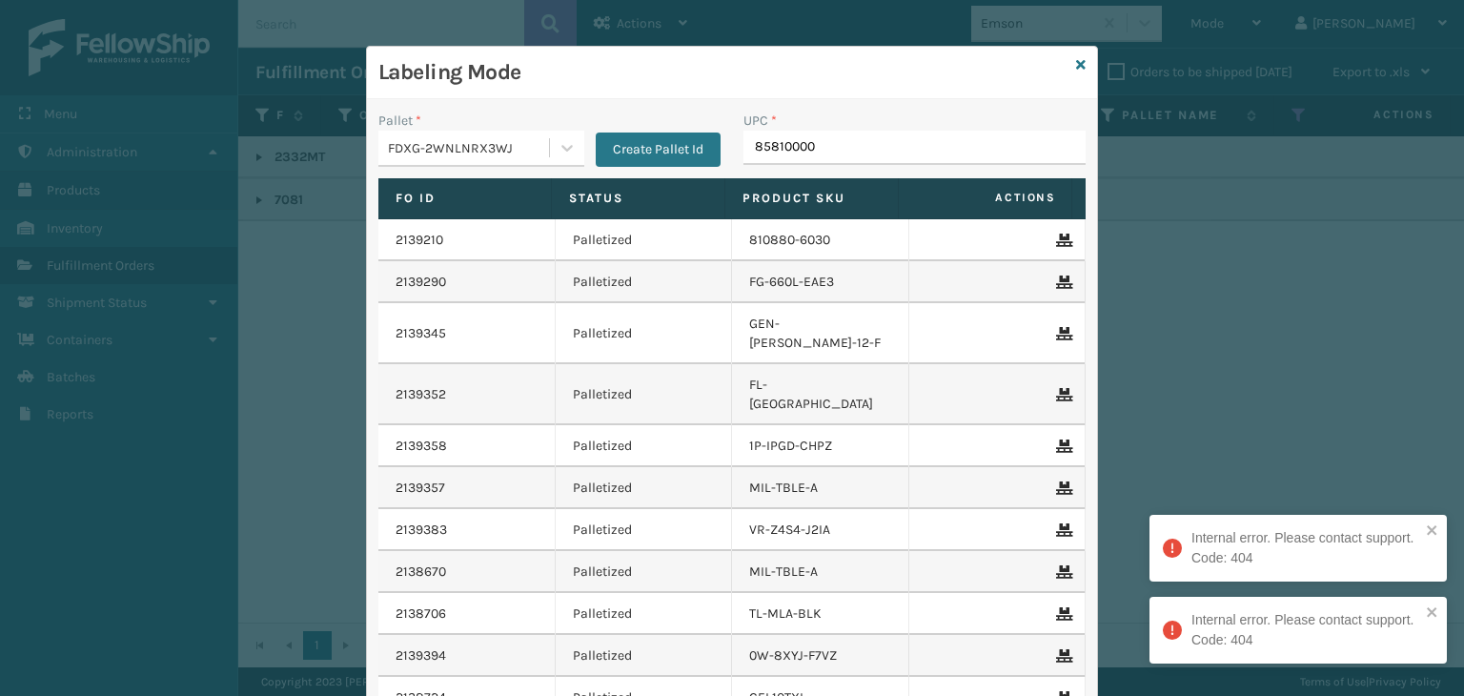
type input "858100007"
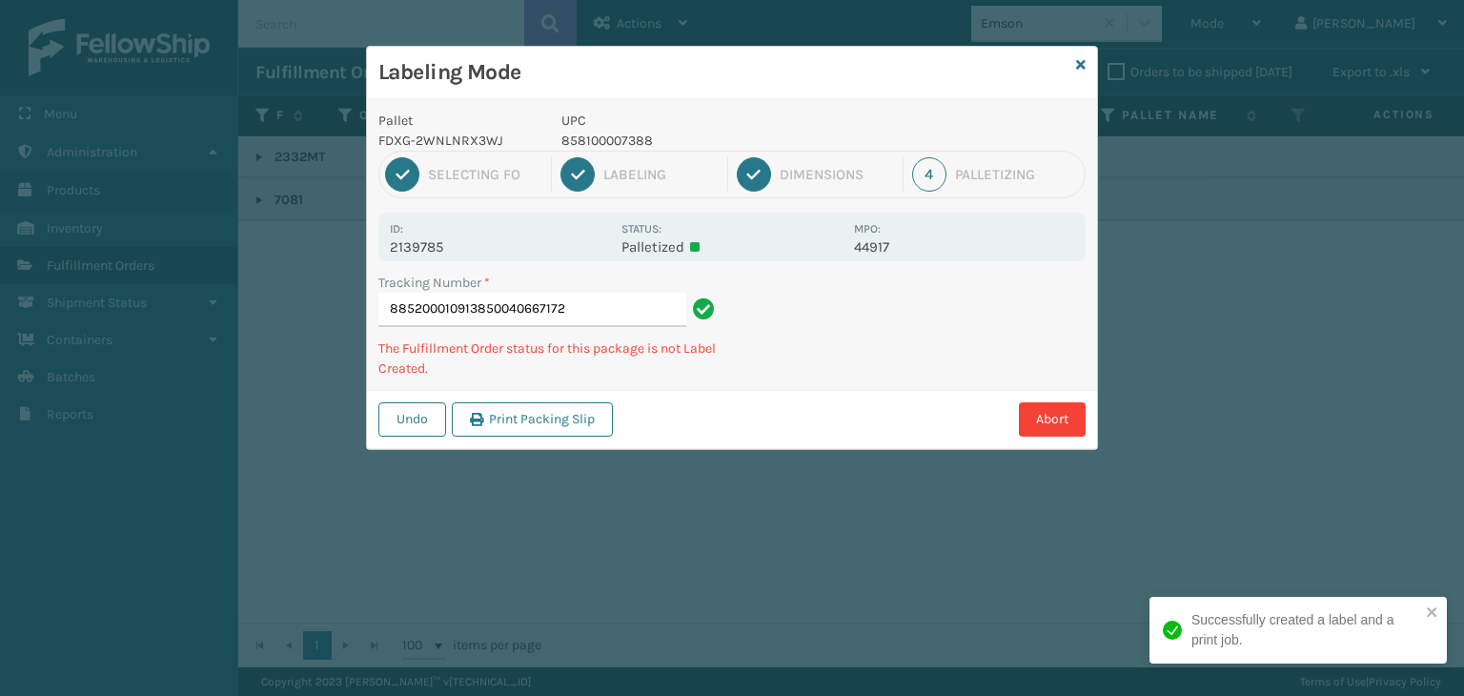
type input "885200010913850040667172"
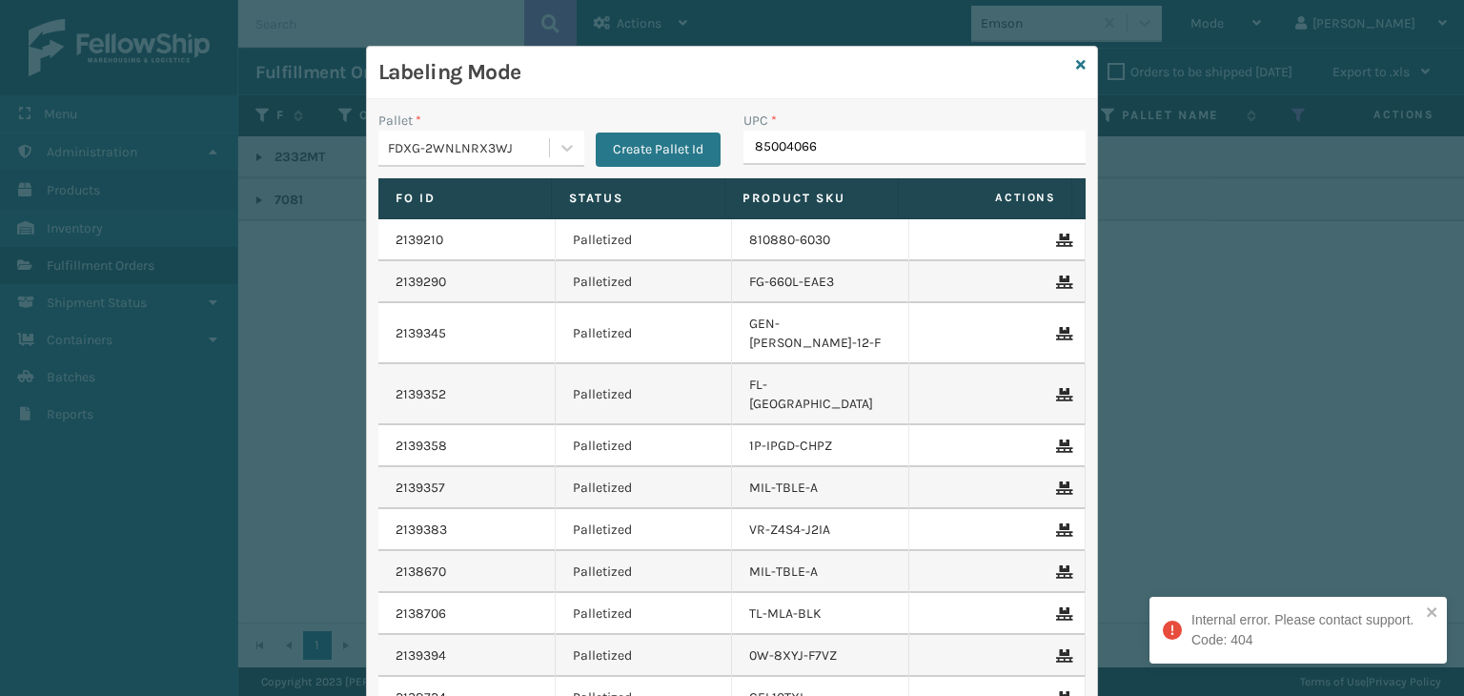
type input "850040667"
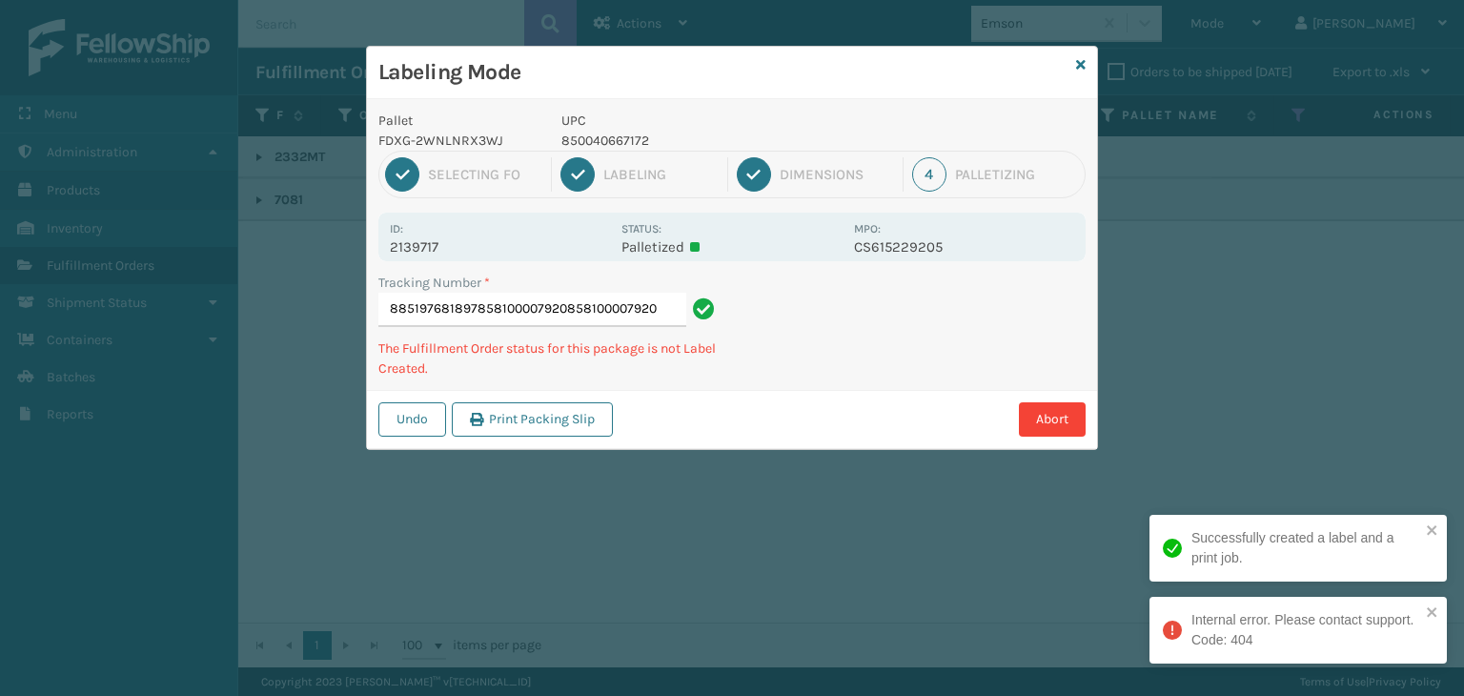
type input "885197681897858100007920858100007920"
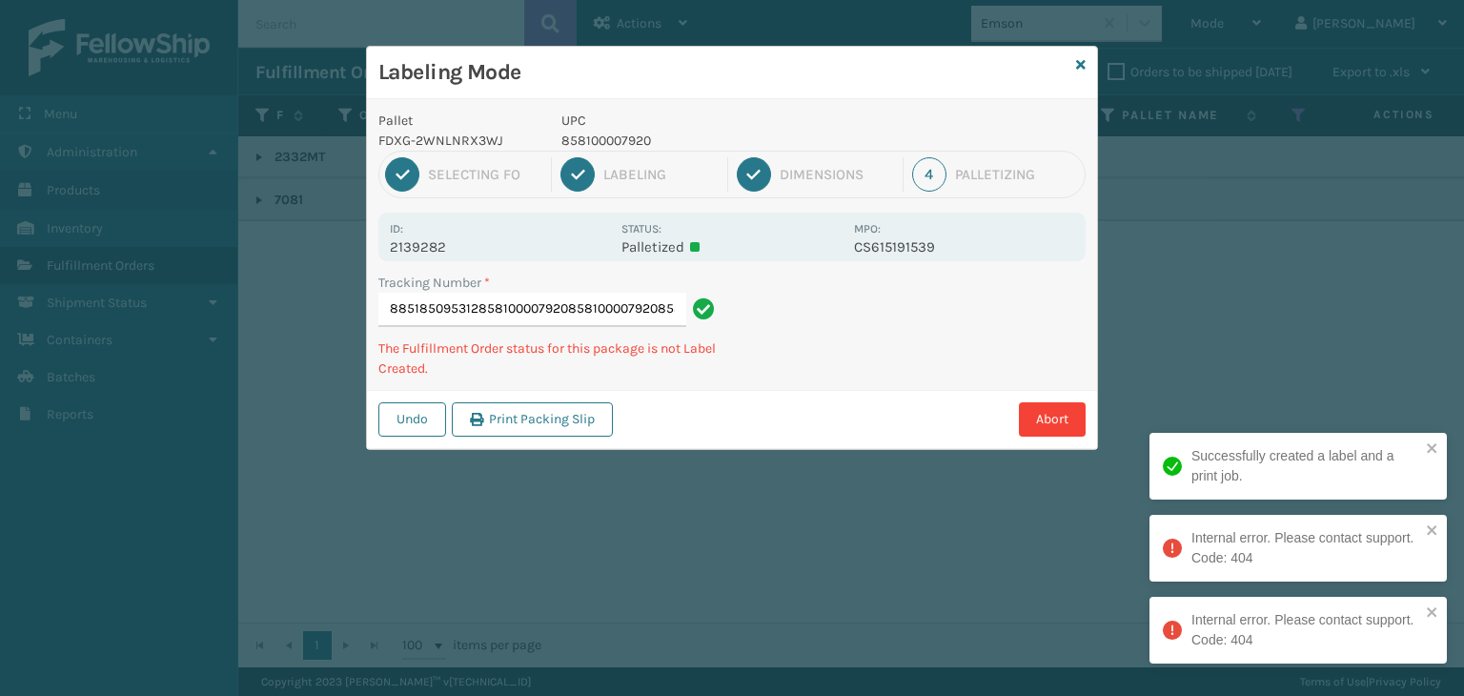
type input "885185095312858100007920858100007920858100007920"
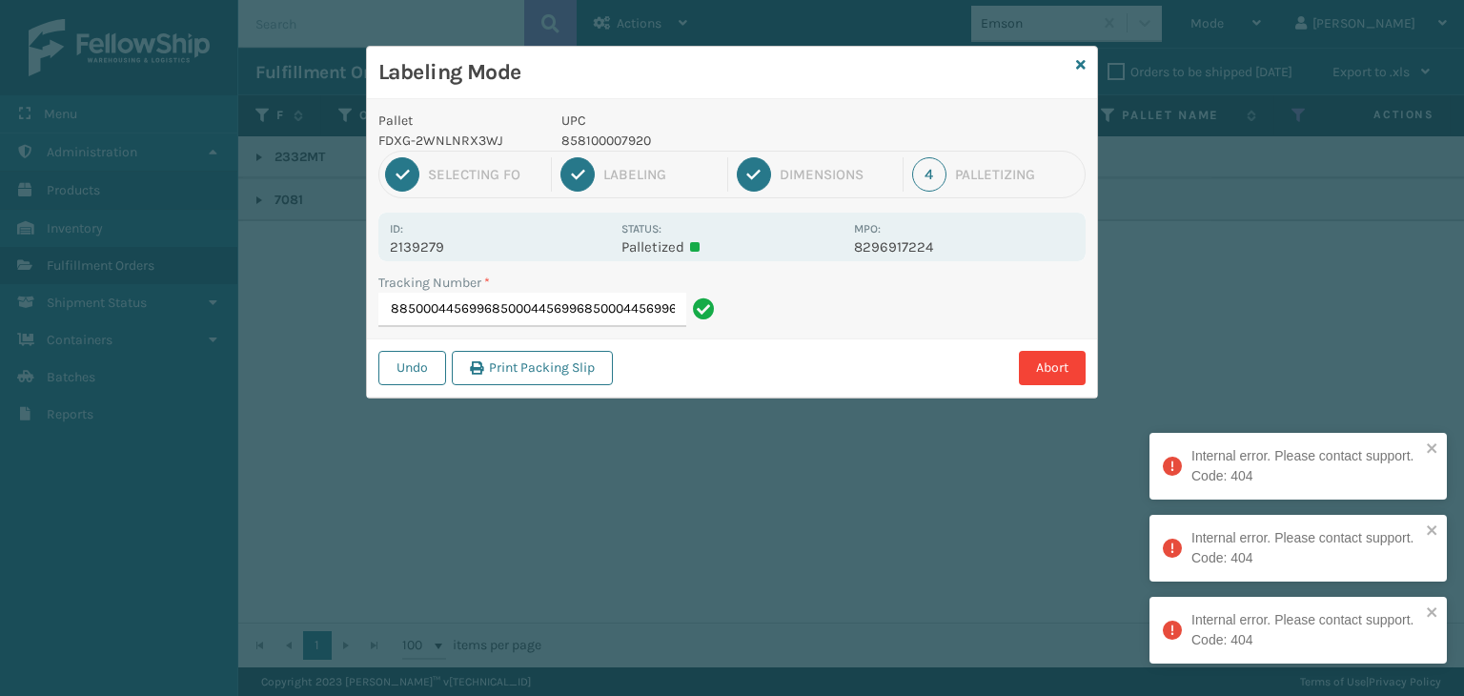
type input "885194796518850004456996850004456996850004456996850004456996"
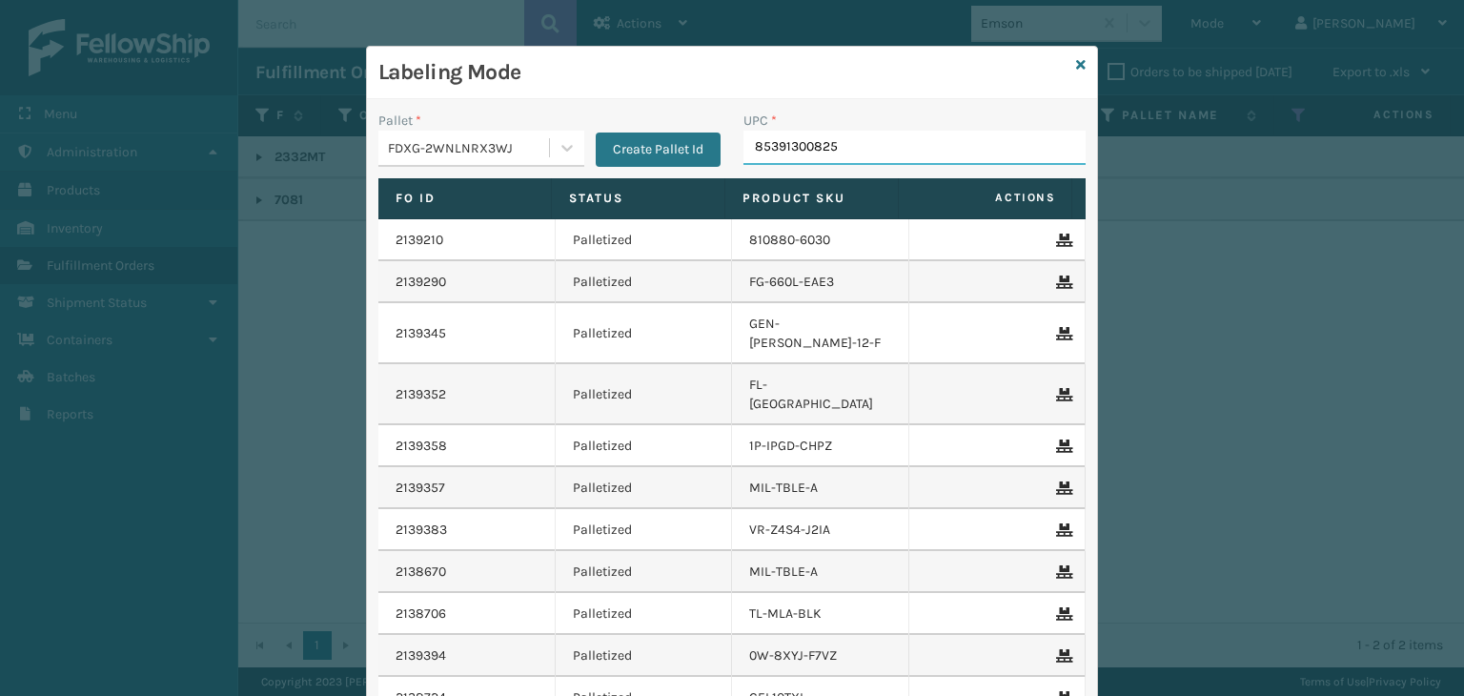
type input "853913008256"
type input "850004456569"
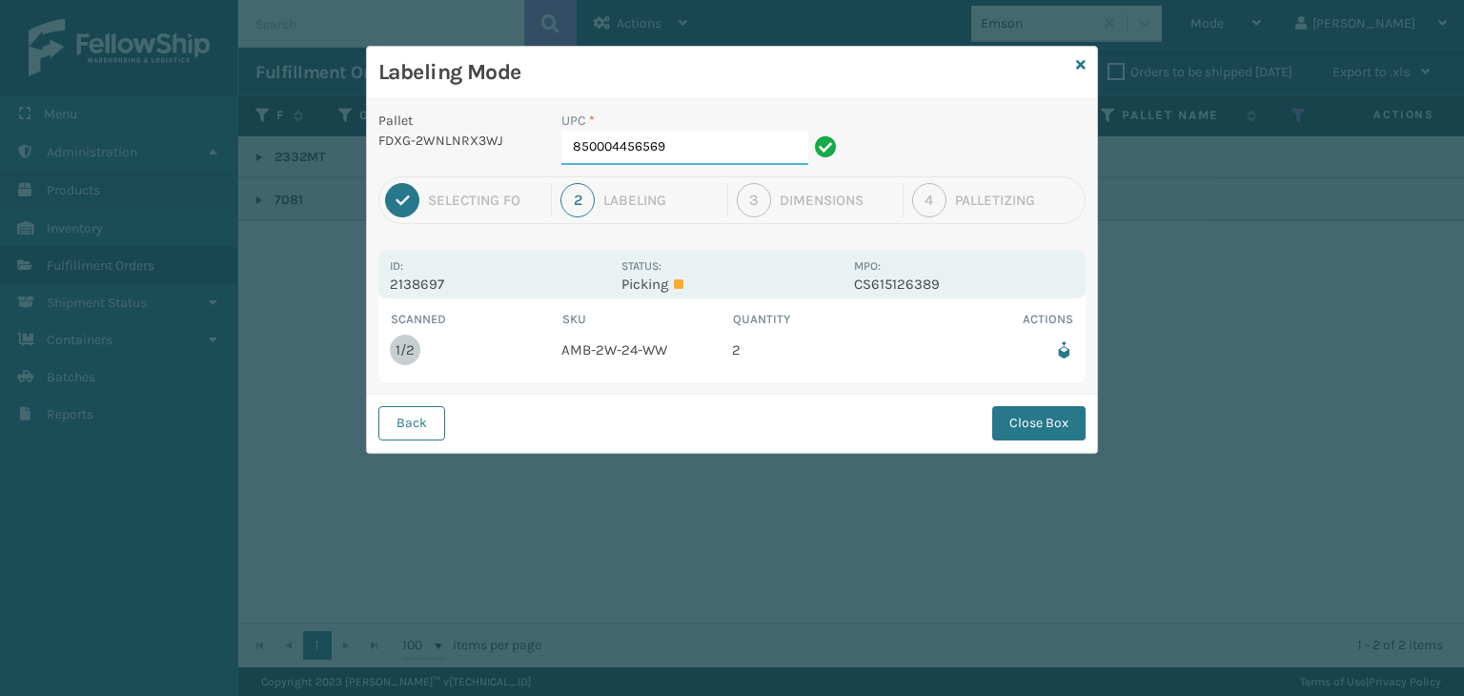
click at [741, 141] on input "850004456569" at bounding box center [684, 148] width 247 height 34
click at [1009, 448] on div "Back Close Box" at bounding box center [732, 423] width 730 height 58
click at [1026, 423] on button "Close Box" at bounding box center [1038, 423] width 93 height 34
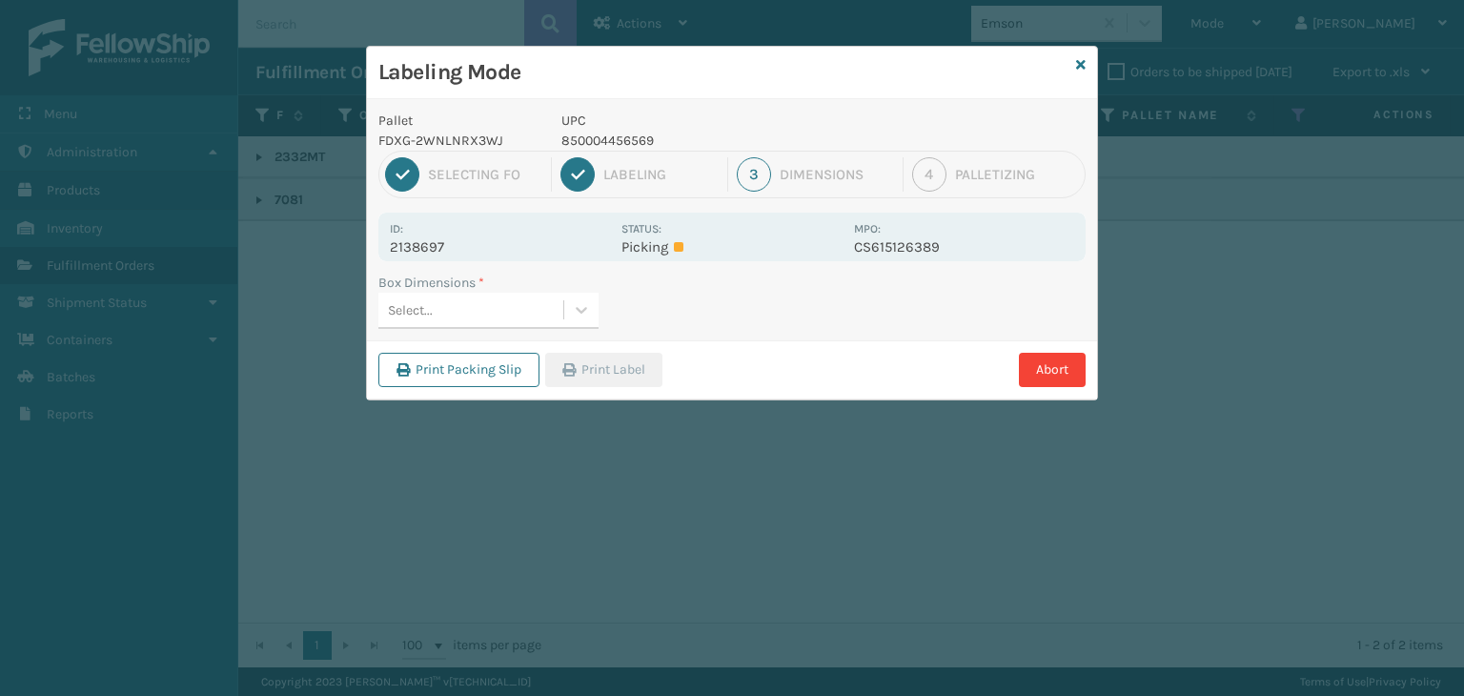
click at [431, 326] on div "Select..." at bounding box center [488, 311] width 220 height 36
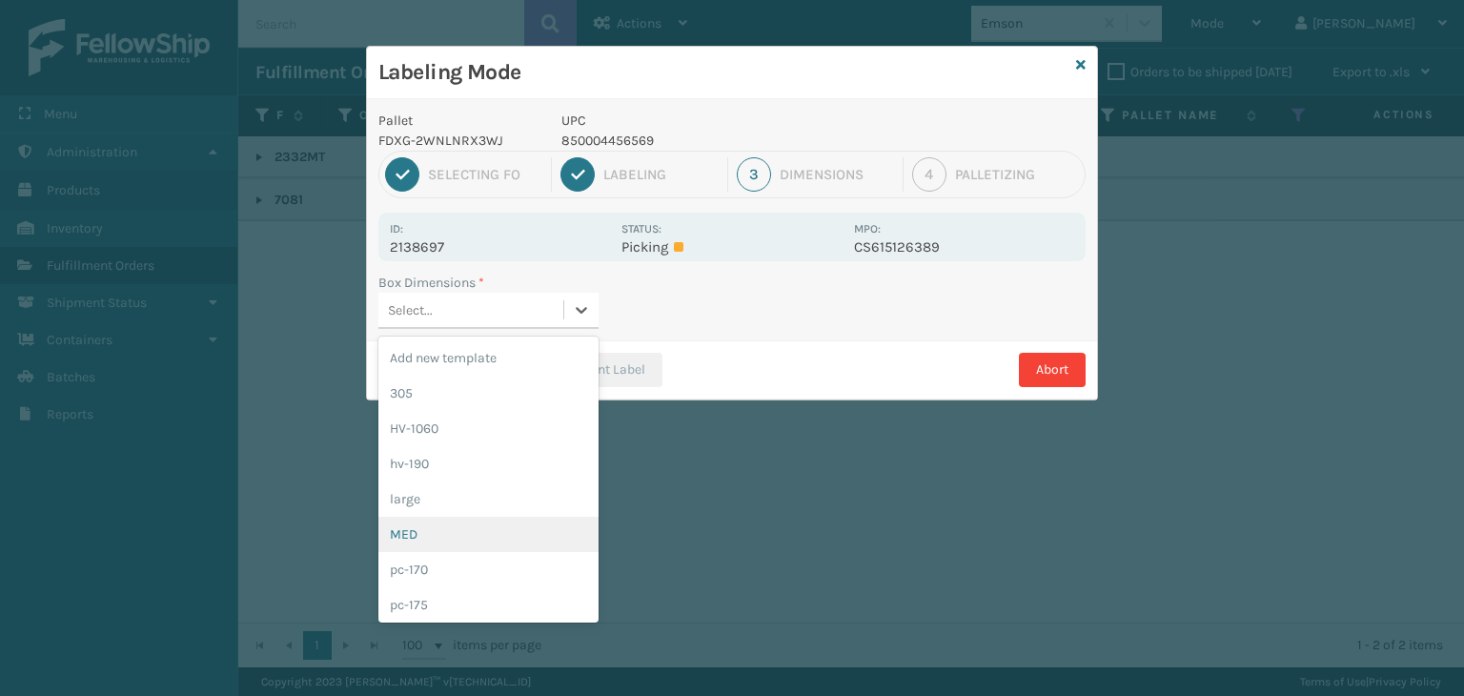
click at [459, 532] on div "MED" at bounding box center [488, 534] width 220 height 35
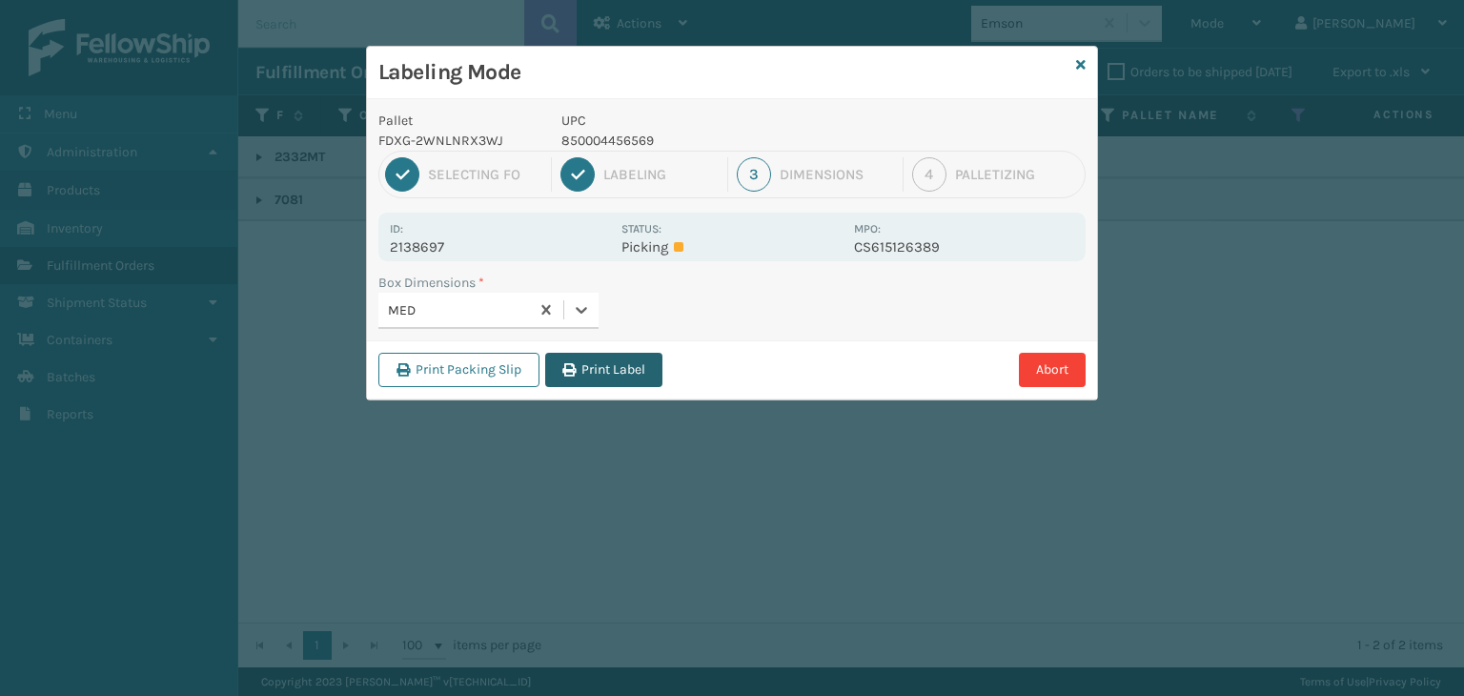
click at [596, 366] on button "Print Label" at bounding box center [603, 370] width 117 height 34
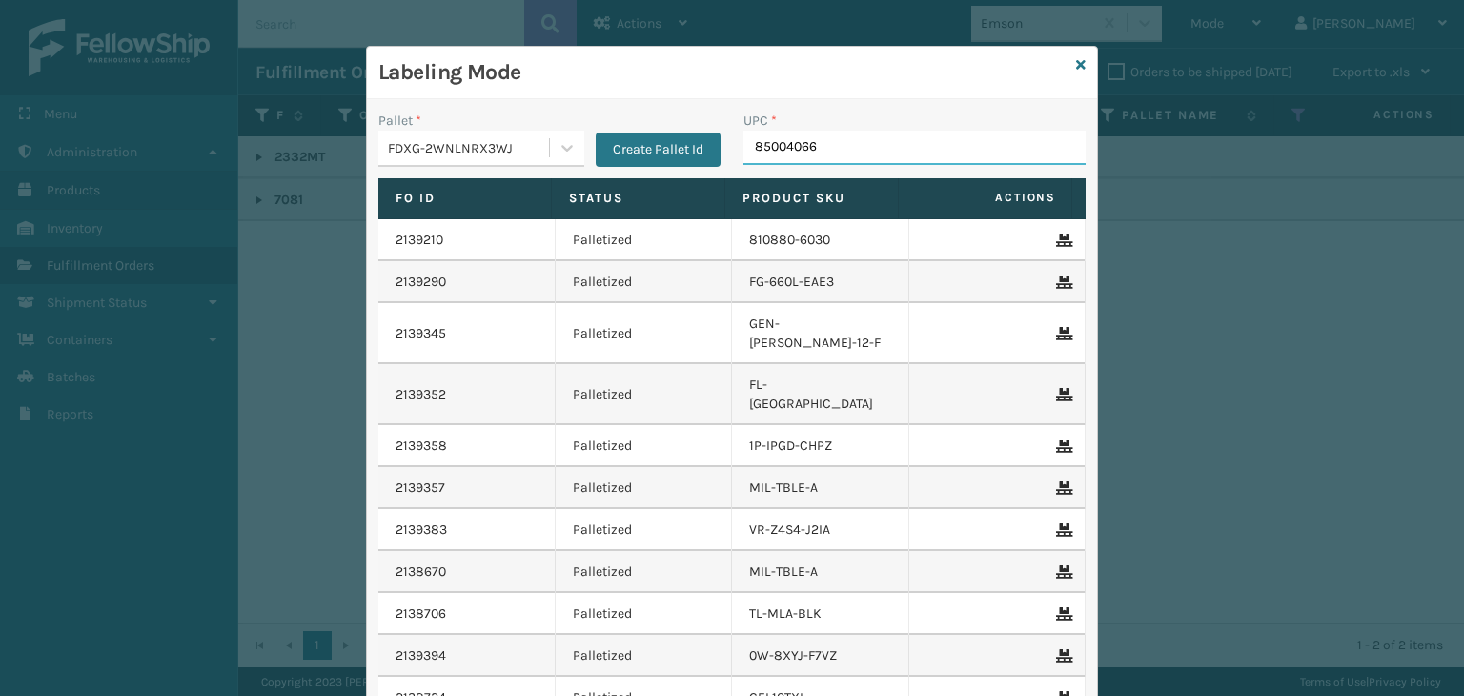
type input "850040667"
type input "853913008065"
type input "850040667141"
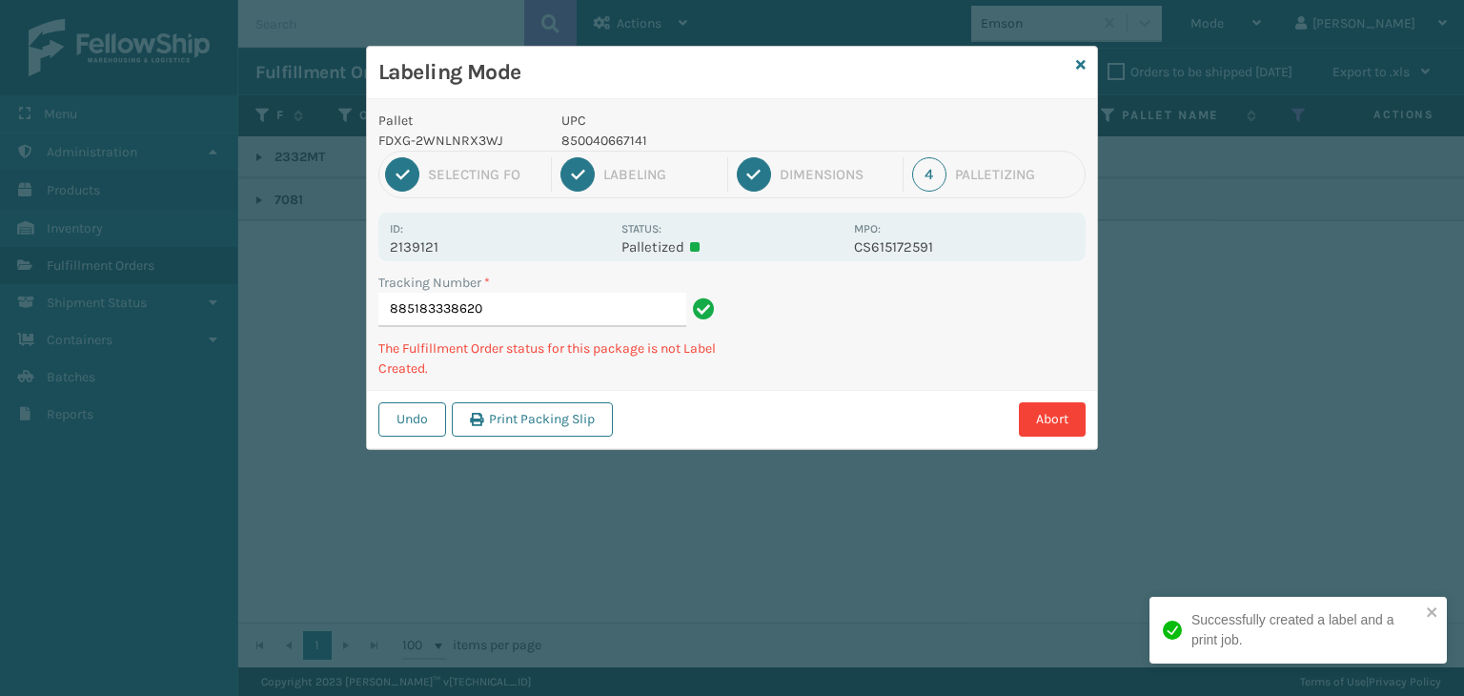
click at [624, 138] on p "850040667141" at bounding box center [701, 141] width 281 height 20
copy p "850040667141"
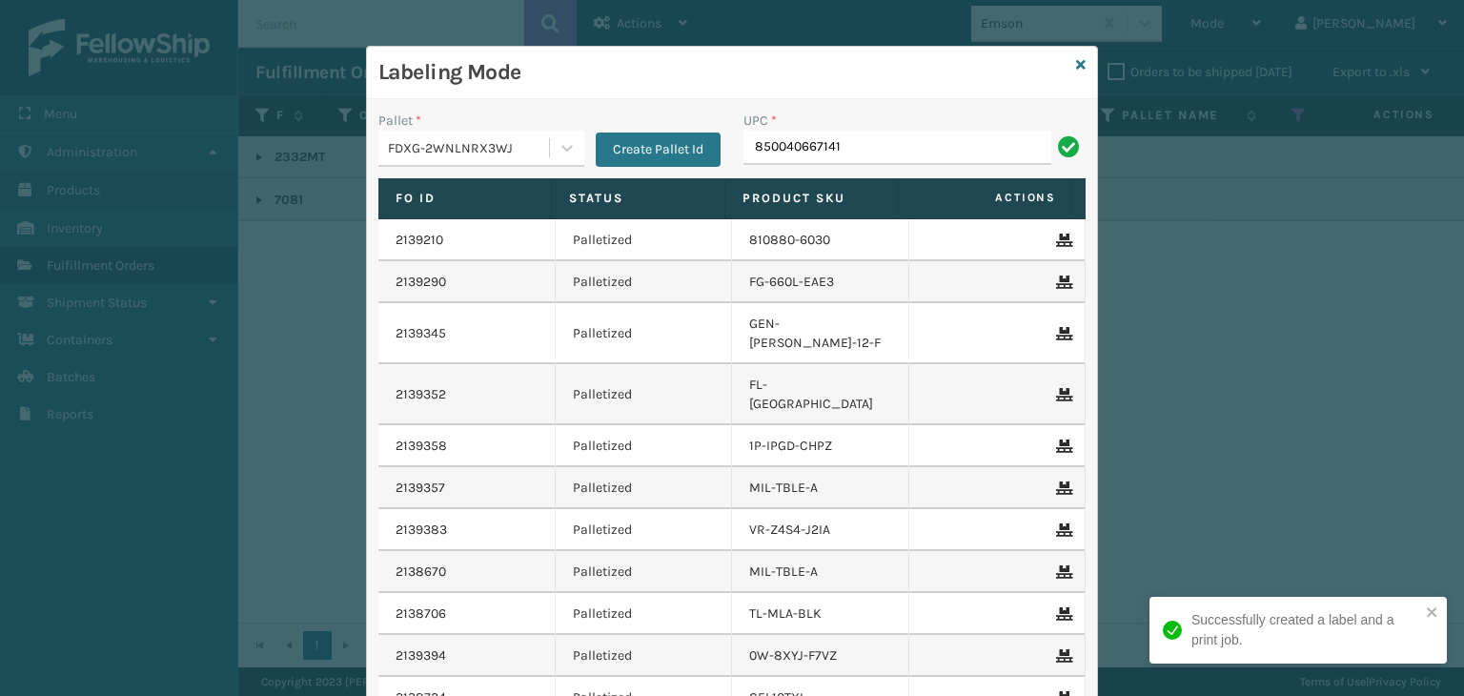
type input "850040667141"
type input "858100007906"
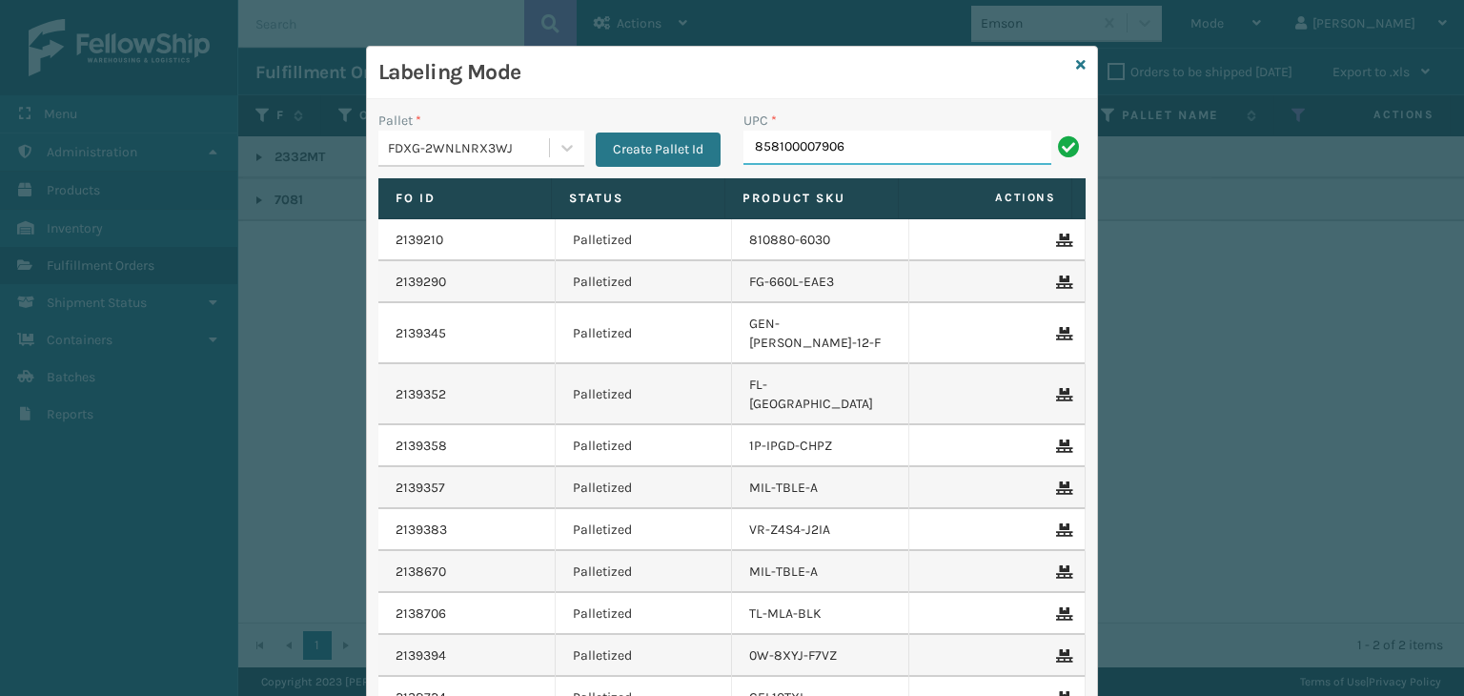
type input "858100007906"
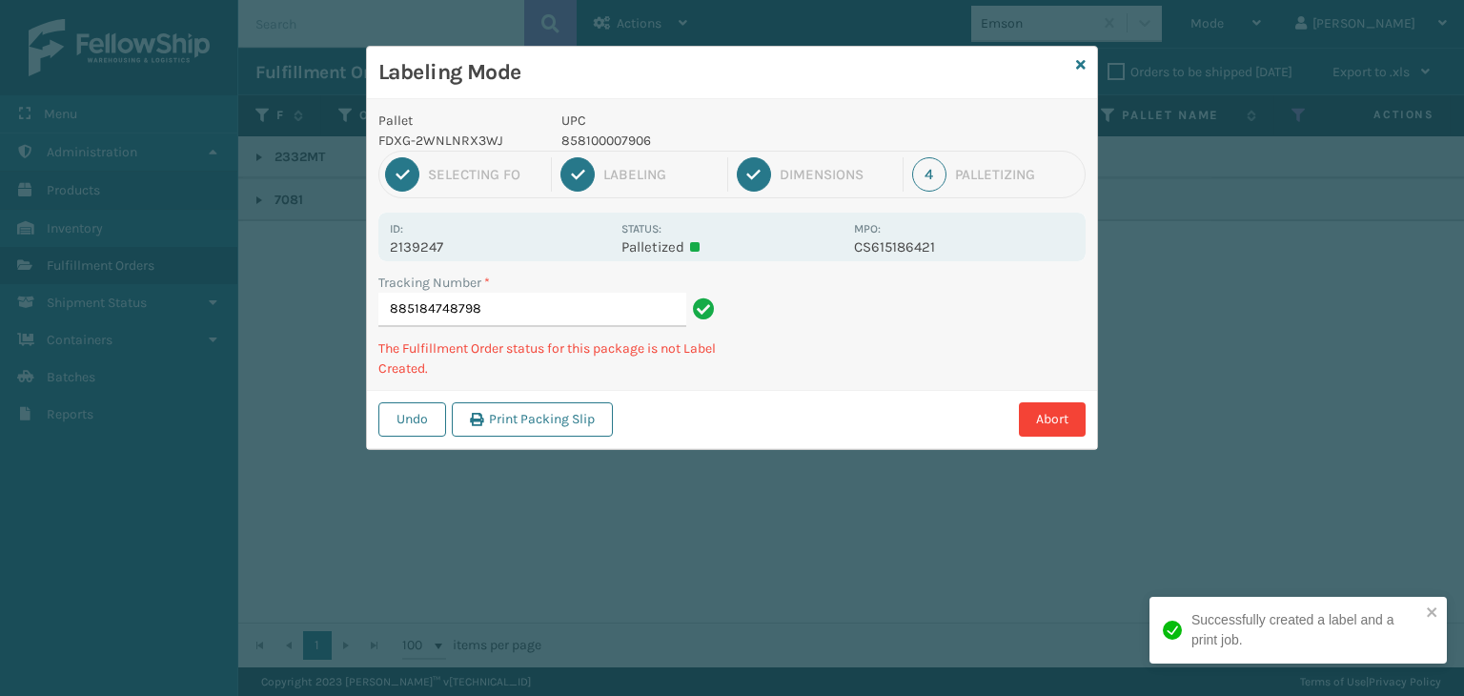
click at [631, 132] on p "858100007906" at bounding box center [701, 141] width 281 height 20
copy p "858100007906"
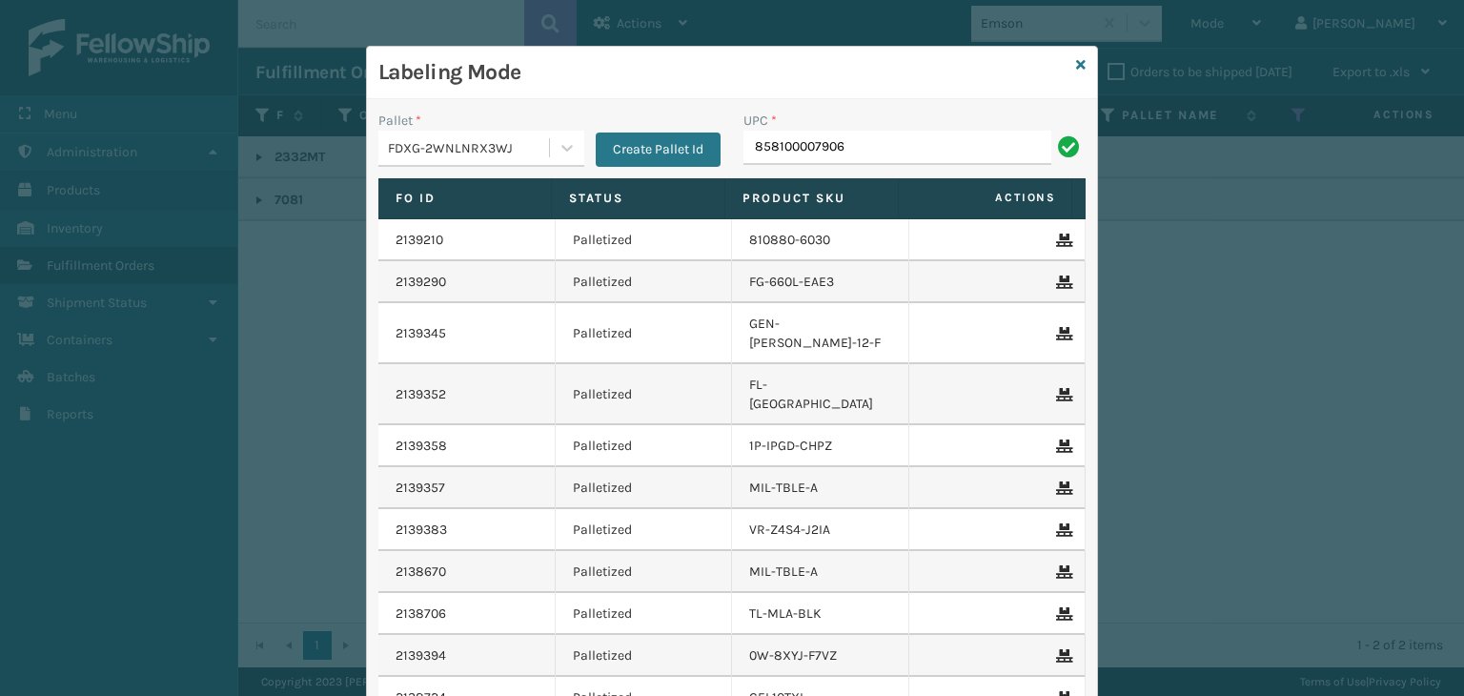
type input "858100007906"
type input "858100007920"
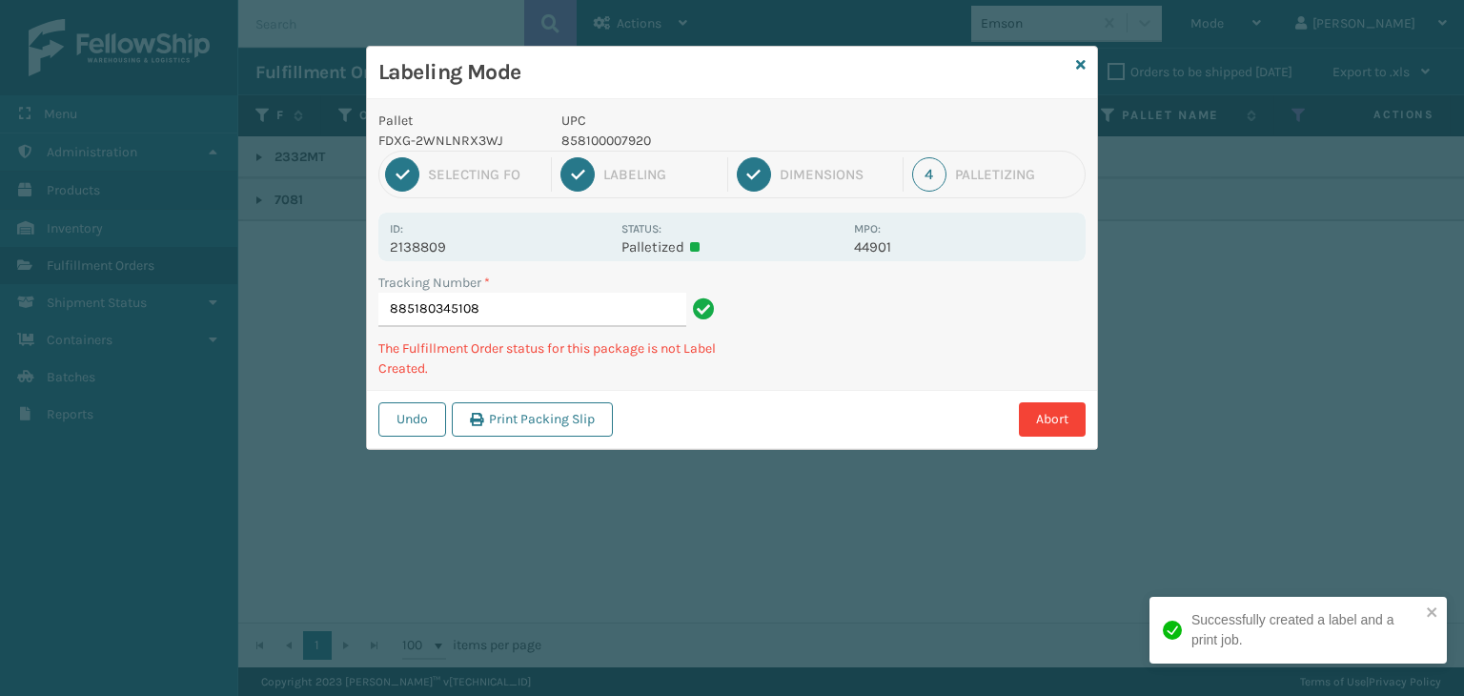
click at [637, 137] on p "858100007920" at bounding box center [701, 141] width 281 height 20
copy p "858100007920"
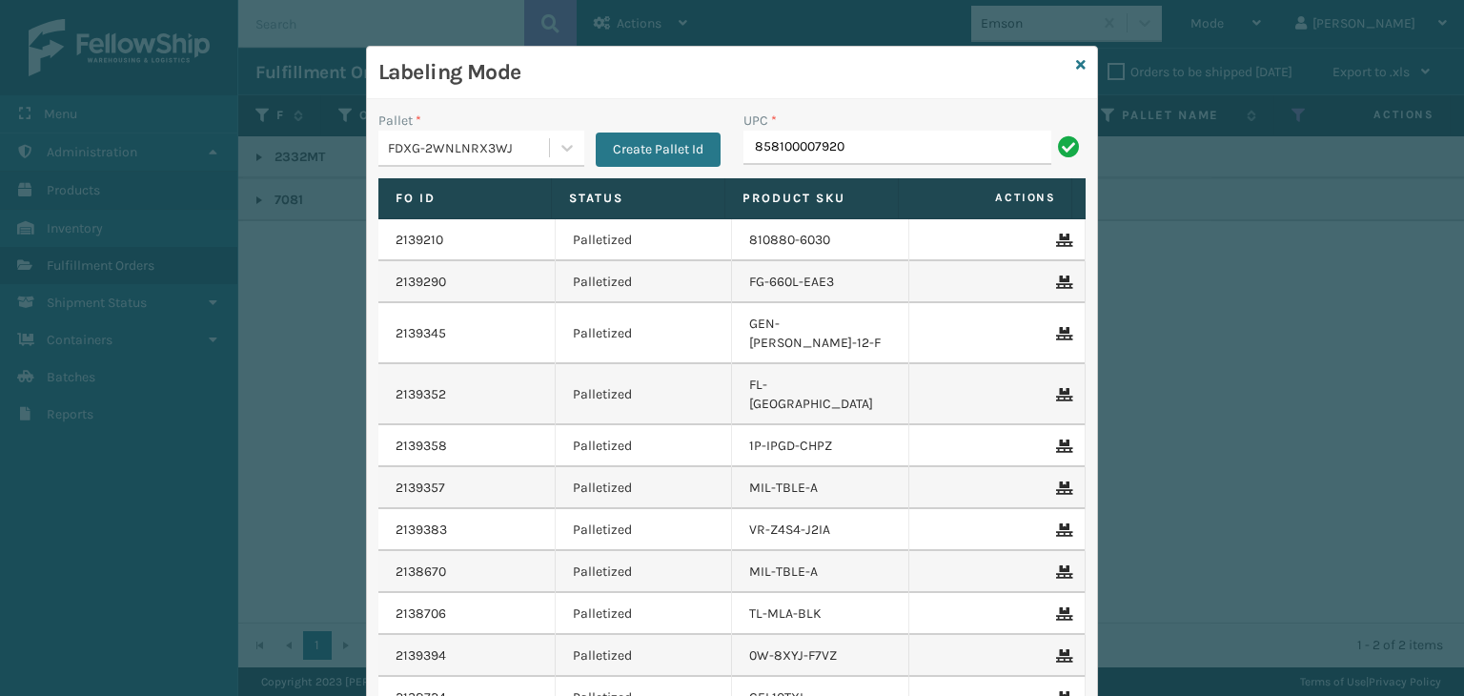
type input "858100007920"
type input "850068315062"
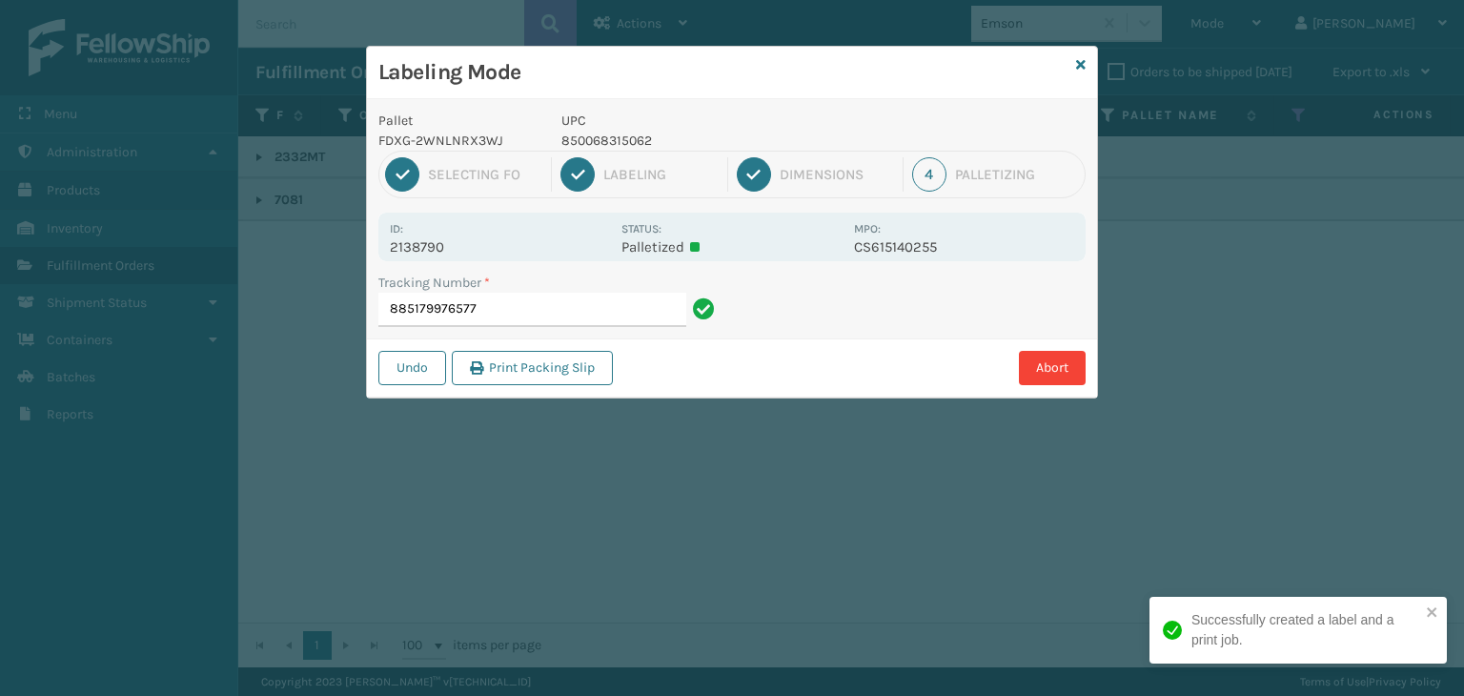
click at [628, 145] on p "850068315062" at bounding box center [701, 141] width 281 height 20
copy p "850068315062"
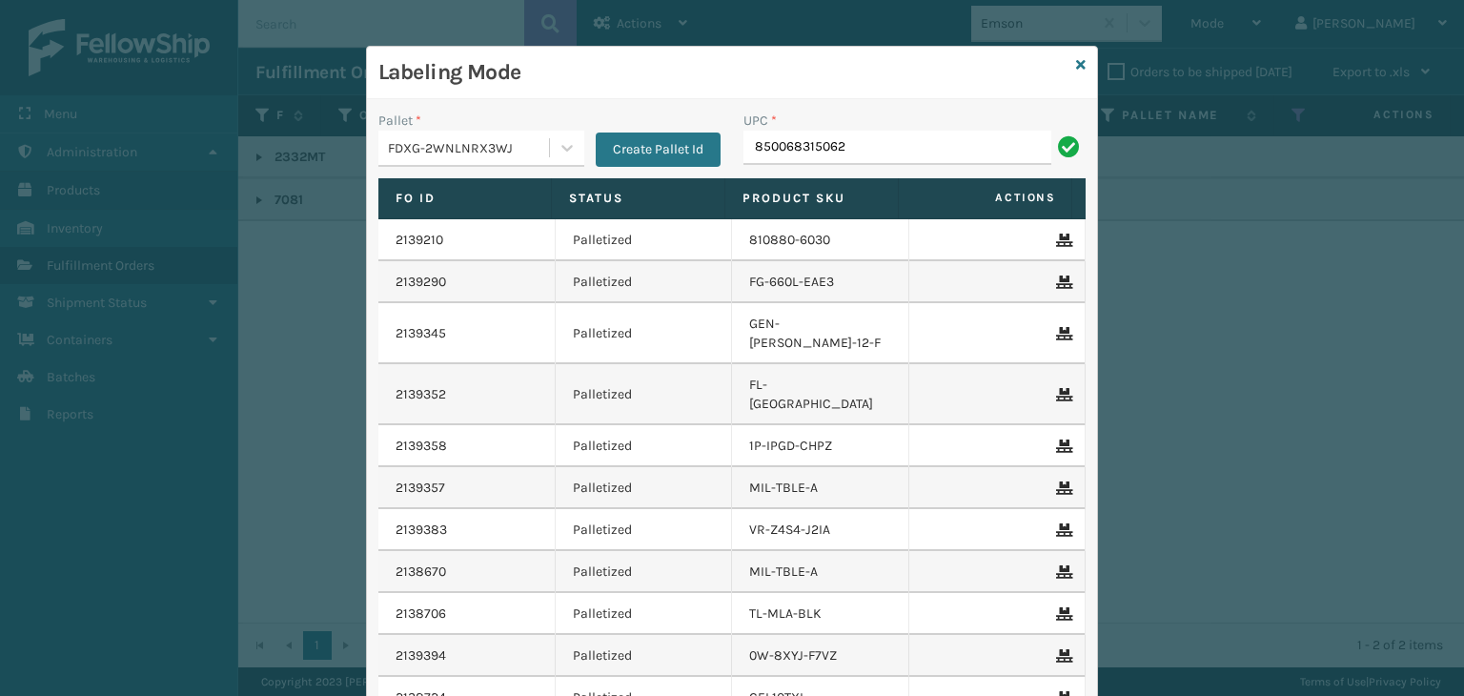
type input "850068315062"
type input "850040667738"
type input "858100007920"
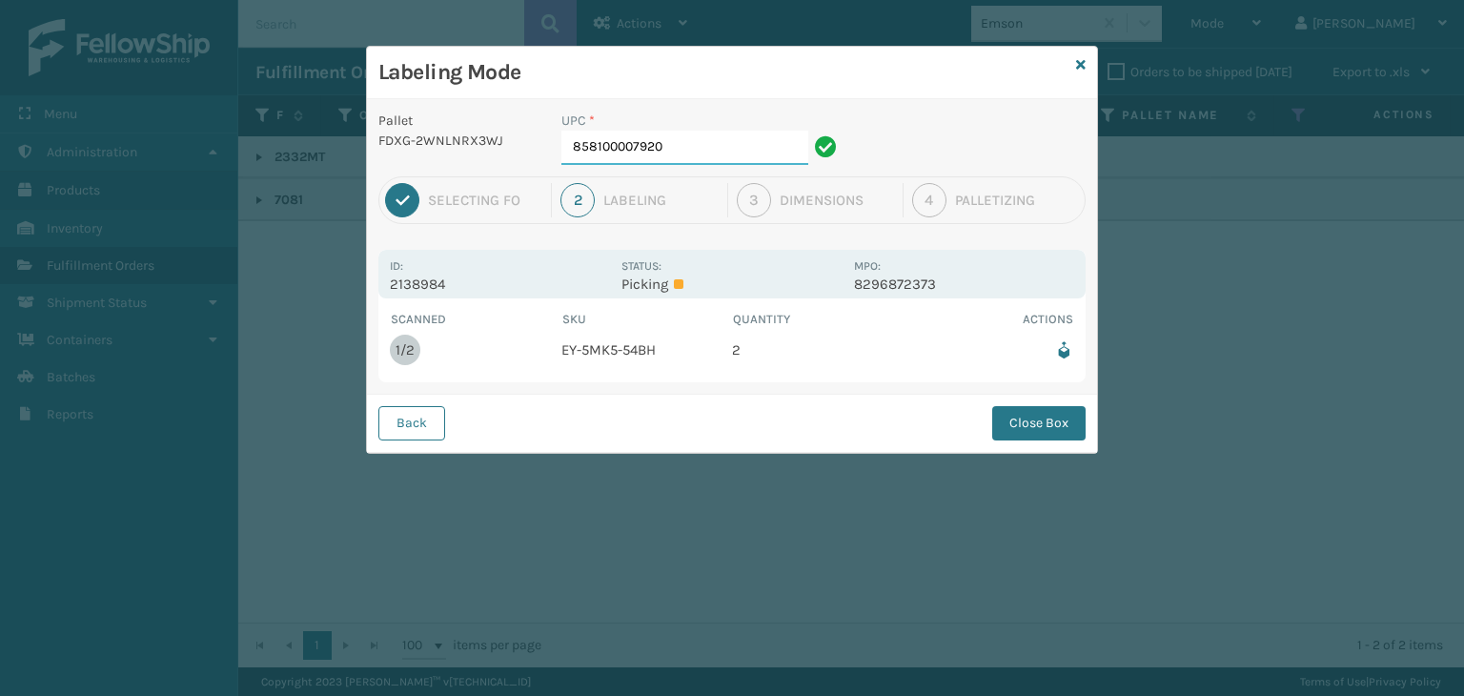
click at [691, 154] on input "858100007920" at bounding box center [684, 148] width 247 height 34
drag, startPoint x: 1029, startPoint y: 420, endPoint x: 1019, endPoint y: 420, distance: 10.5
click at [1029, 420] on button "Close Box" at bounding box center [1038, 423] width 93 height 34
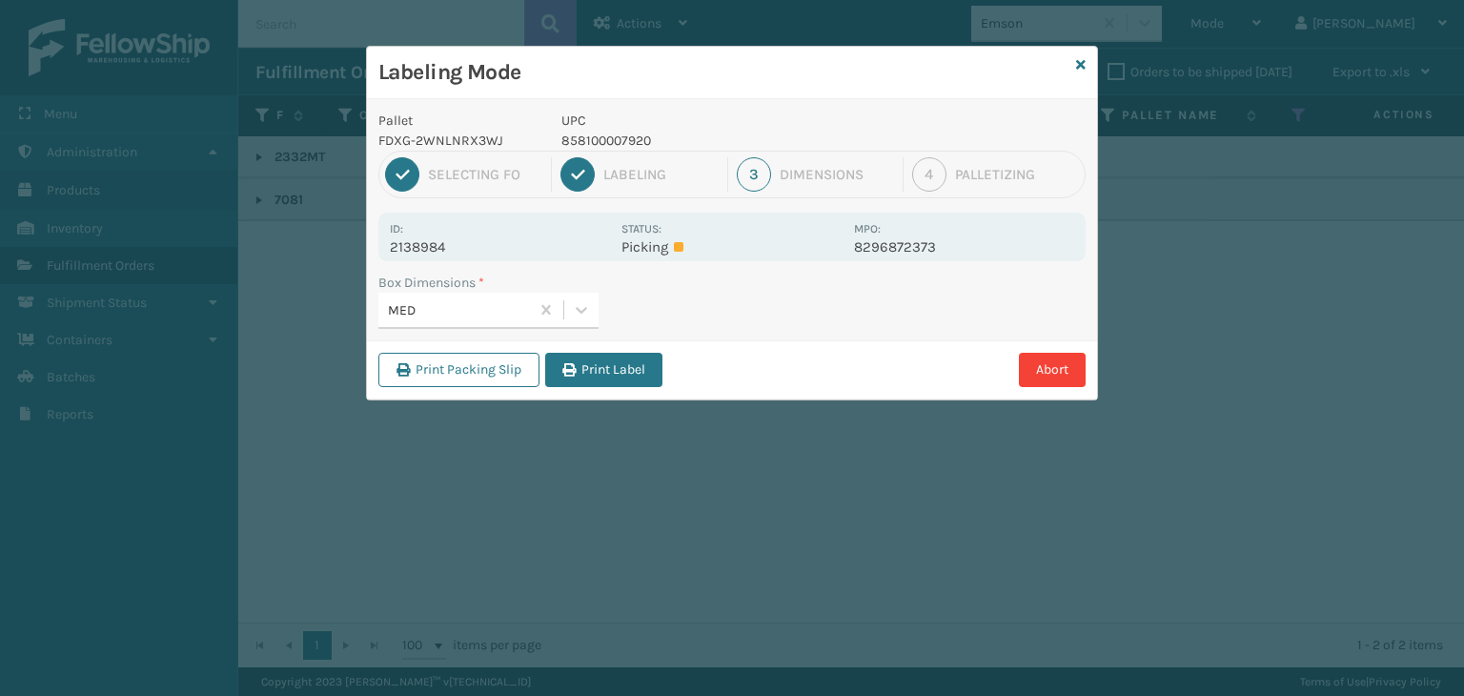
click at [613, 372] on button "Print Label" at bounding box center [603, 370] width 117 height 34
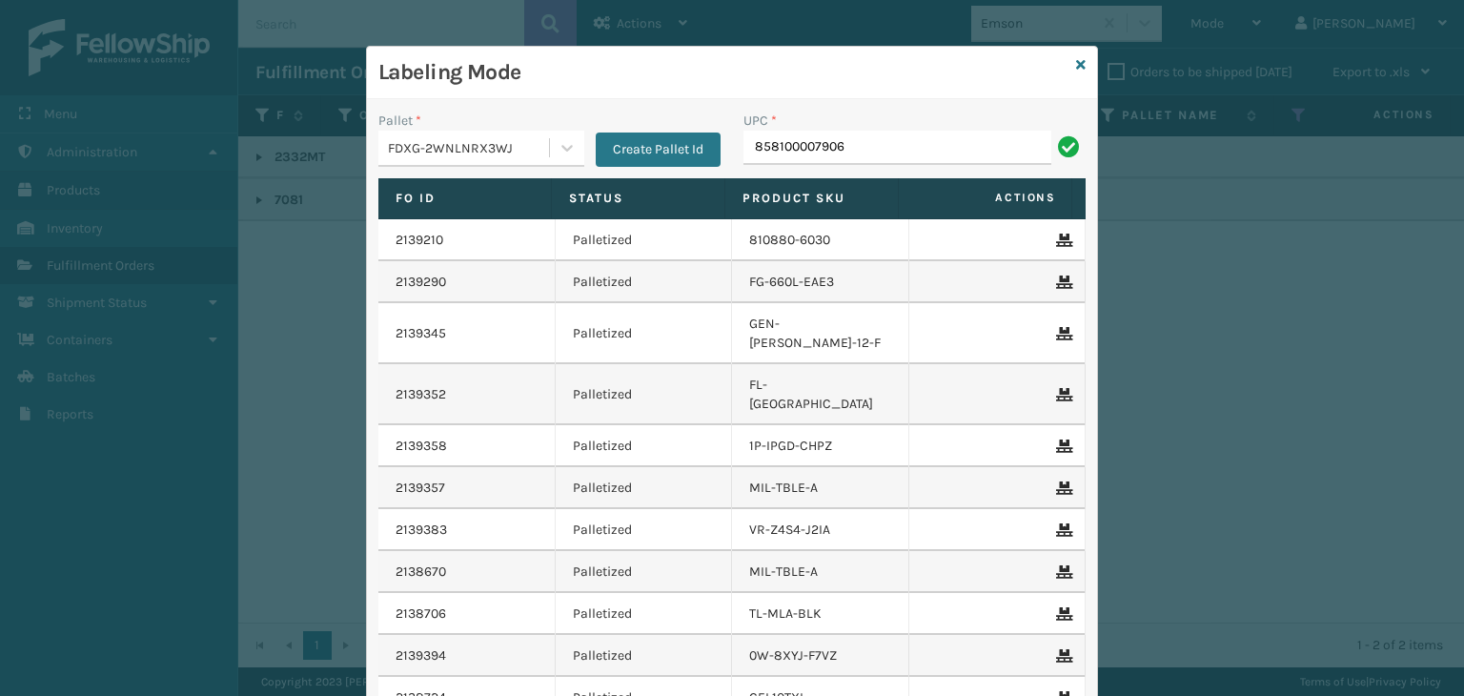
type input "858100007906"
paste input "850068315062"
type input "8"
type input "858100007906"
type input "850012486589"
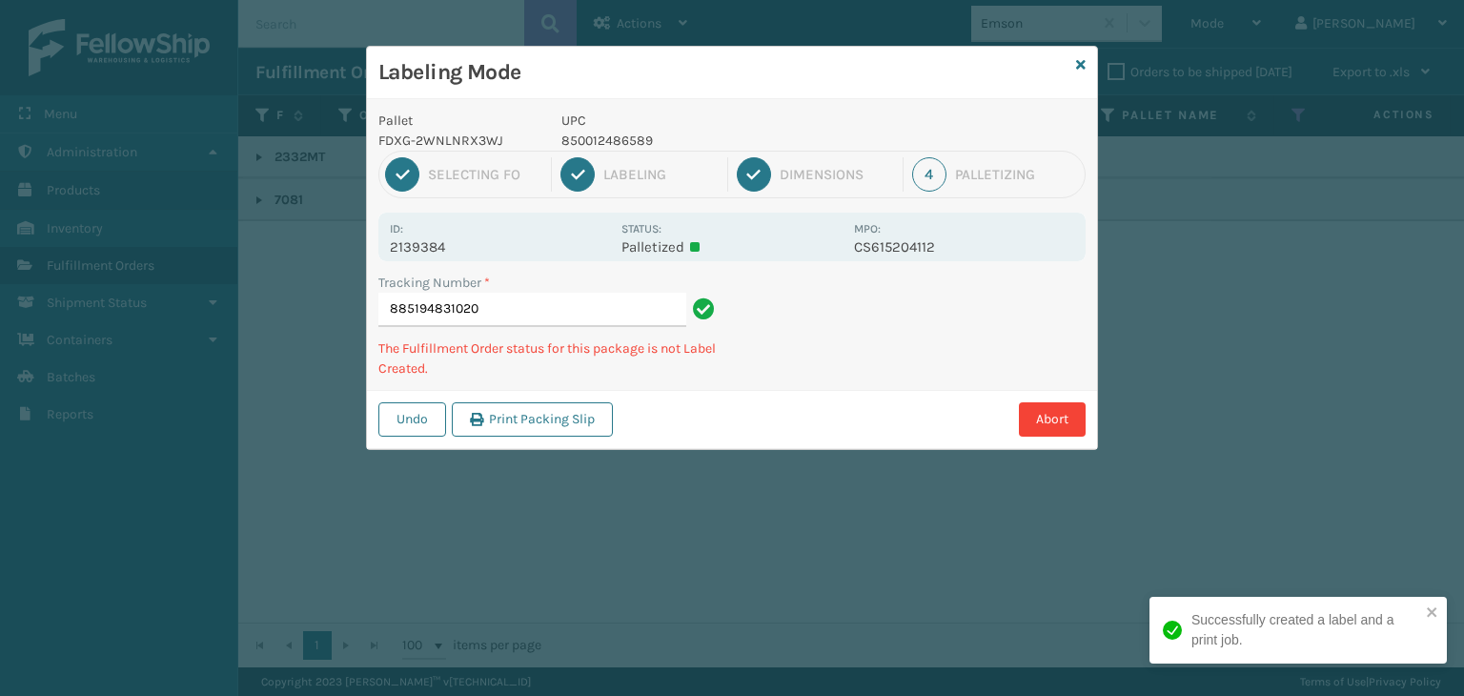
click at [612, 142] on p "850012486589" at bounding box center [701, 141] width 281 height 20
click at [617, 142] on p "850012486589" at bounding box center [701, 141] width 281 height 20
click at [626, 142] on p "850012486589" at bounding box center [701, 141] width 281 height 20
copy p "850012486589"
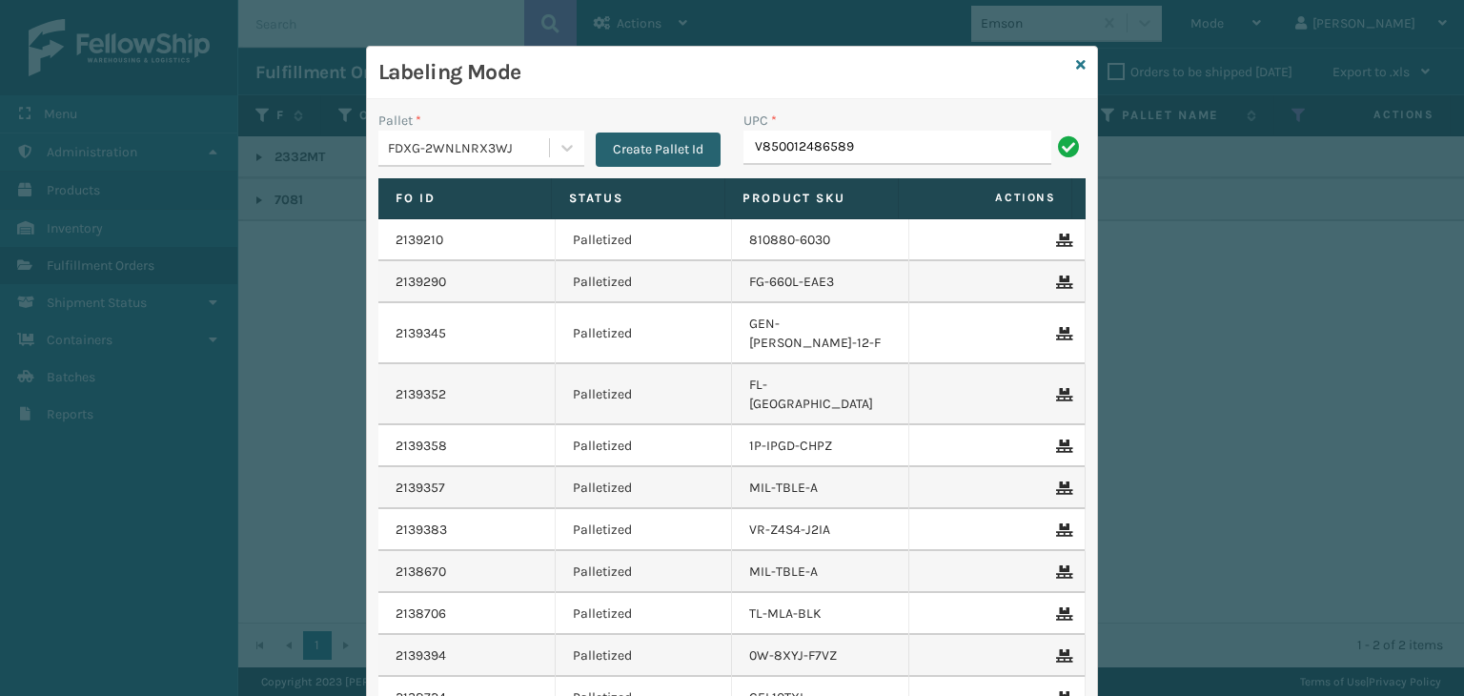
type input "V850012486589"
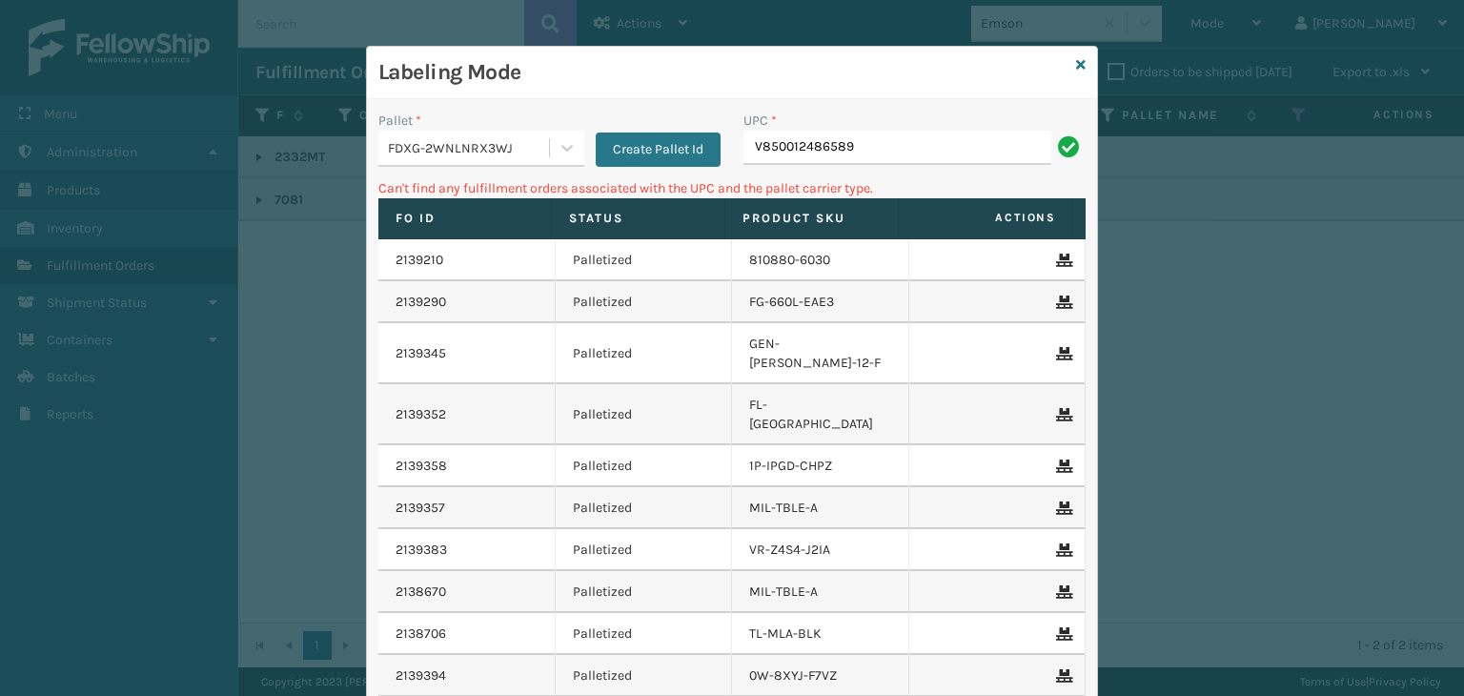
click at [752, 140] on input "V850012486589" at bounding box center [898, 148] width 308 height 34
type input "850012486589"
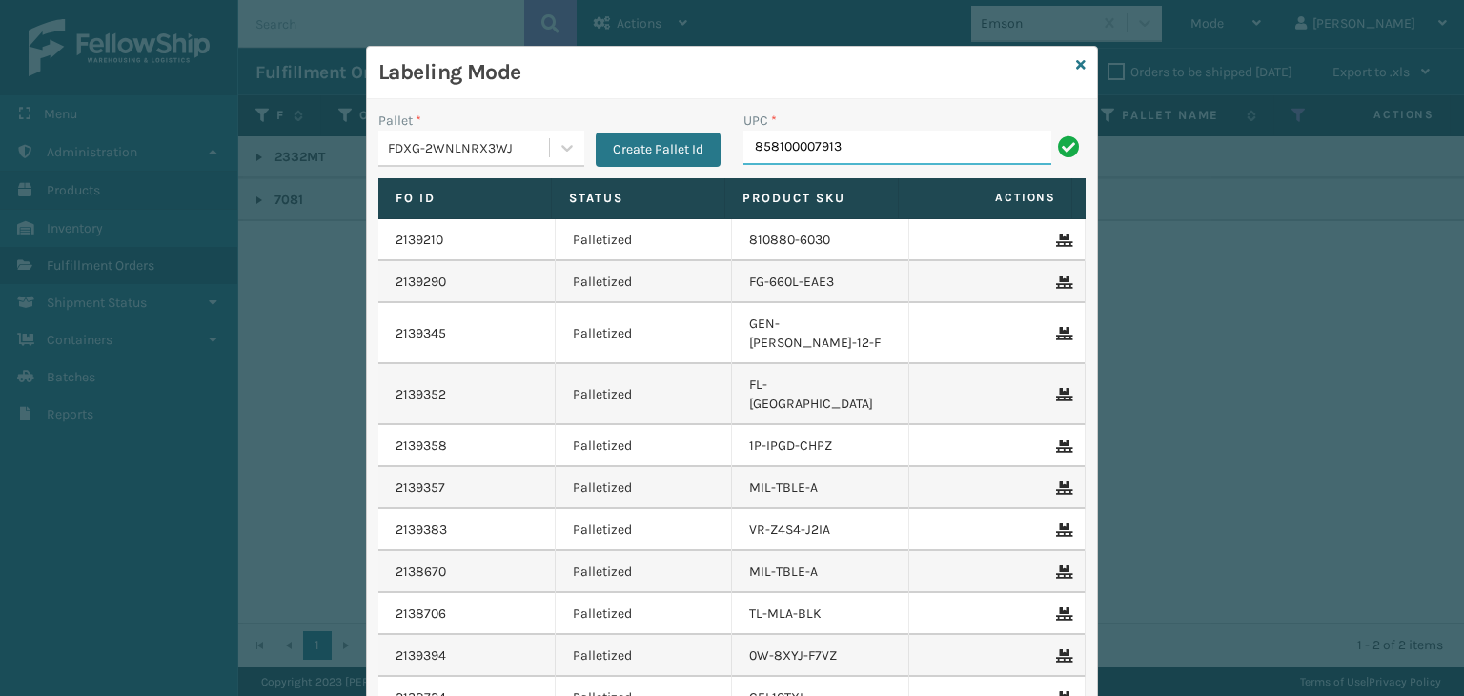
type input "858100007913"
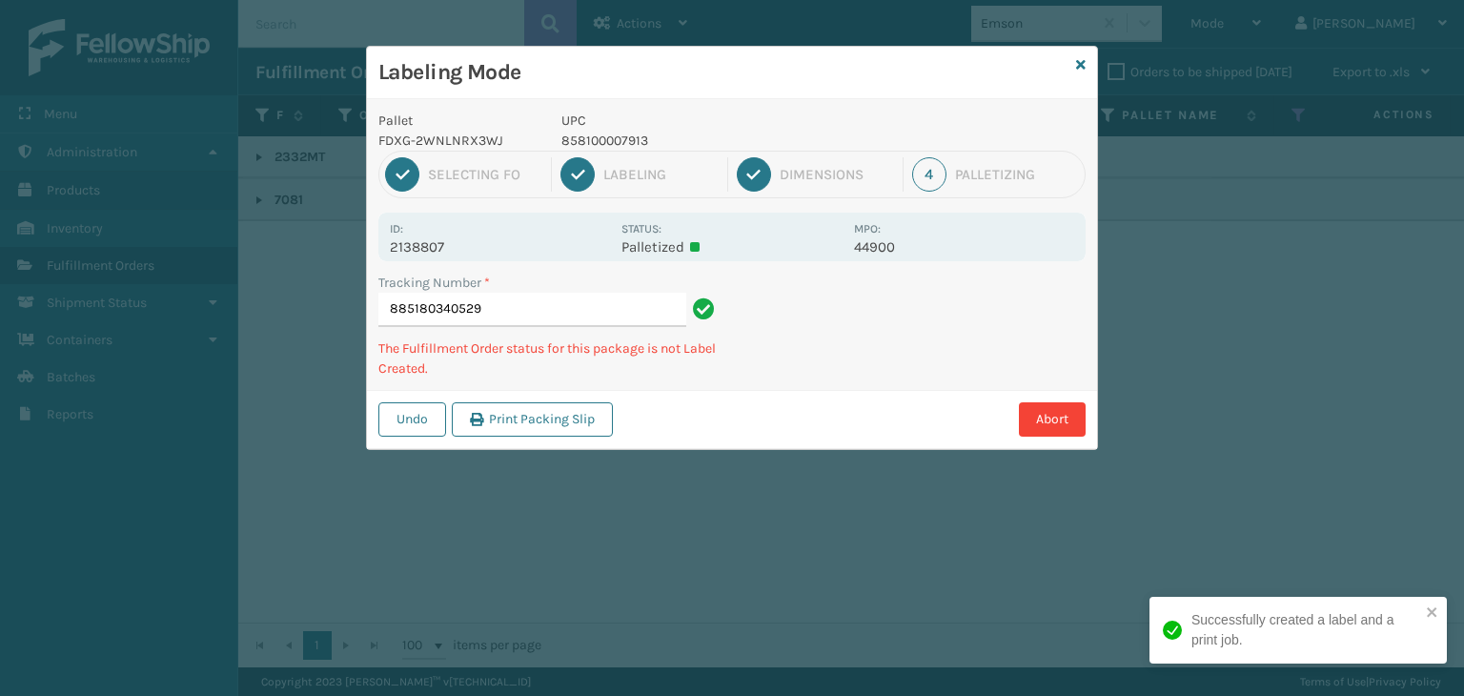
click at [591, 147] on p "858100007913" at bounding box center [701, 141] width 281 height 20
copy p "858100007913"
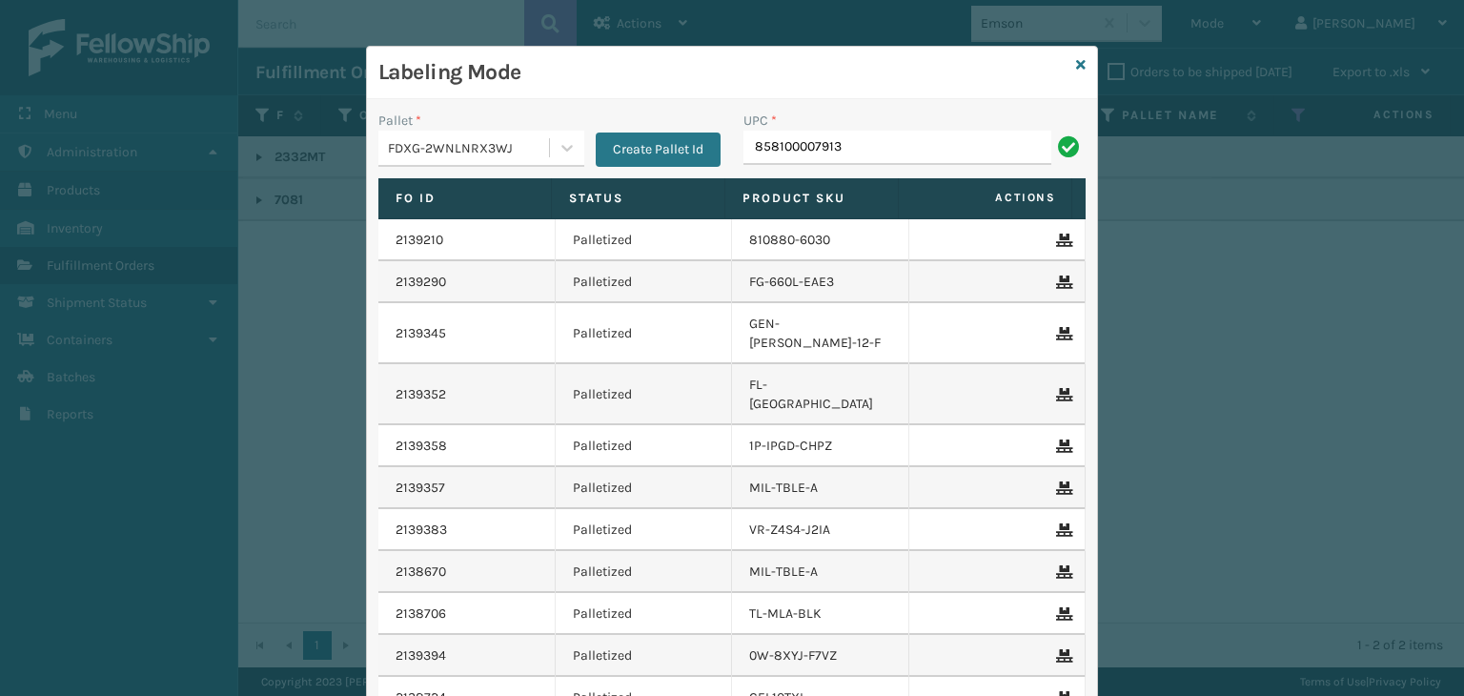
type input "858100007913"
drag, startPoint x: 515, startPoint y: 199, endPoint x: 0, endPoint y: 363, distance: 540.2
click at [93, 258] on div "Labeling Mode Pallet * FDXG-2WNLNRX3WJ Create Pallet Id UPC * 85810000 Fo Id St…" at bounding box center [732, 348] width 1464 height 696
type input "850012486640"
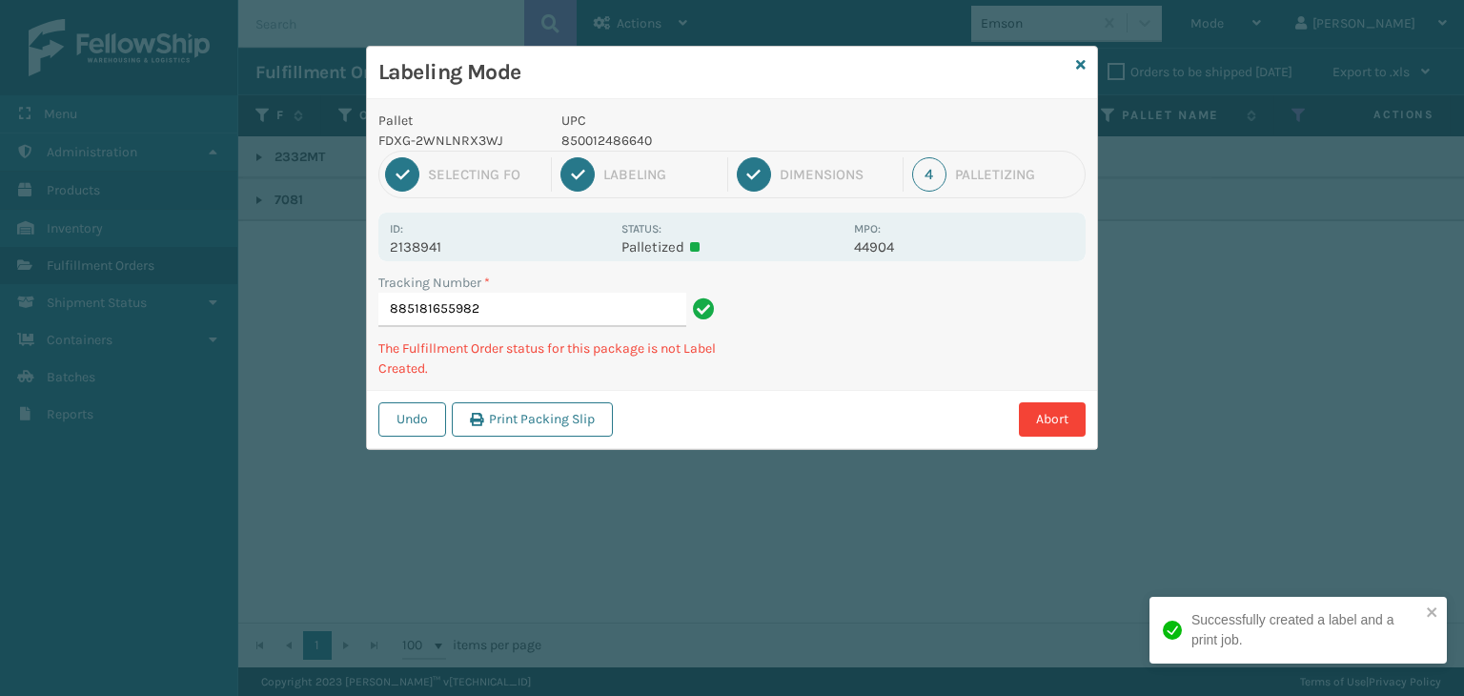
click at [593, 134] on p "850012486640" at bounding box center [701, 141] width 281 height 20
copy p "850012486640"
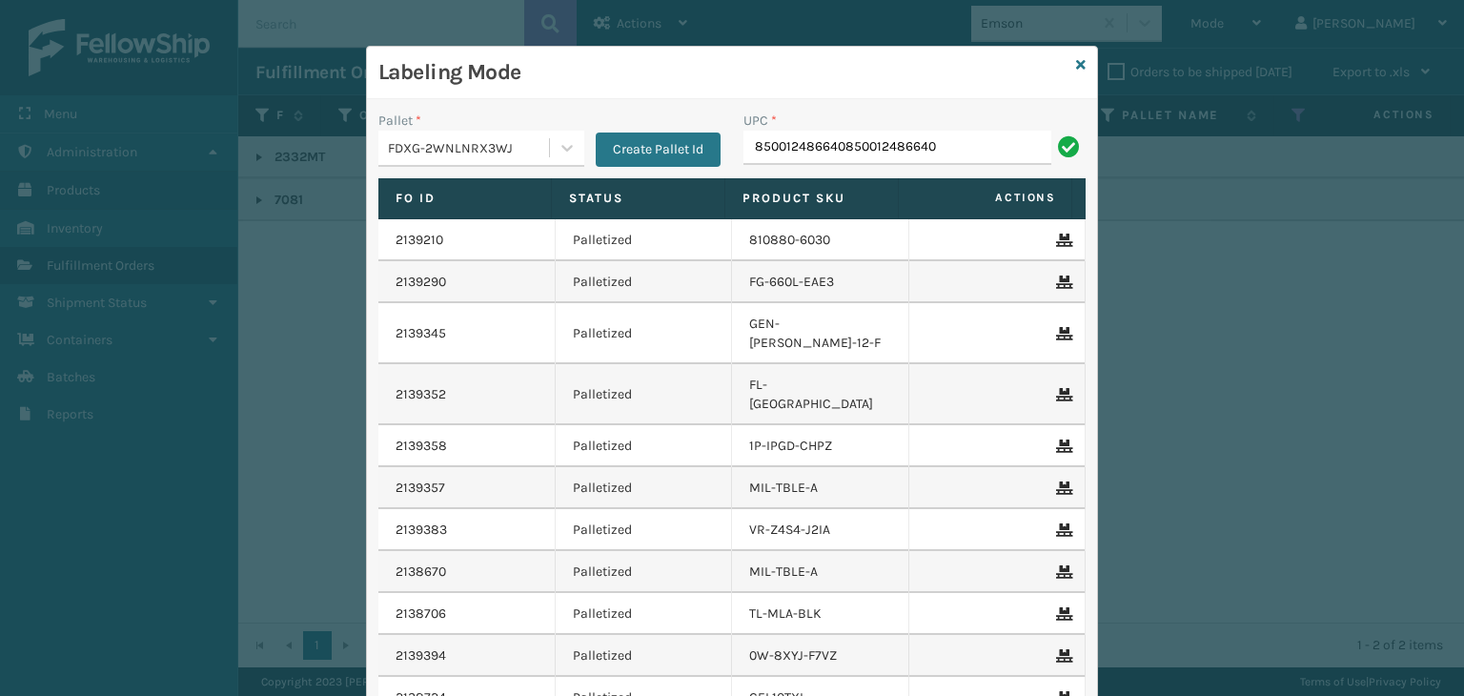
drag, startPoint x: 947, startPoint y: 144, endPoint x: 201, endPoint y: 146, distance: 745.4
click at [199, 136] on div "Labeling Mode Pallet * FDXG-2WNLNRX3WJ Create Pallet Id UPC * 85001248664085001…" at bounding box center [732, 348] width 1464 height 696
type input "850012486640"
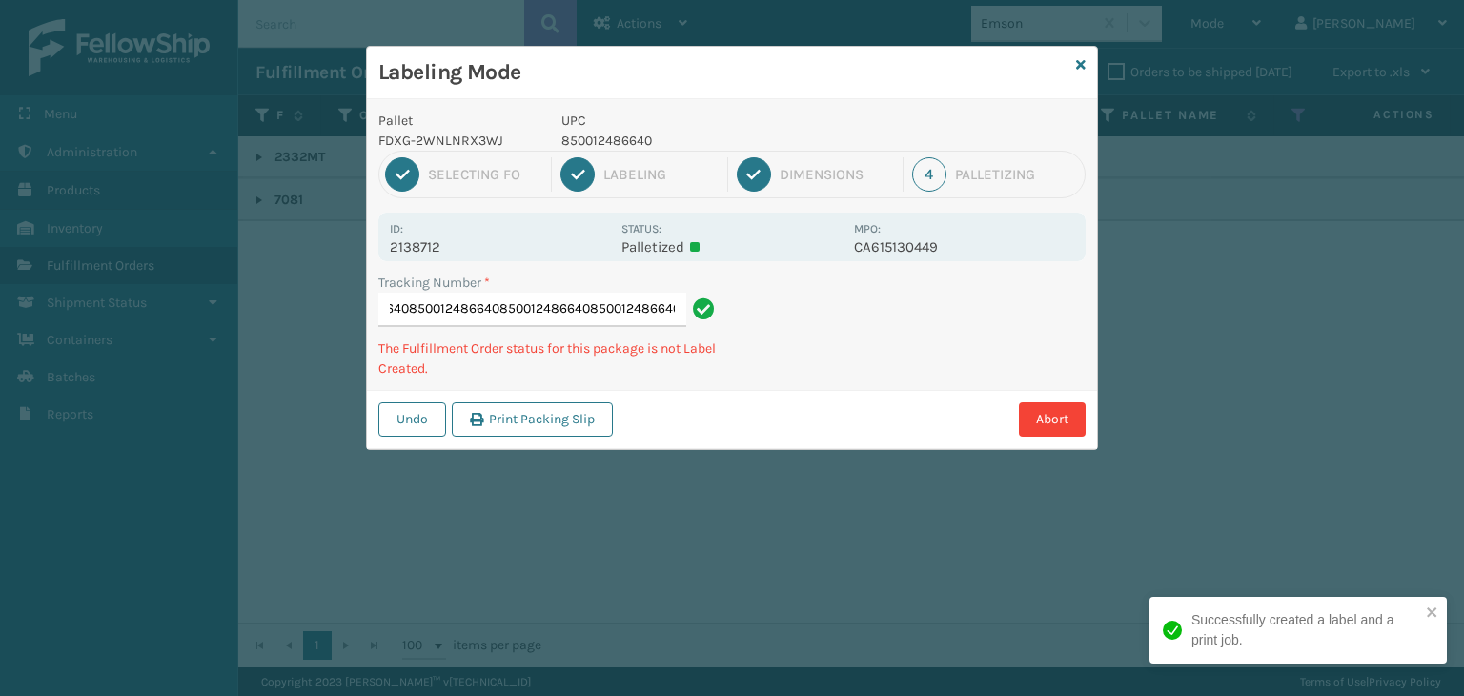
type input "8851785555498500124866408500124866408500124866408500124866408500124866408500124…"
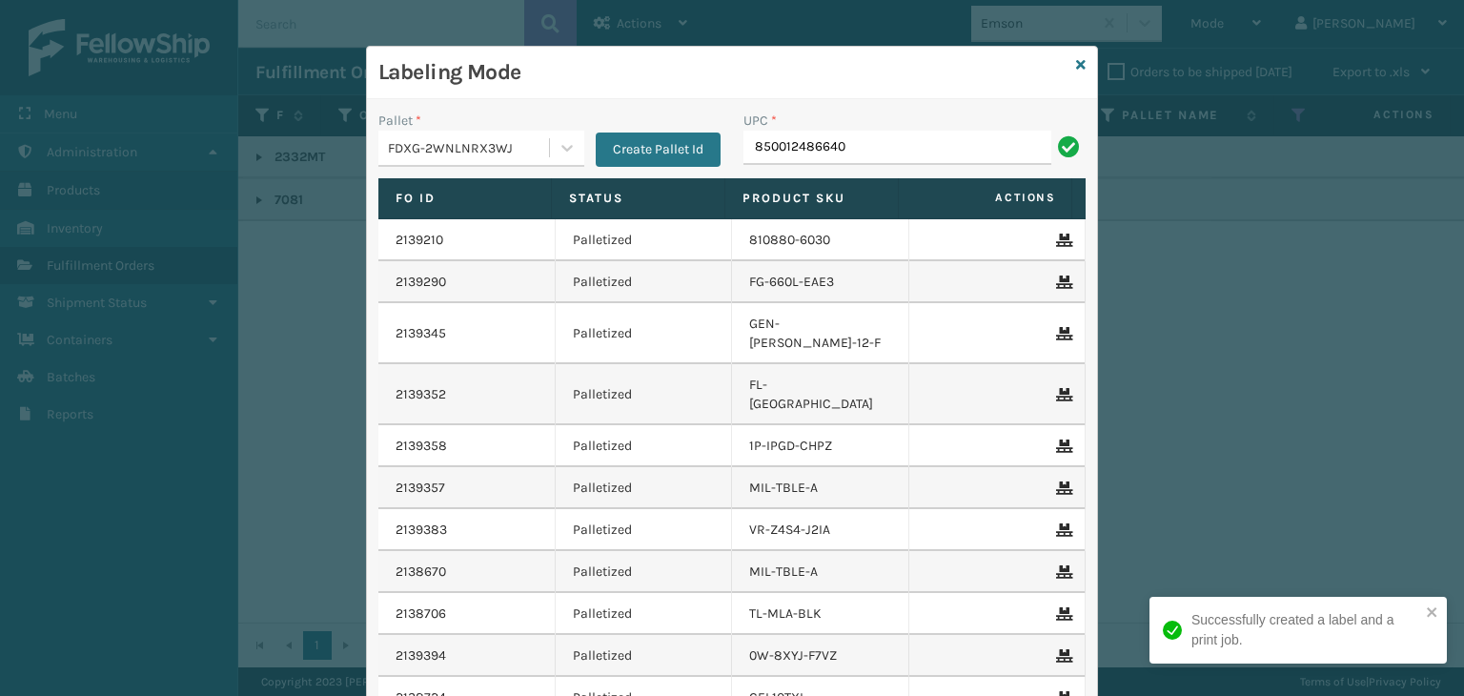
type input "850012486640"
